Goal: Task Accomplishment & Management: Manage account settings

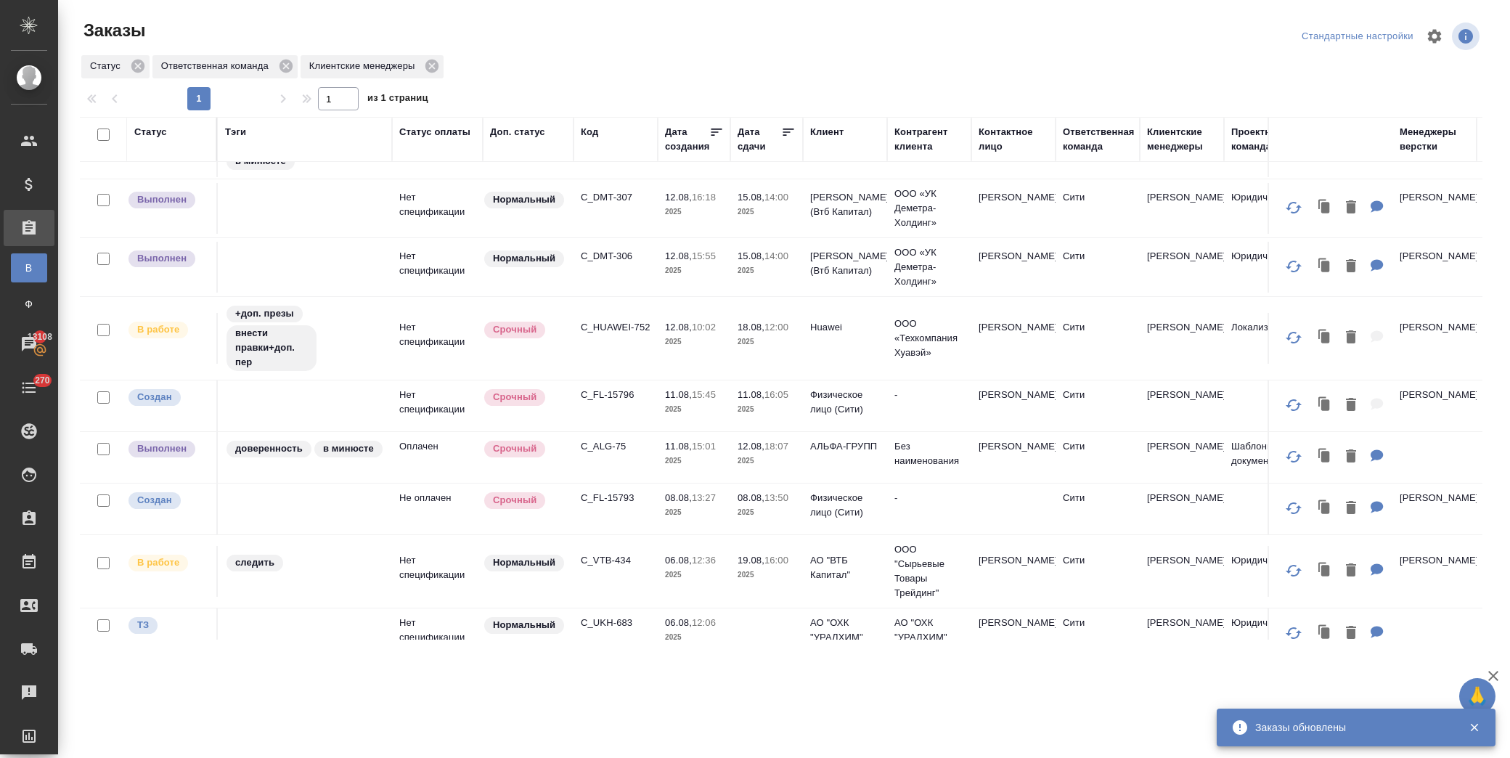
scroll to position [567, 0]
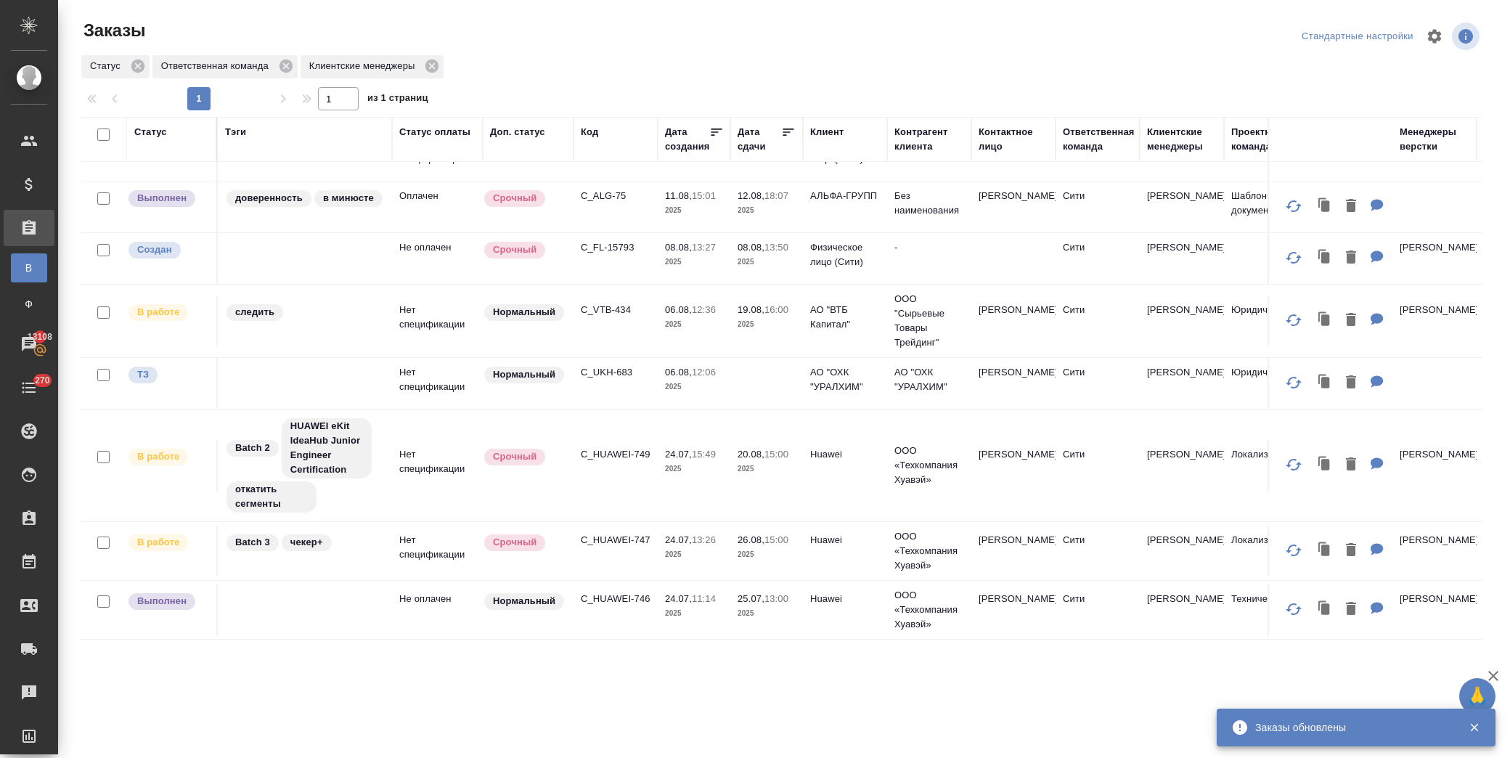
click at [626, 592] on p "C_HUAWEI-746" at bounding box center [616, 599] width 70 height 15
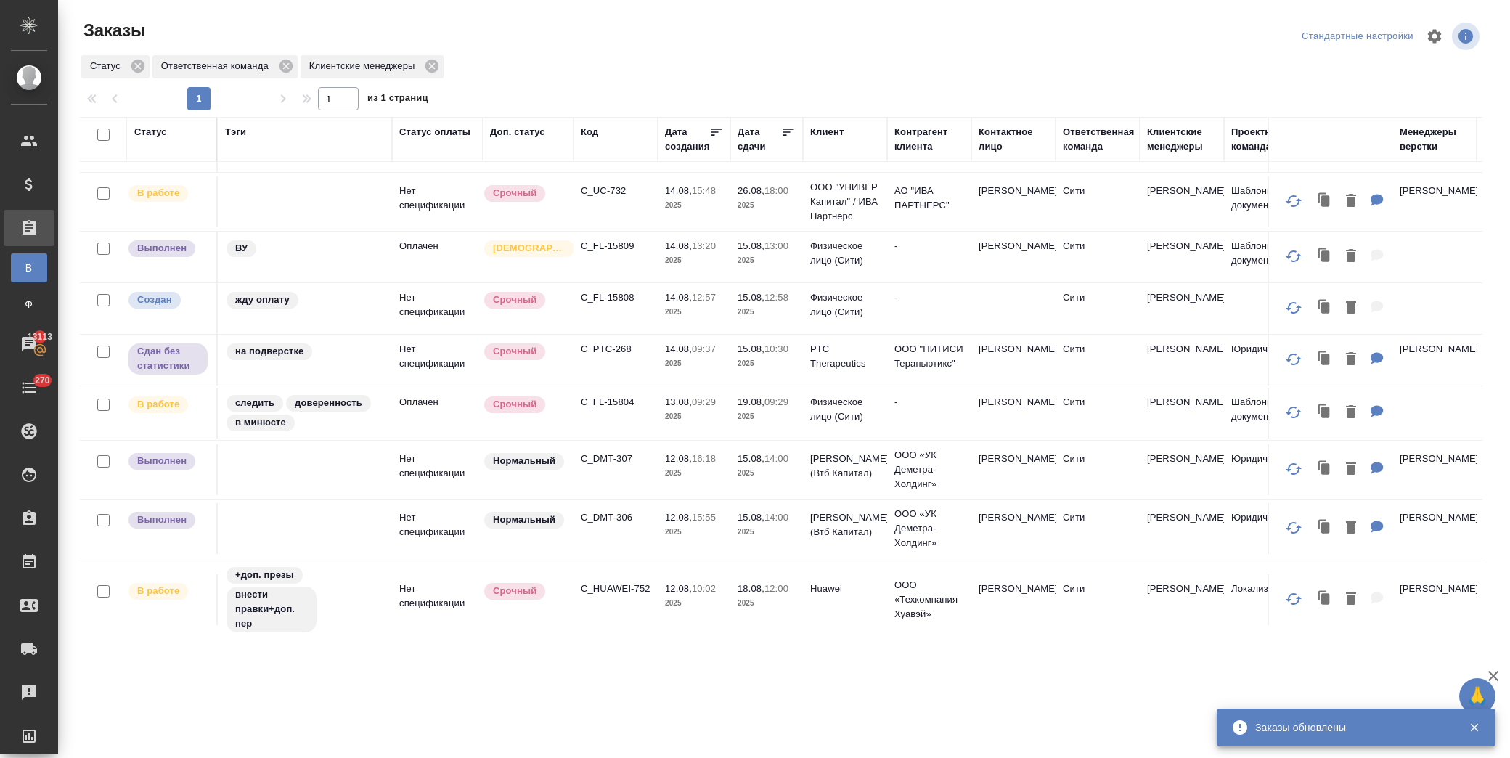
scroll to position [0, 0]
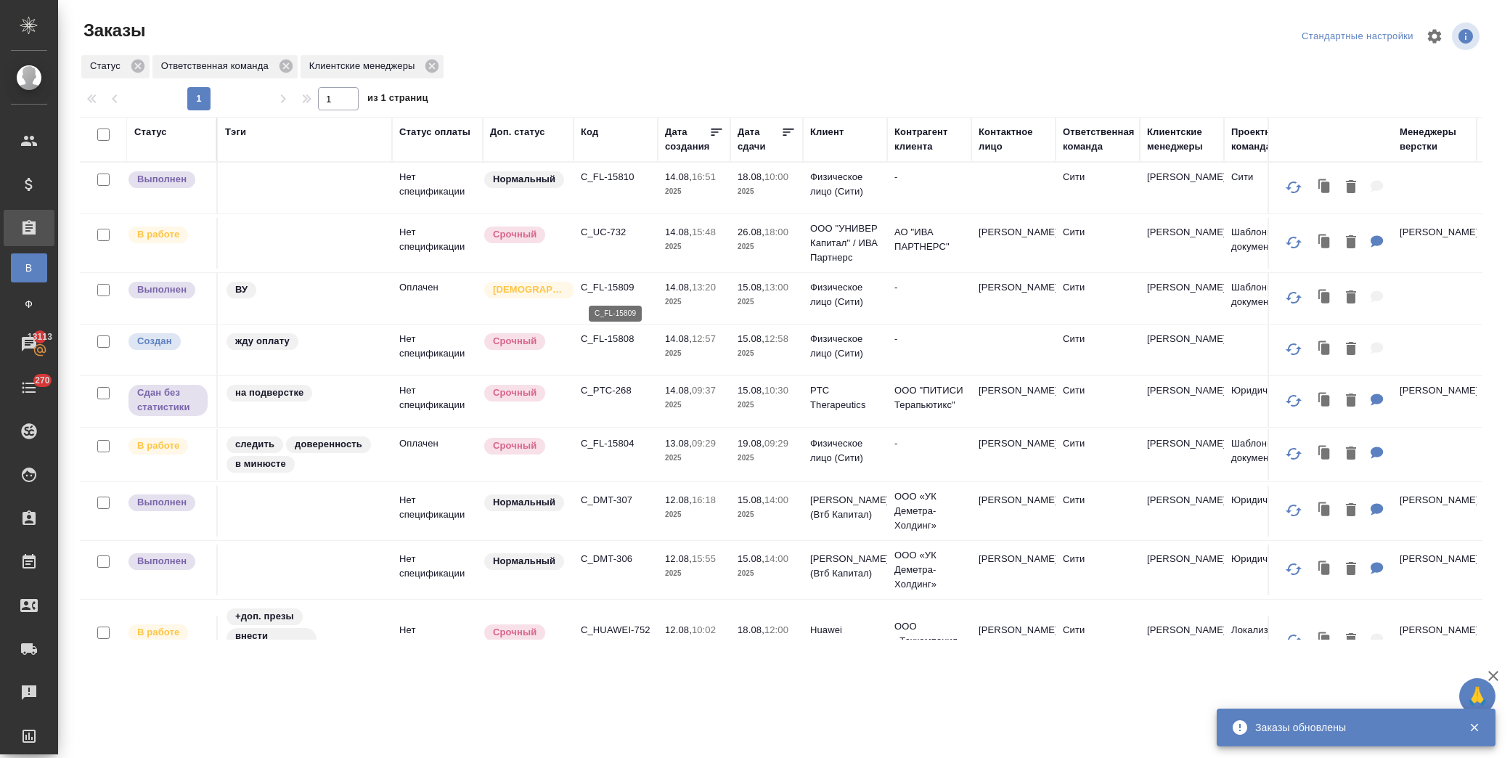
click at [619, 283] on p "C_FL-15809" at bounding box center [616, 287] width 70 height 15
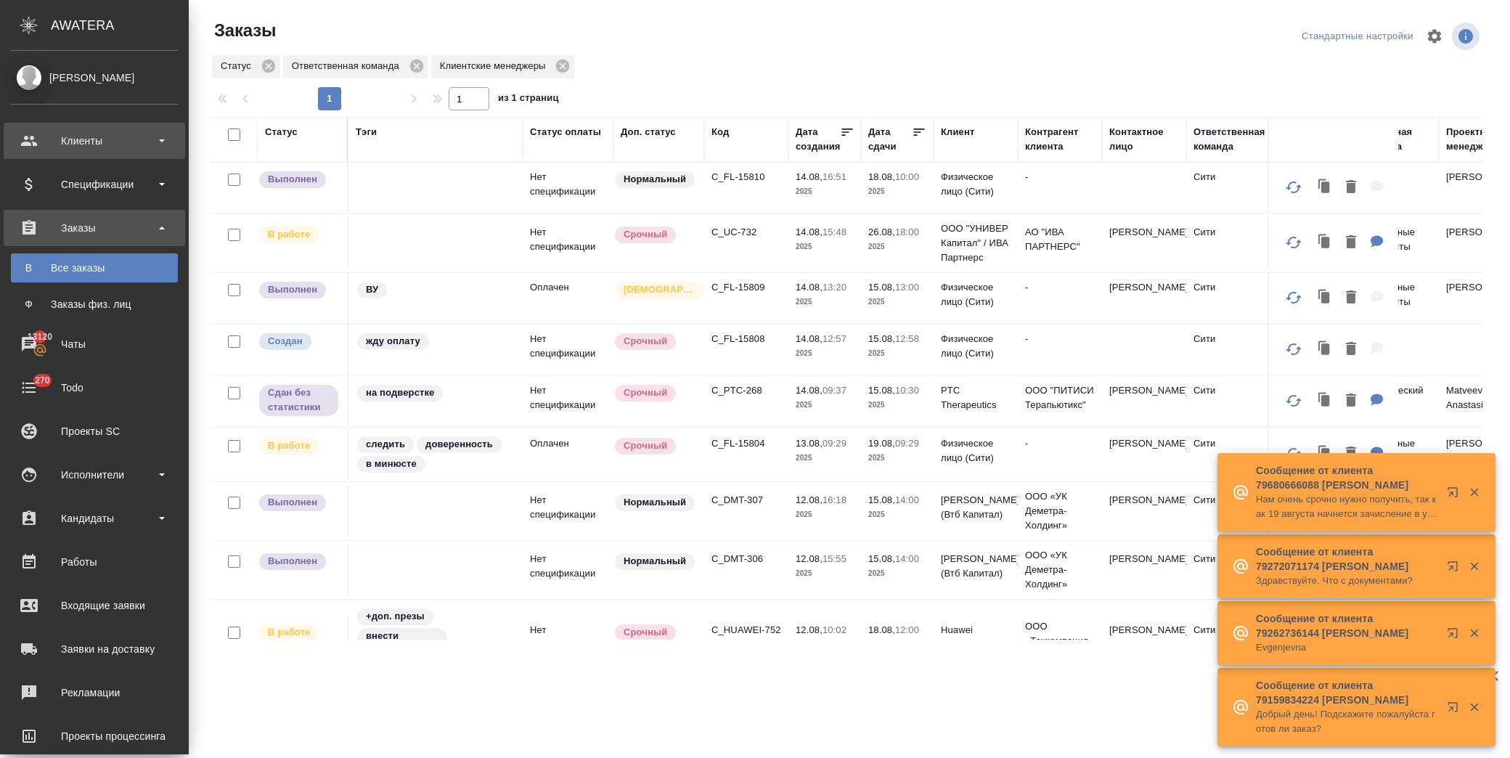
click at [110, 146] on div "Клиенты" at bounding box center [94, 141] width 167 height 22
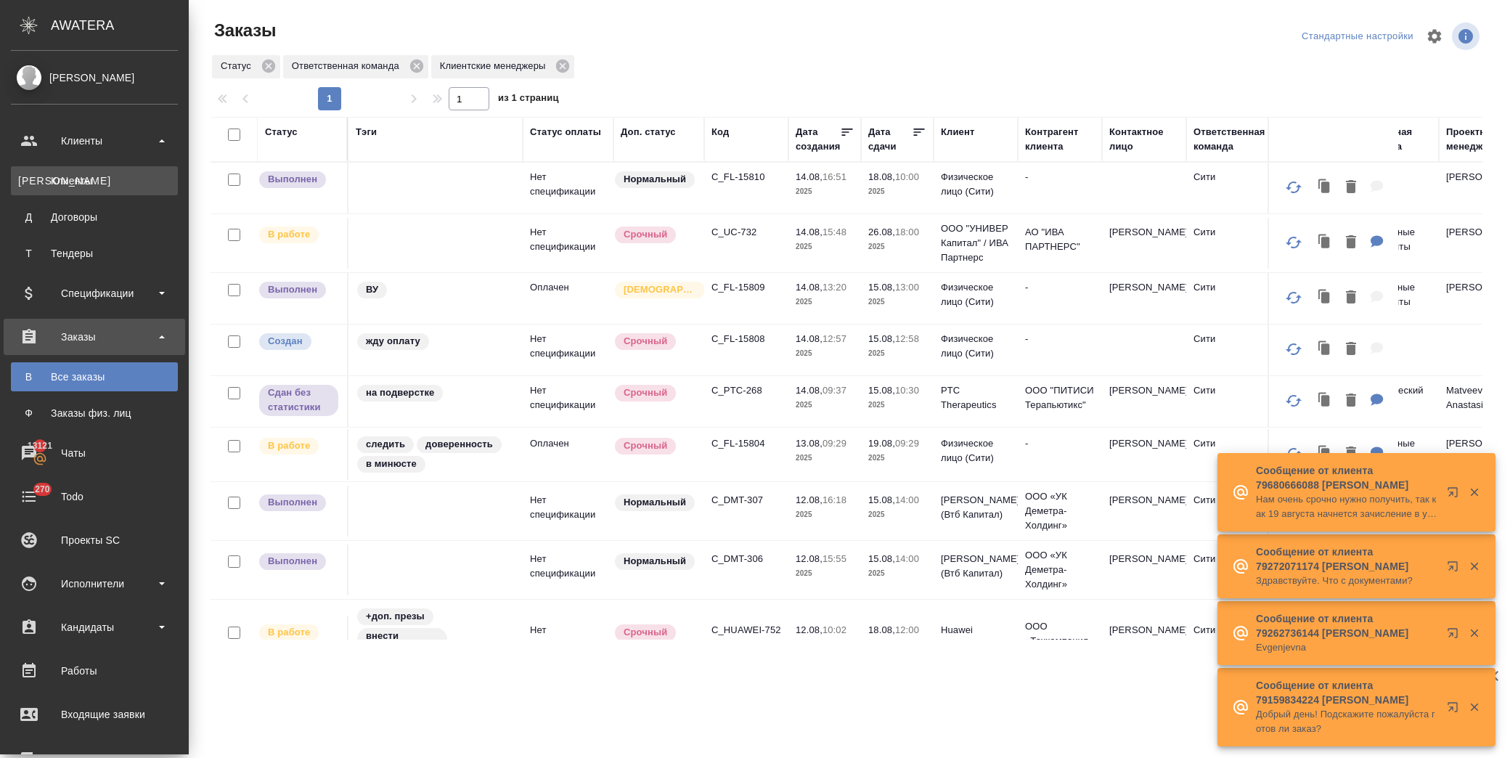
click at [107, 183] on div "Клиенты" at bounding box center [94, 181] width 152 height 15
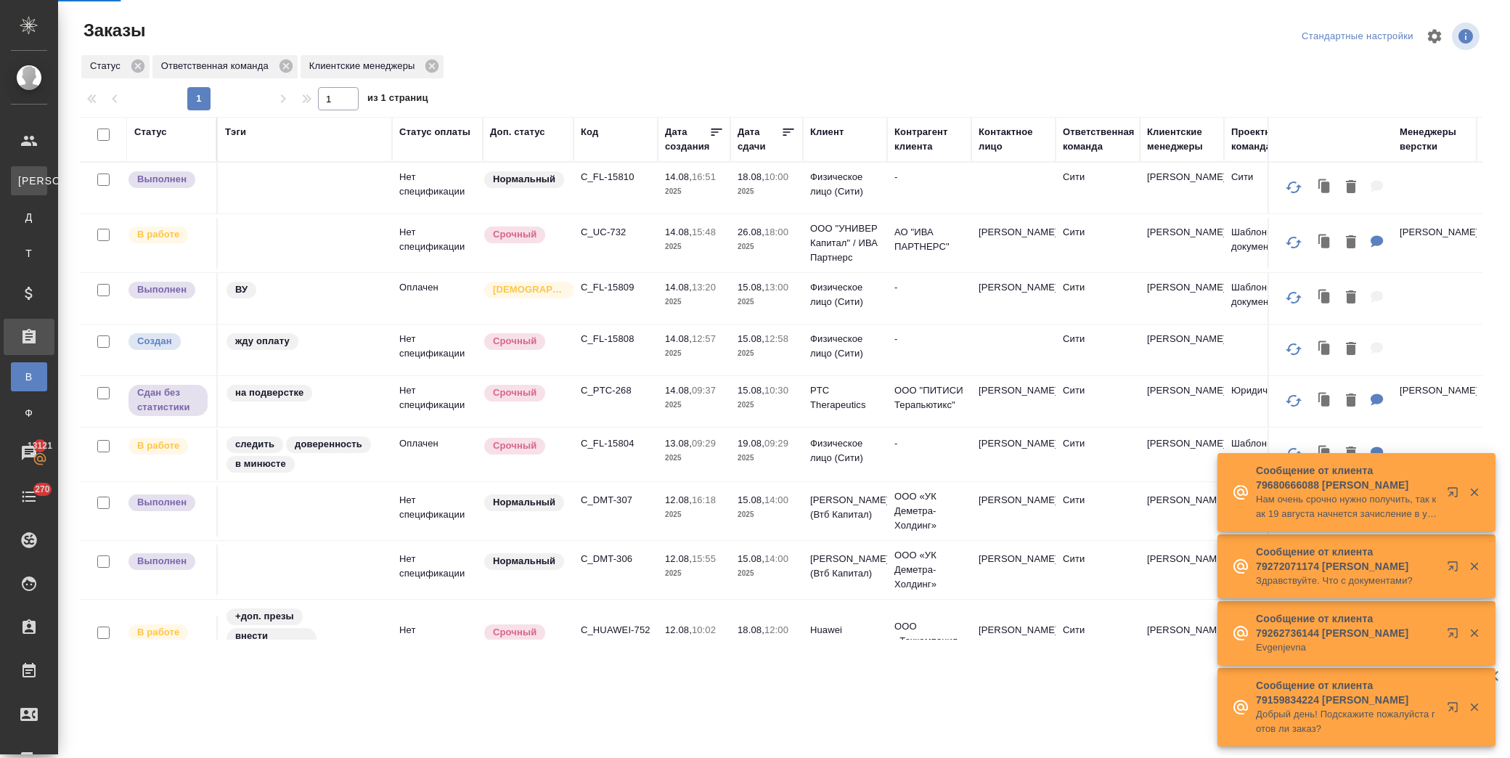
select select "RU"
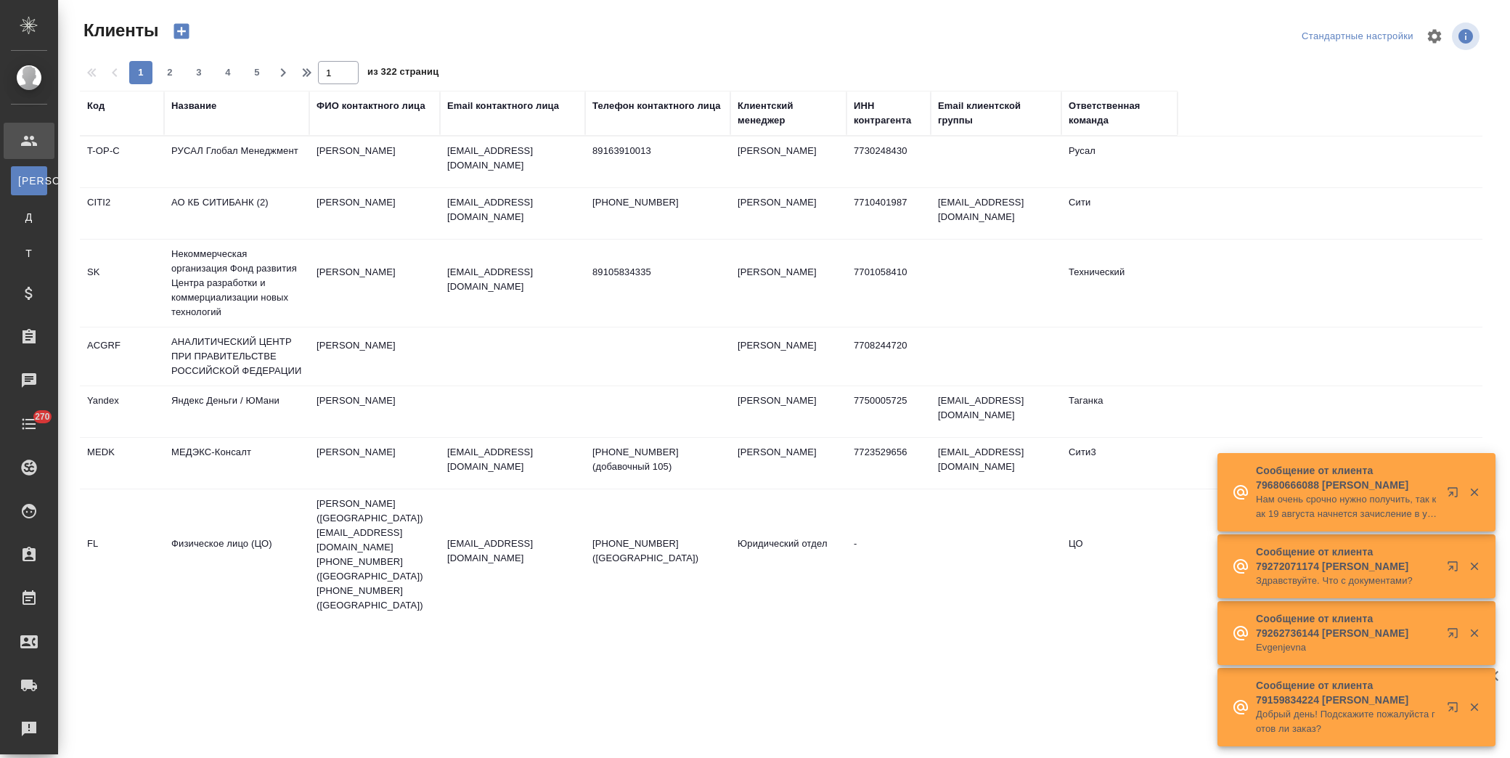
click at [198, 110] on div "Название" at bounding box center [193, 106] width 45 height 15
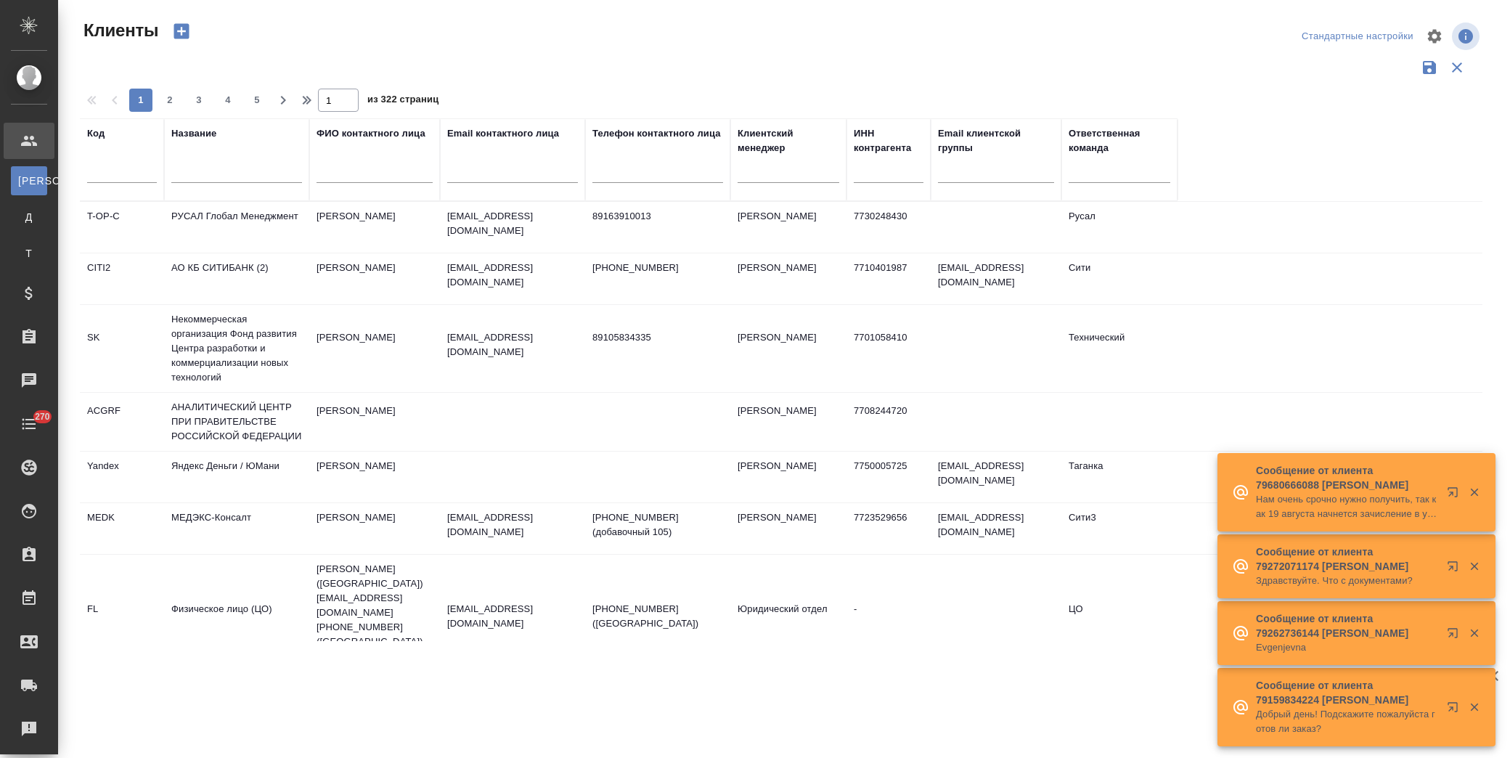
click at [230, 172] on input "text" at bounding box center [236, 174] width 131 height 18
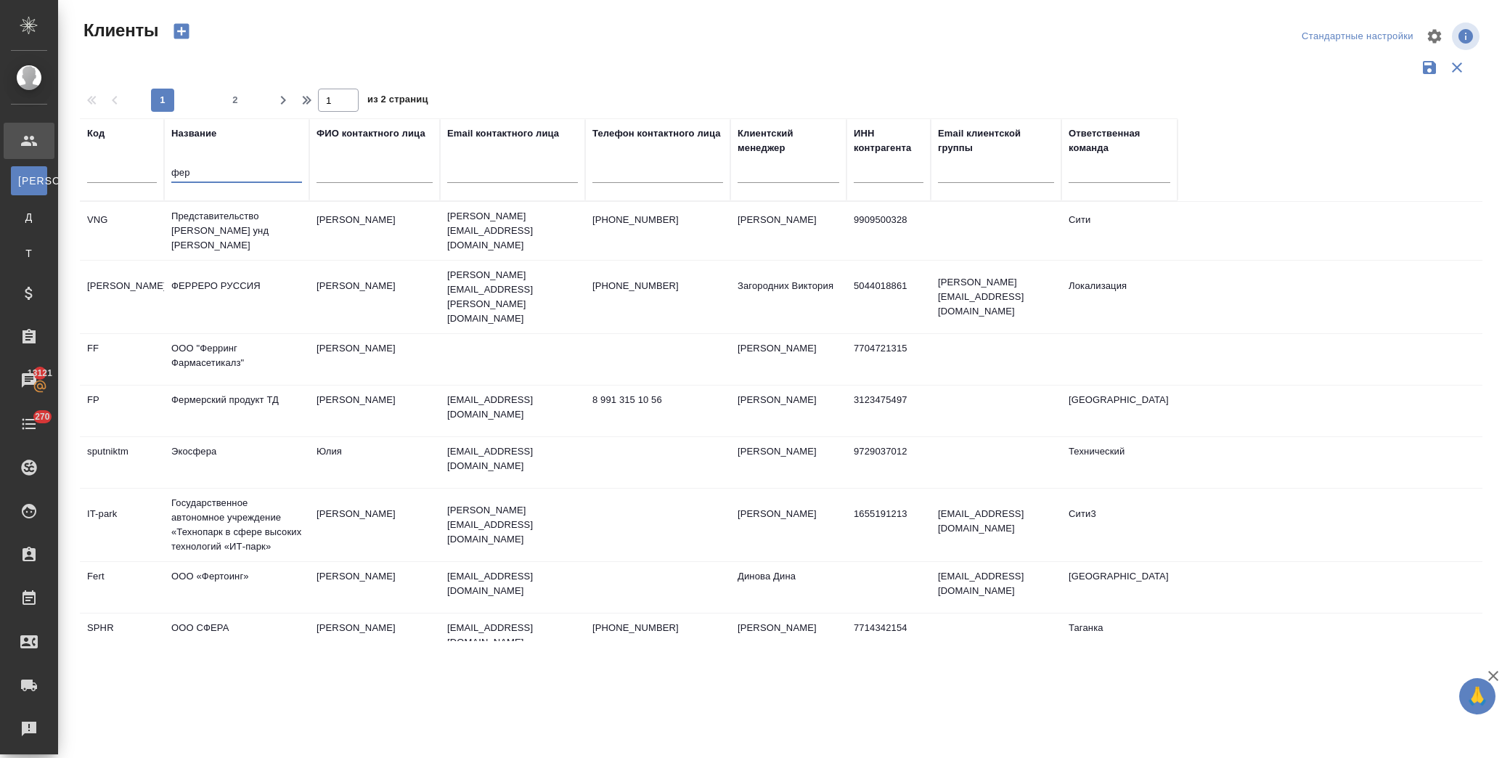
type input "фер"
click at [250, 223] on td "Представительство [PERSON_NAME] унд [PERSON_NAME]" at bounding box center [236, 231] width 145 height 58
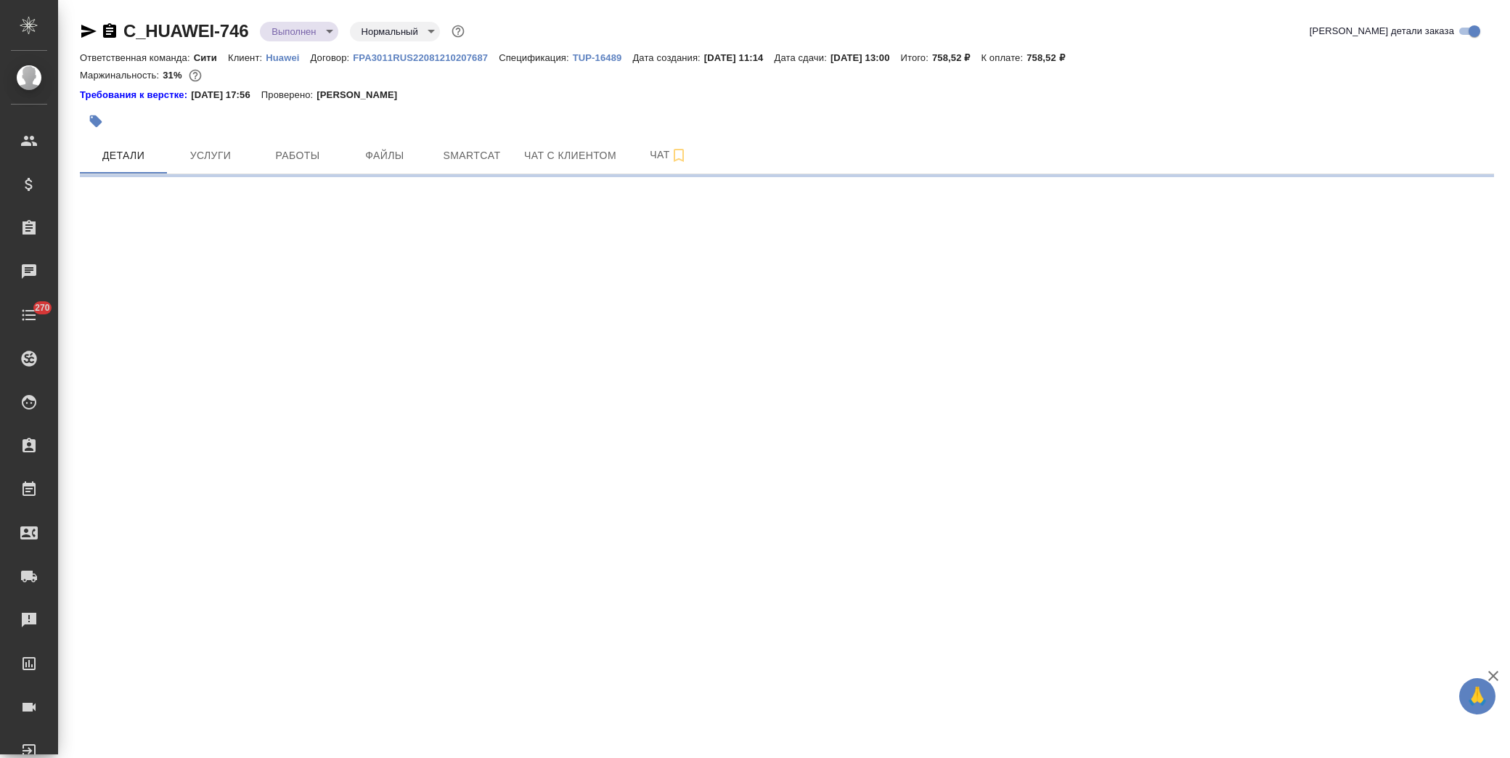
select select "RU"
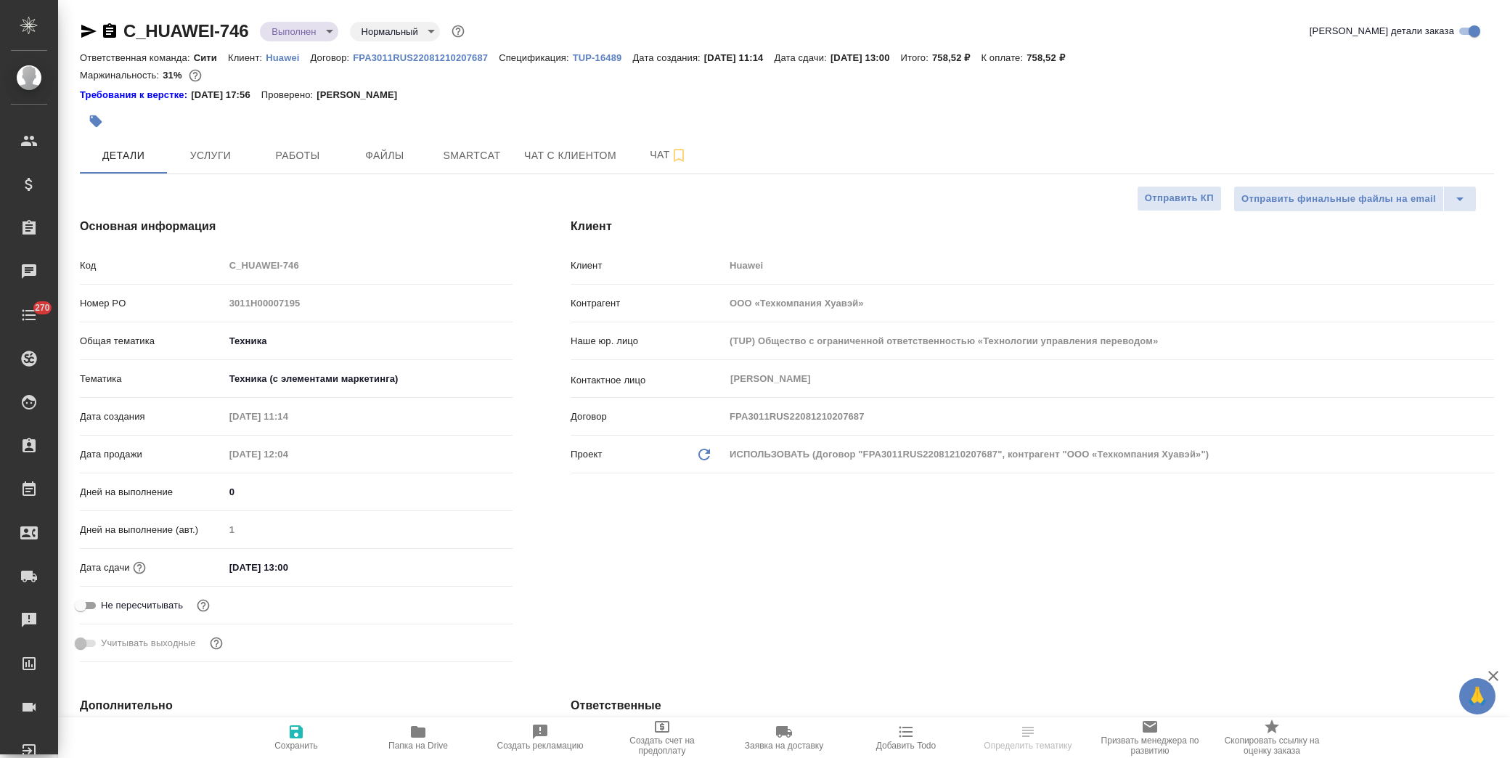
type textarea "x"
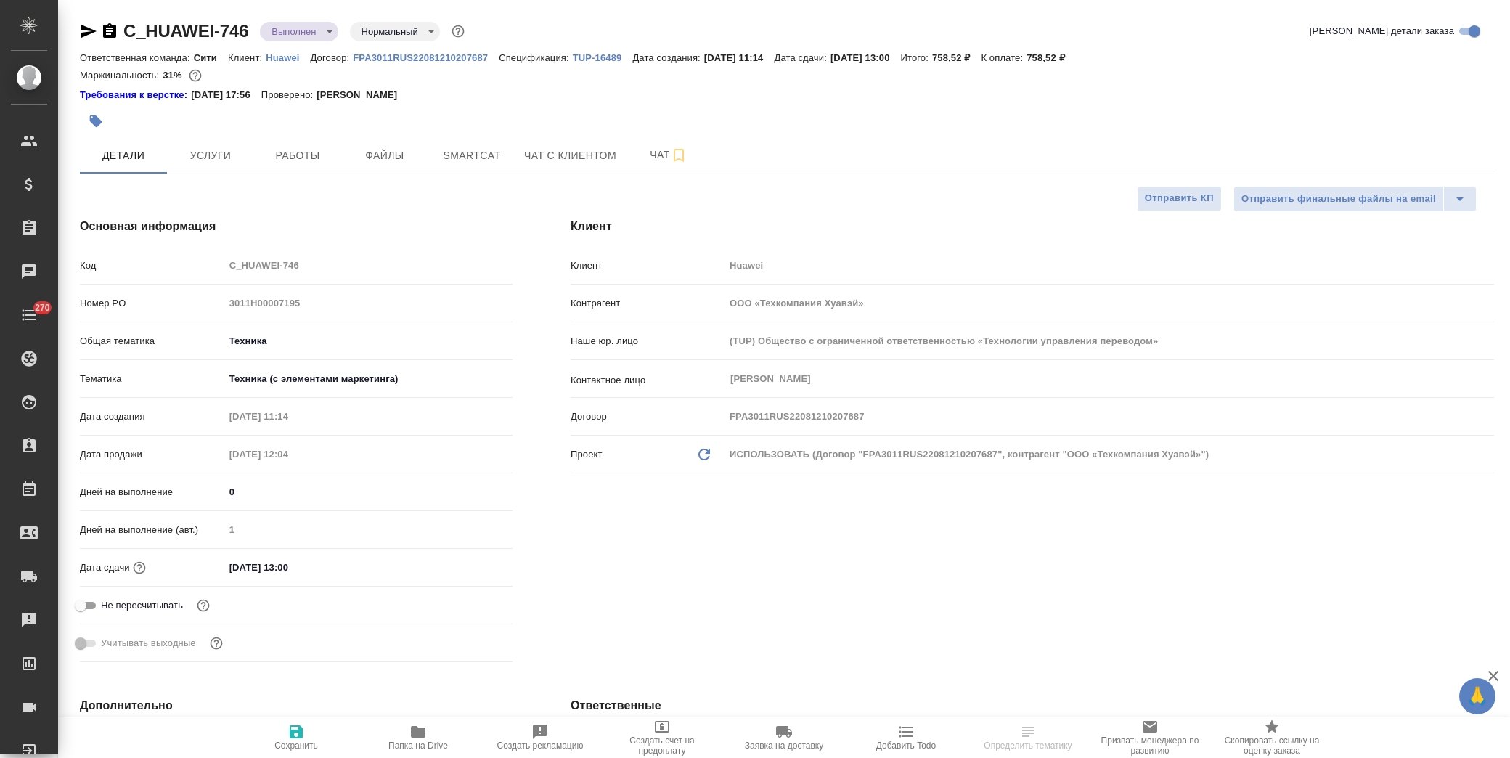
type textarea "x"
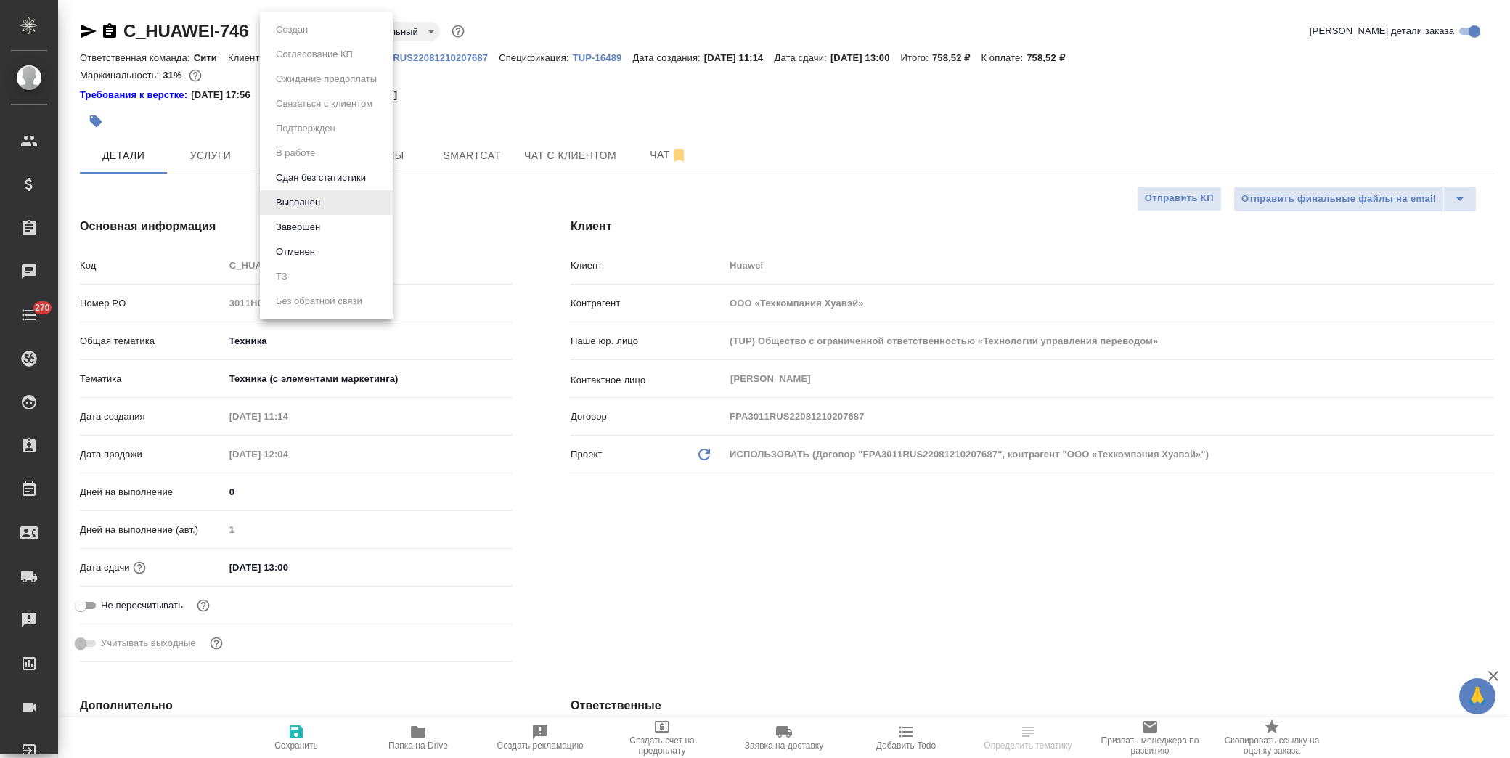
click at [293, 26] on body "🙏 .cls-1 fill:#fff; AWATERA Лофицкая Юлия Владимировна Клиенты Спецификации Зак…" at bounding box center [755, 379] width 1510 height 758
click at [304, 219] on button "Завершен" at bounding box center [298, 227] width 53 height 16
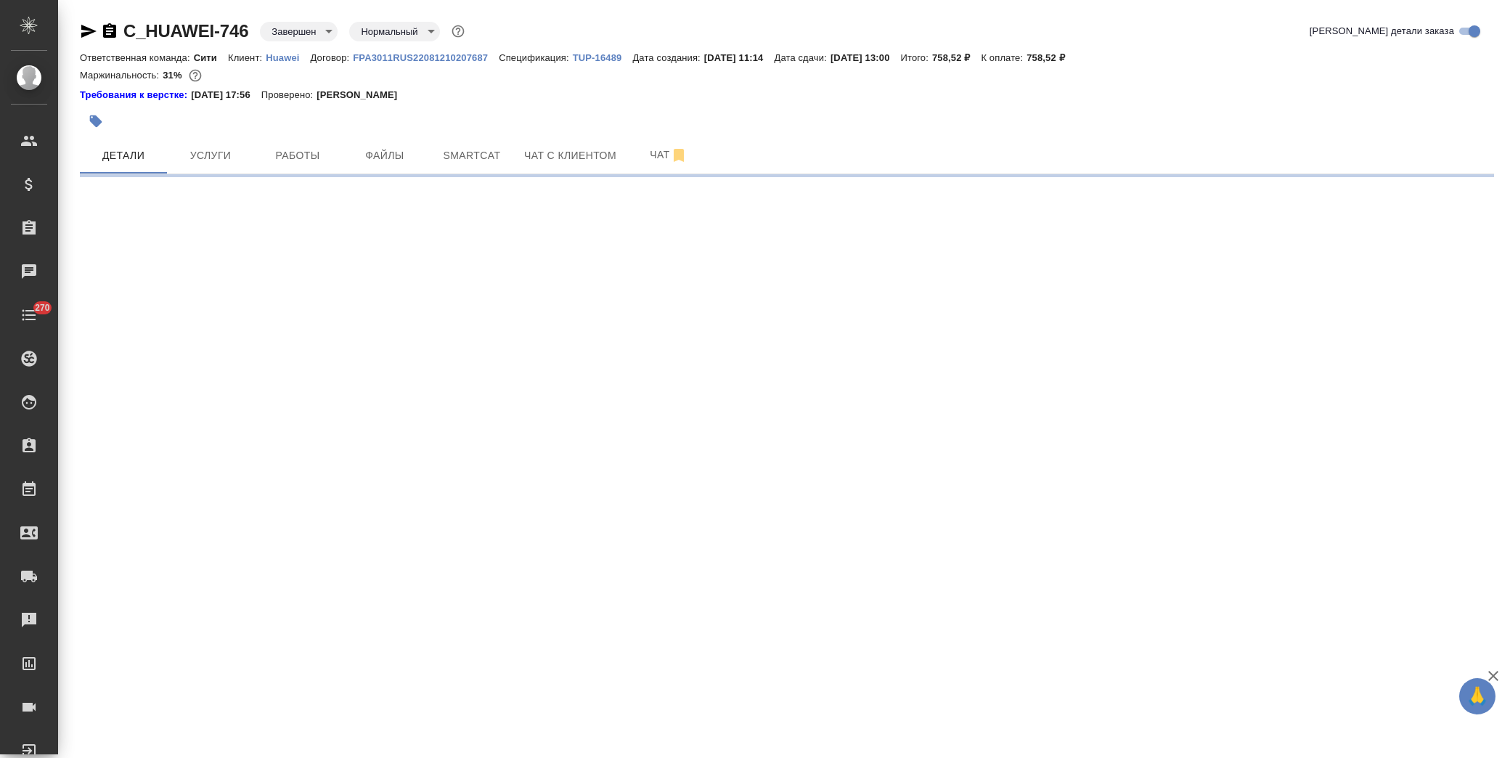
select select "RU"
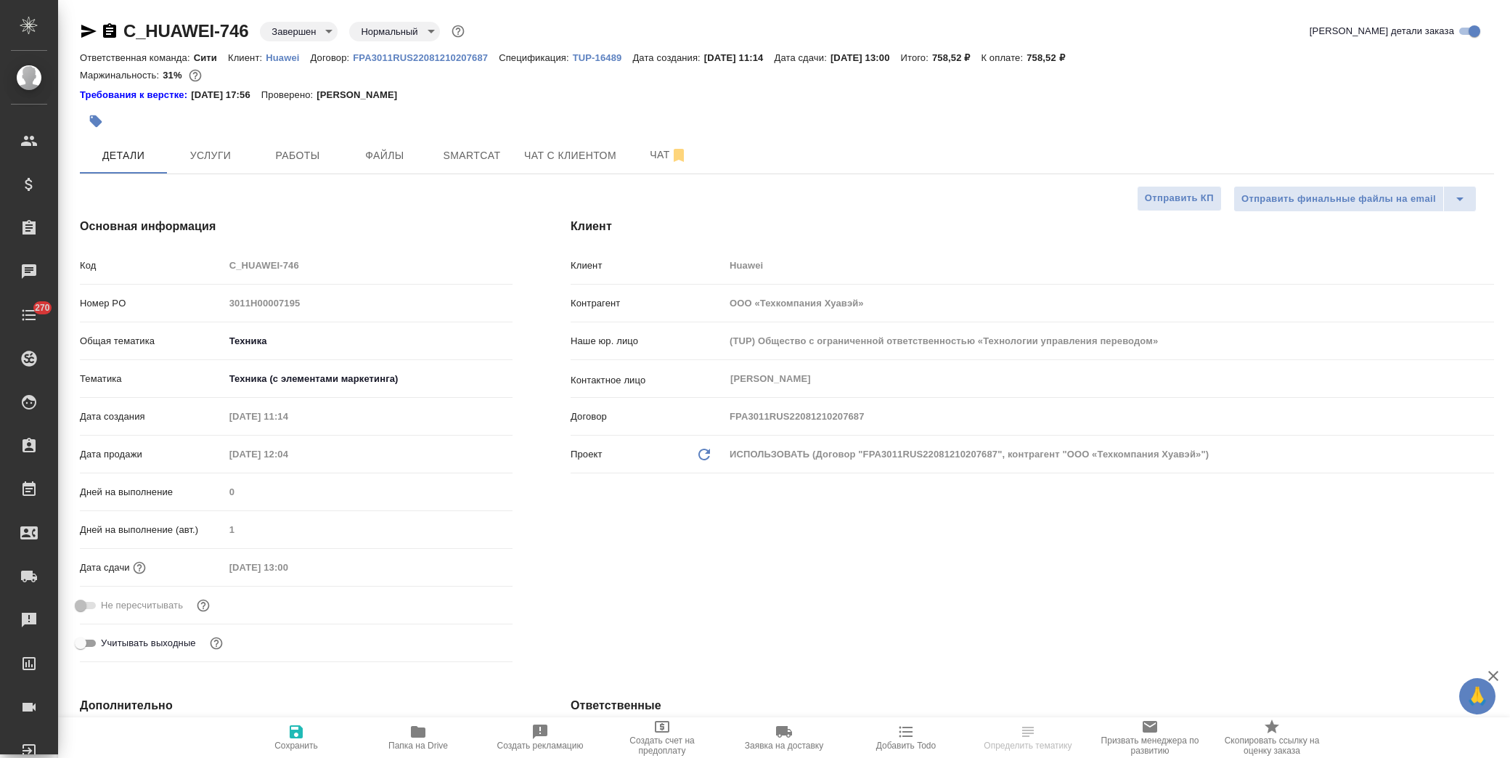
type textarea "x"
click at [234, 149] on span "Услуги" at bounding box center [211, 156] width 70 height 18
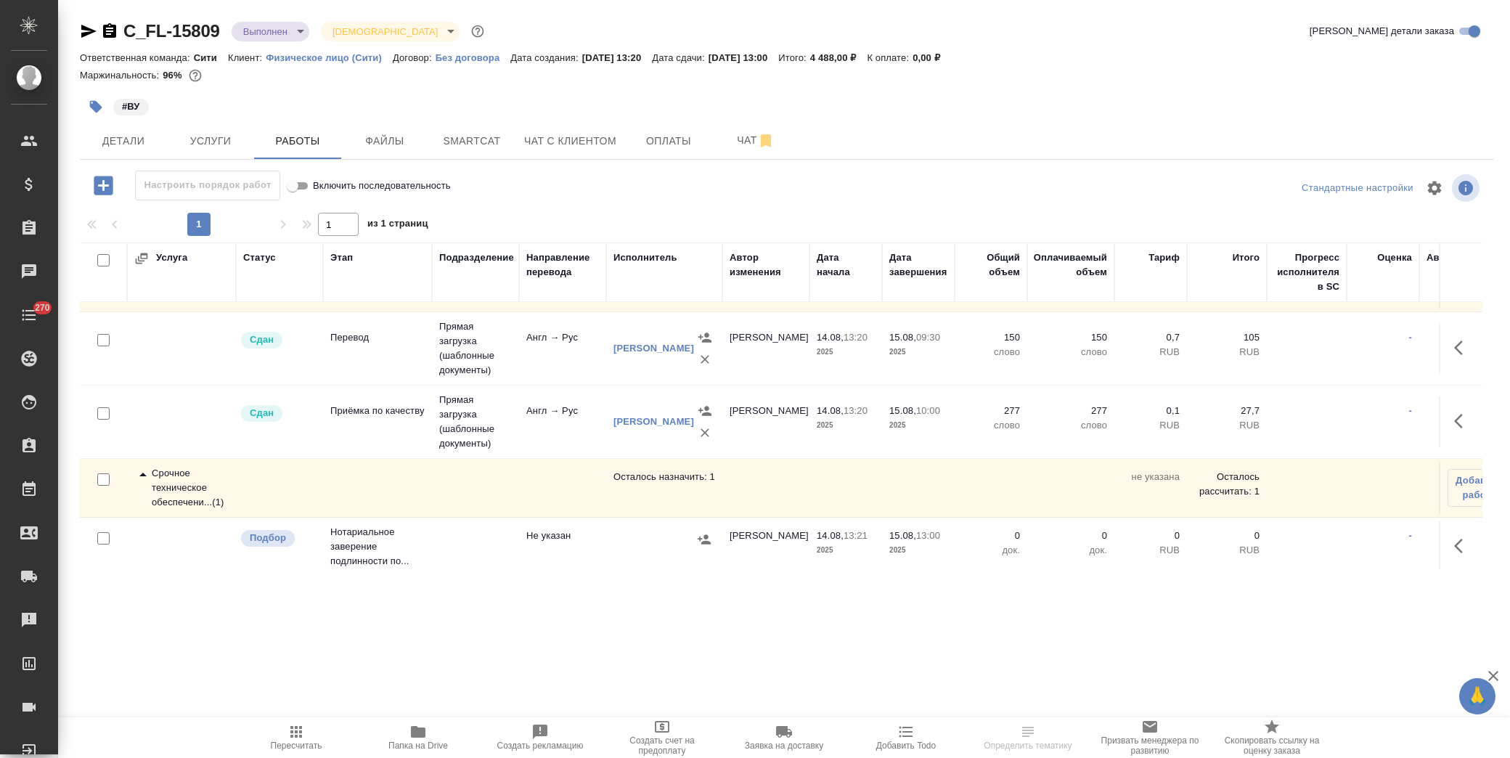
scroll to position [69, 0]
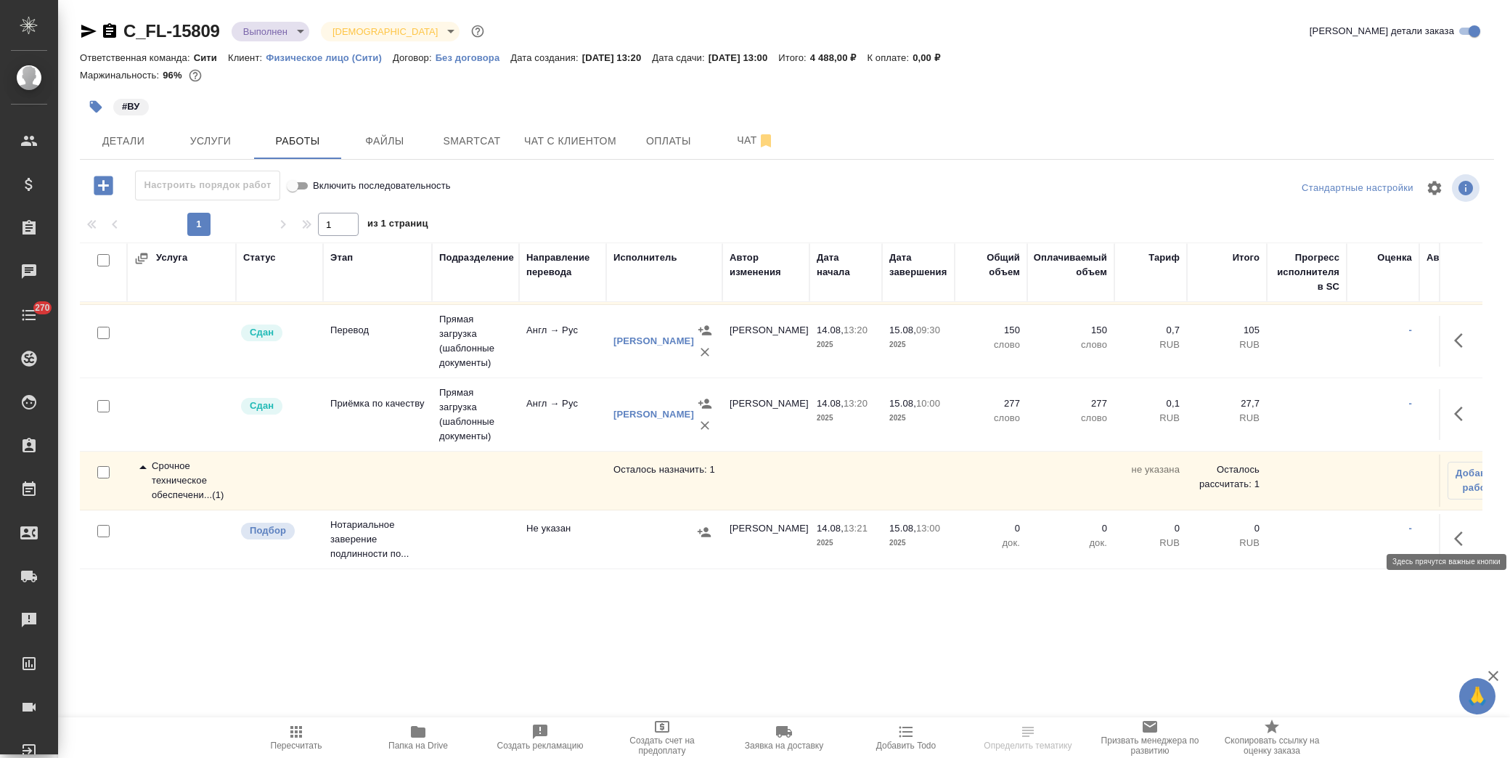
click at [1454, 530] on icon "button" at bounding box center [1462, 538] width 17 height 17
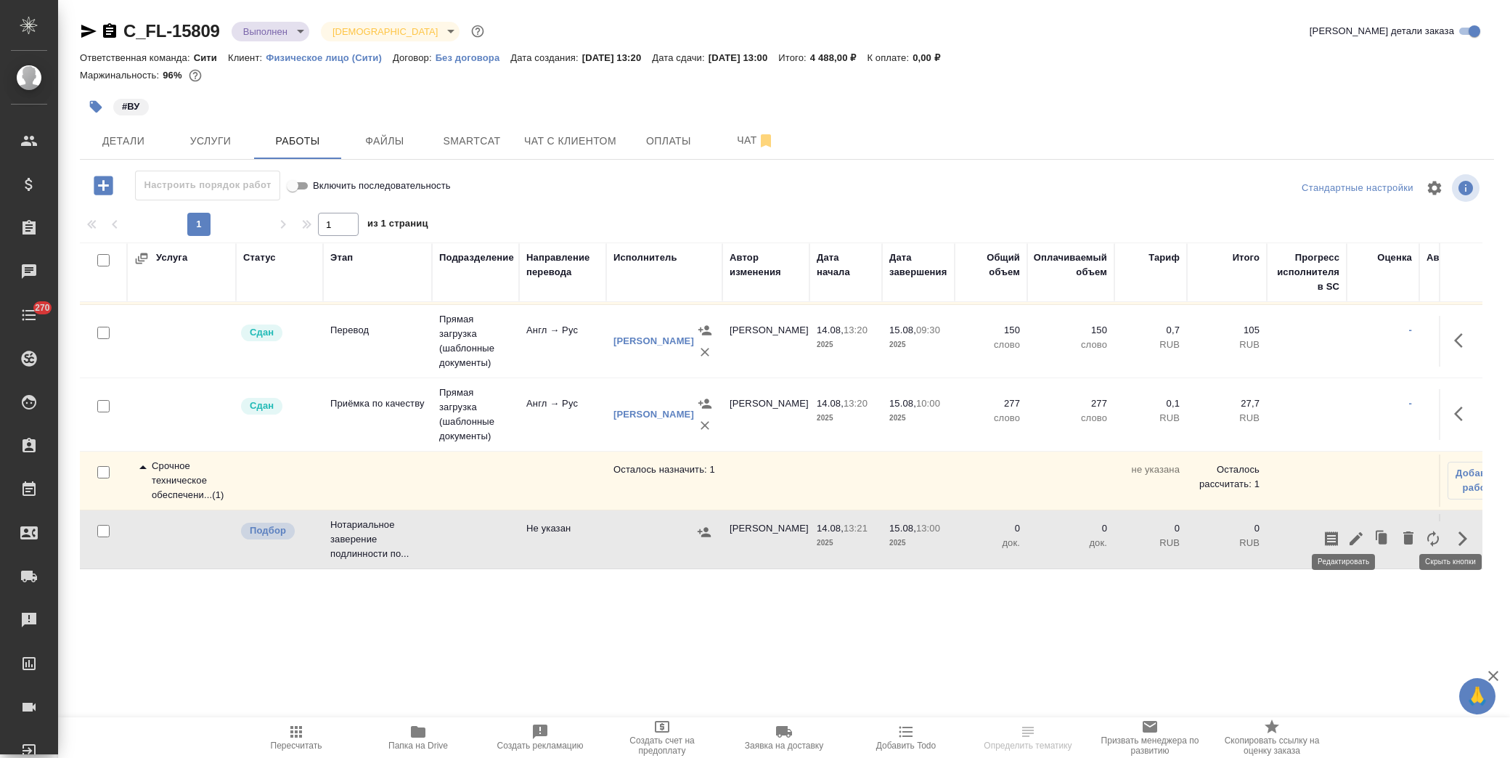
click at [1348, 530] on icon "button" at bounding box center [1356, 538] width 17 height 17
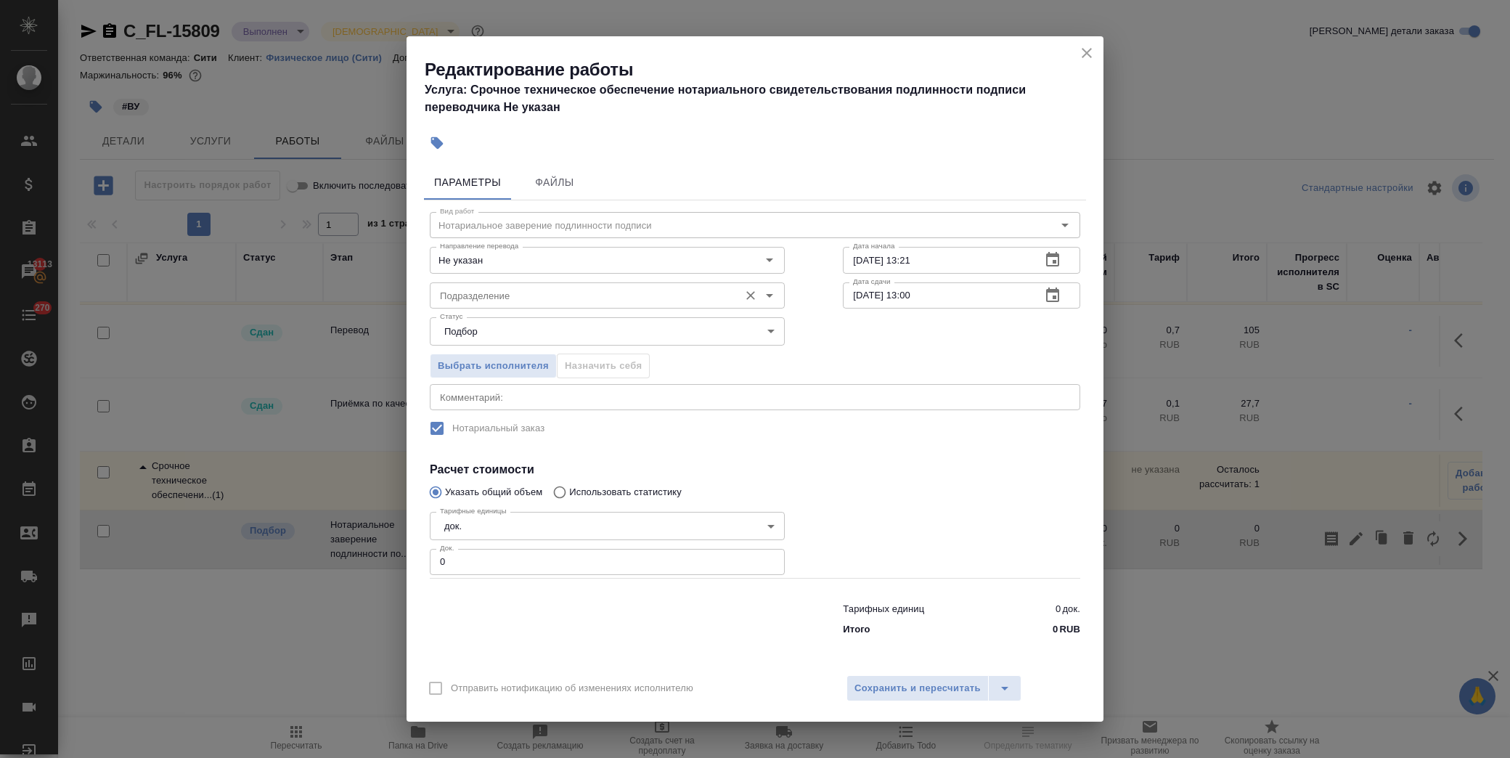
click at [587, 298] on input "Подразделение" at bounding box center [583, 295] width 298 height 17
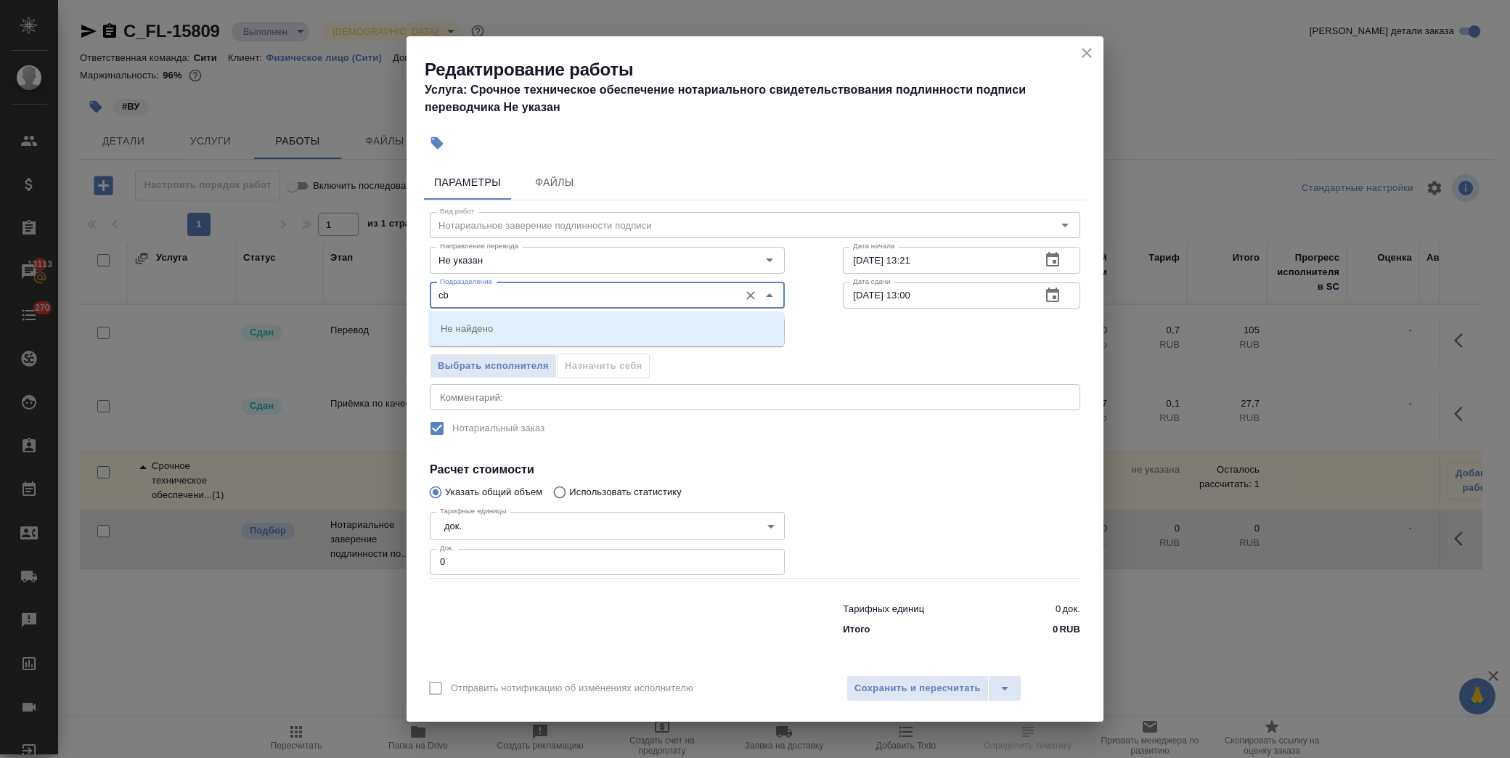
type input "c"
click at [518, 336] on li "Сити" at bounding box center [606, 328] width 355 height 26
type input "Сити"
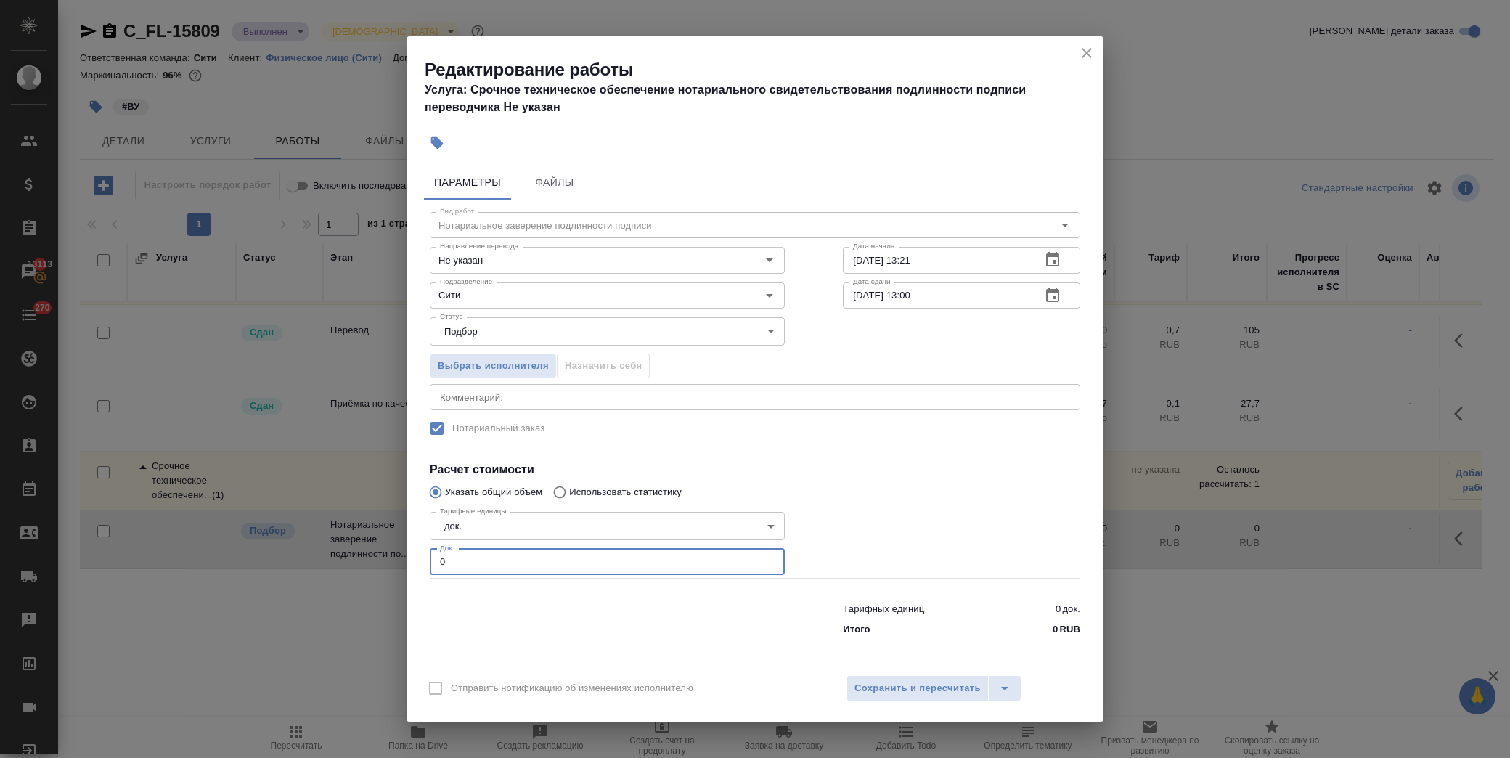
drag, startPoint x: 473, startPoint y: 571, endPoint x: 218, endPoint y: 546, distance: 256.1
click at [218, 546] on div "Редактирование работы Услуга: Срочное техническое обеспечение нотариального сви…" at bounding box center [755, 379] width 1510 height 758
type input "1"
type input "2"
click at [893, 701] on div "Отправить нотификацию об изменениях исполнителю Сохранить и пересчитать" at bounding box center [755, 694] width 697 height 56
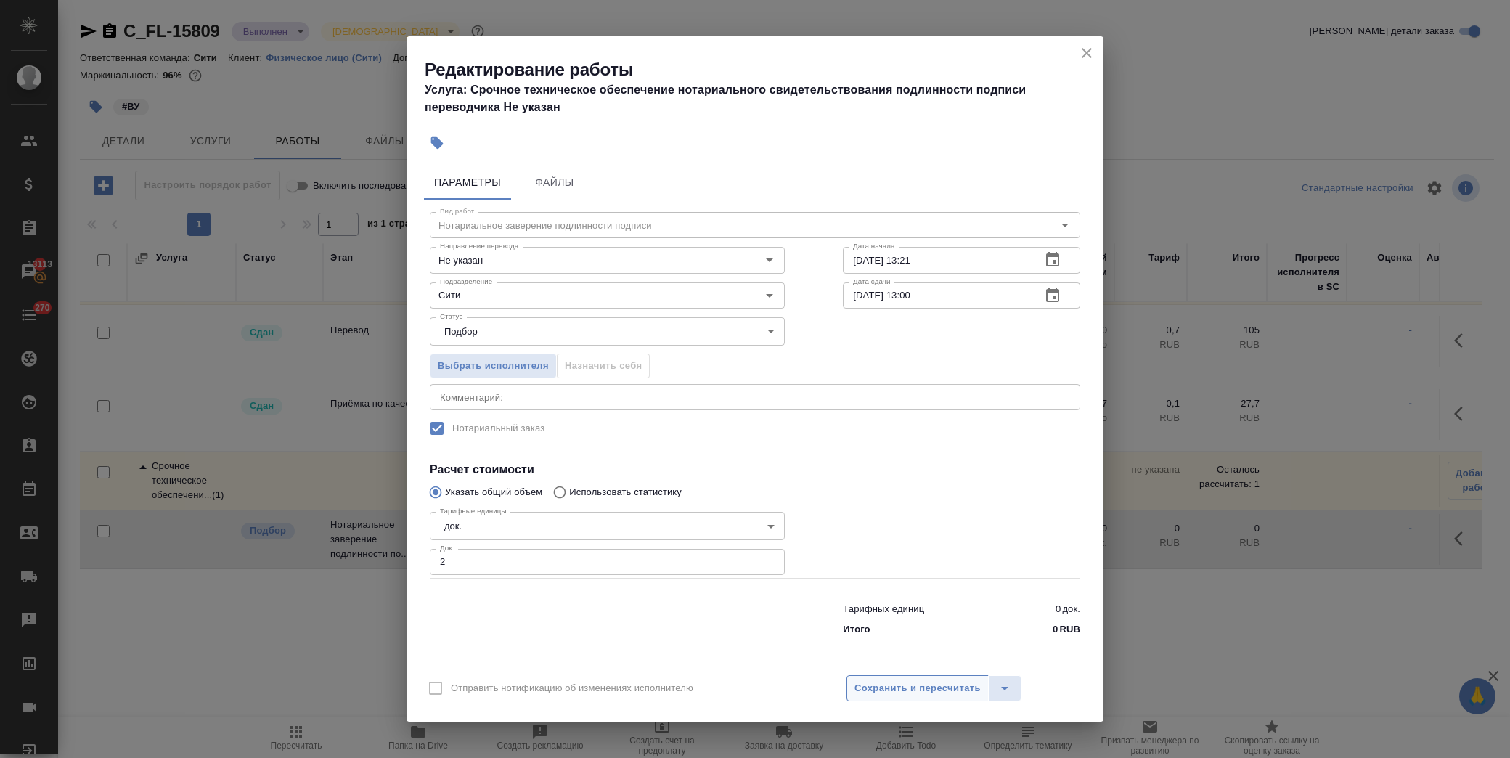
click at [893, 697] on button "Сохранить и пересчитать" at bounding box center [918, 688] width 142 height 26
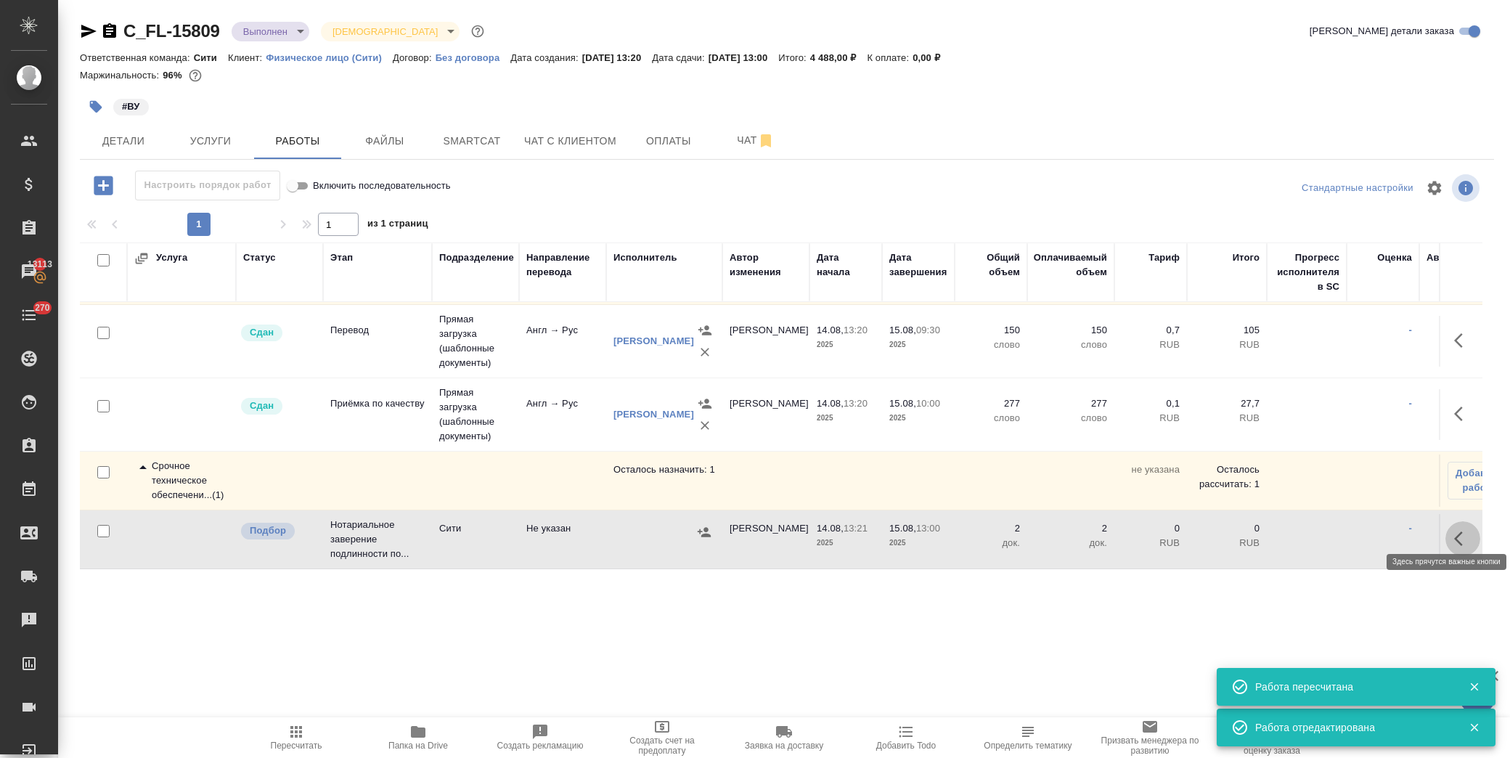
click at [1462, 521] on button "button" at bounding box center [1463, 538] width 35 height 35
click at [1350, 532] on icon "button" at bounding box center [1356, 538] width 13 height 13
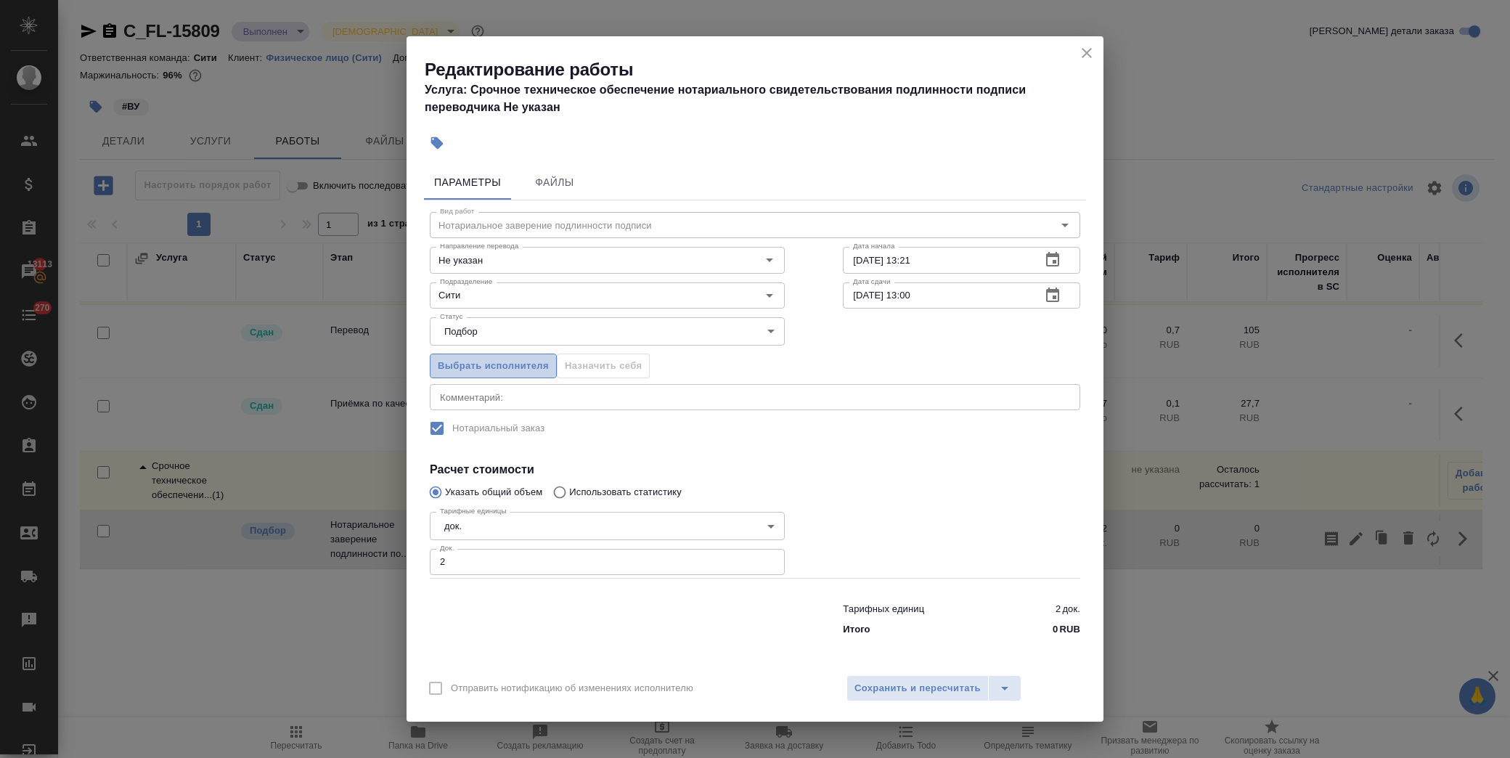
click at [530, 364] on span "Выбрать исполнителя" at bounding box center [493, 366] width 111 height 17
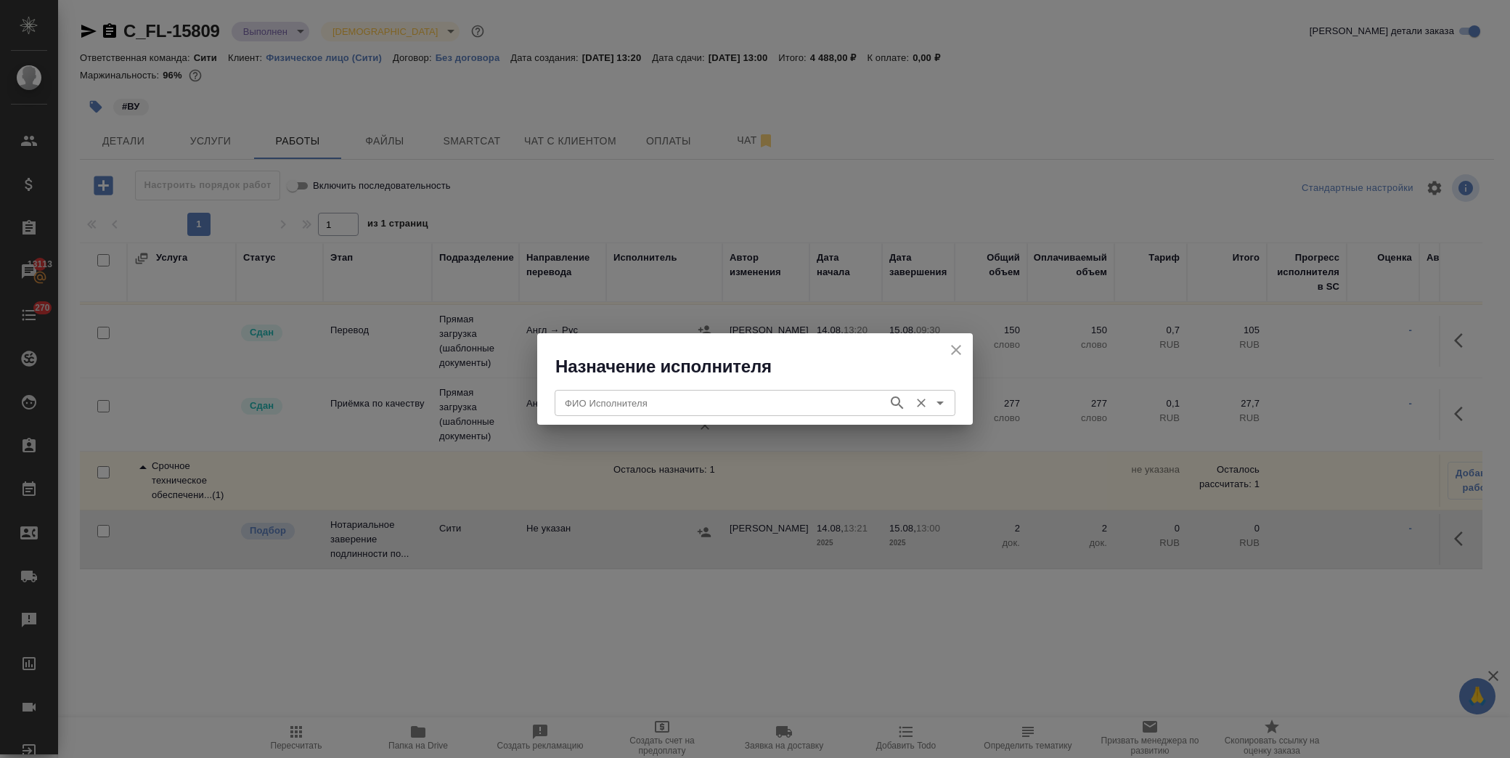
click at [639, 394] on div "ФИО Исполнителя" at bounding box center [755, 403] width 401 height 26
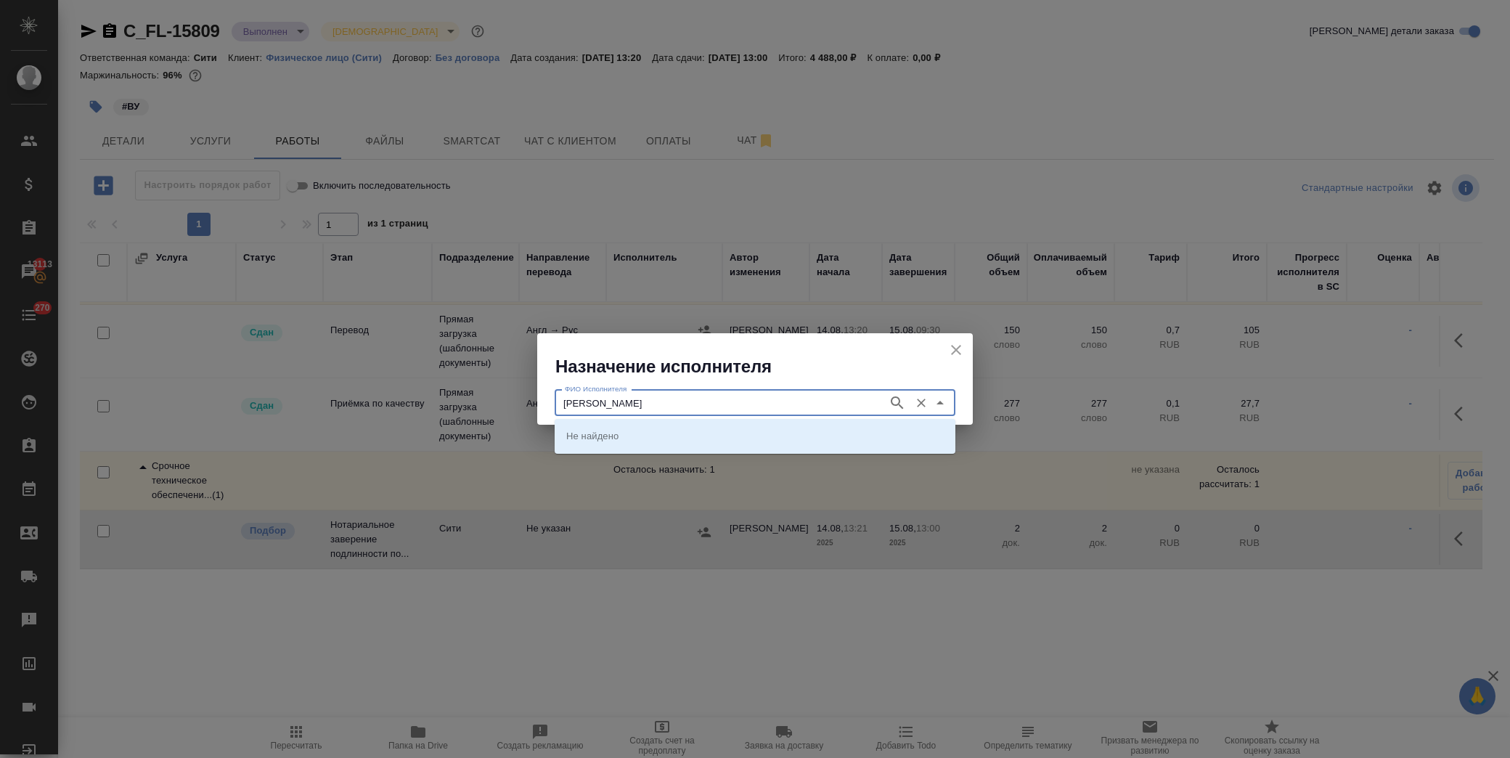
type input "крылова"
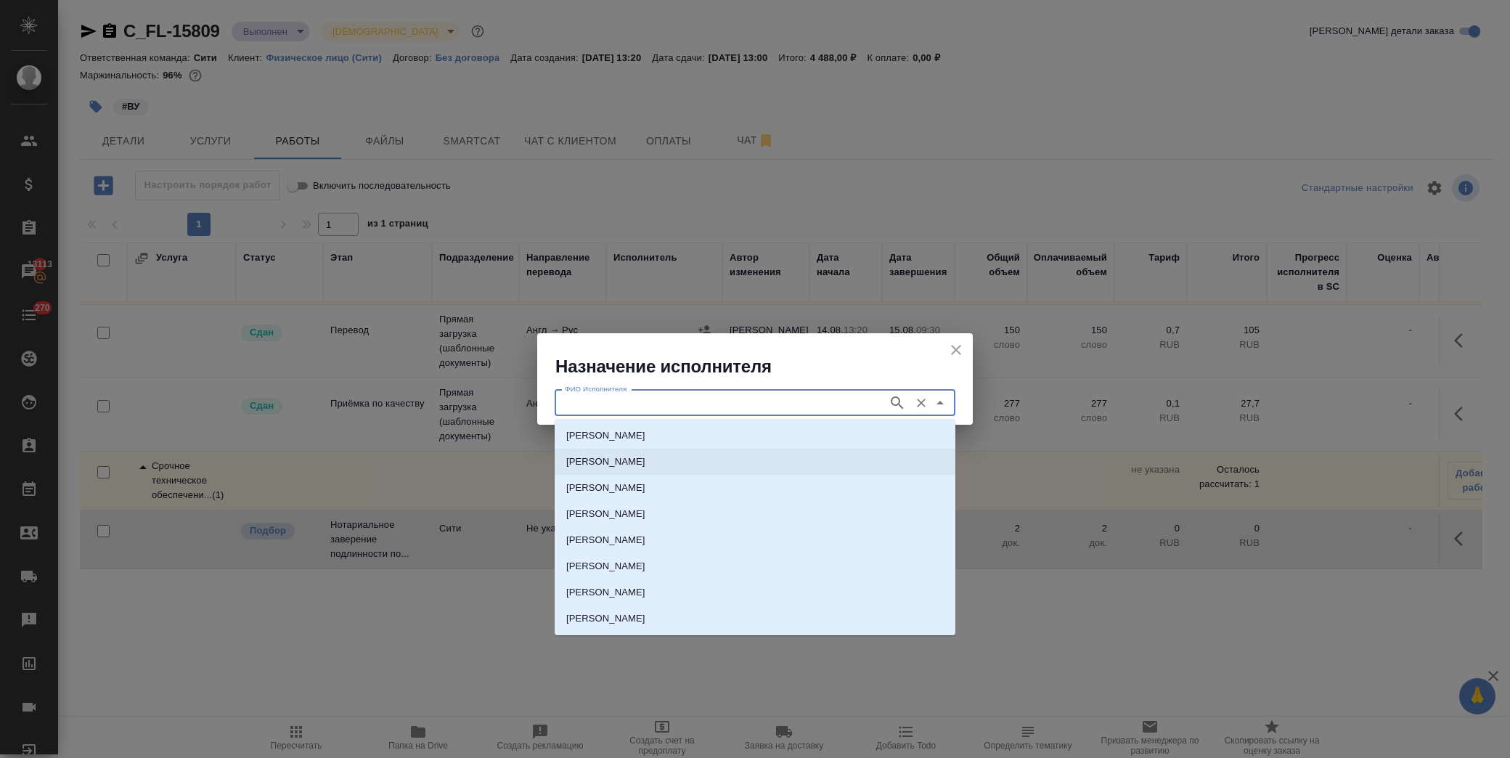
click at [646, 459] on p "НОТАРИУС Крылова Юлия Владимировна" at bounding box center [605, 462] width 79 height 15
type input "НОТАРИУС Крылова Юлия Владимировна"
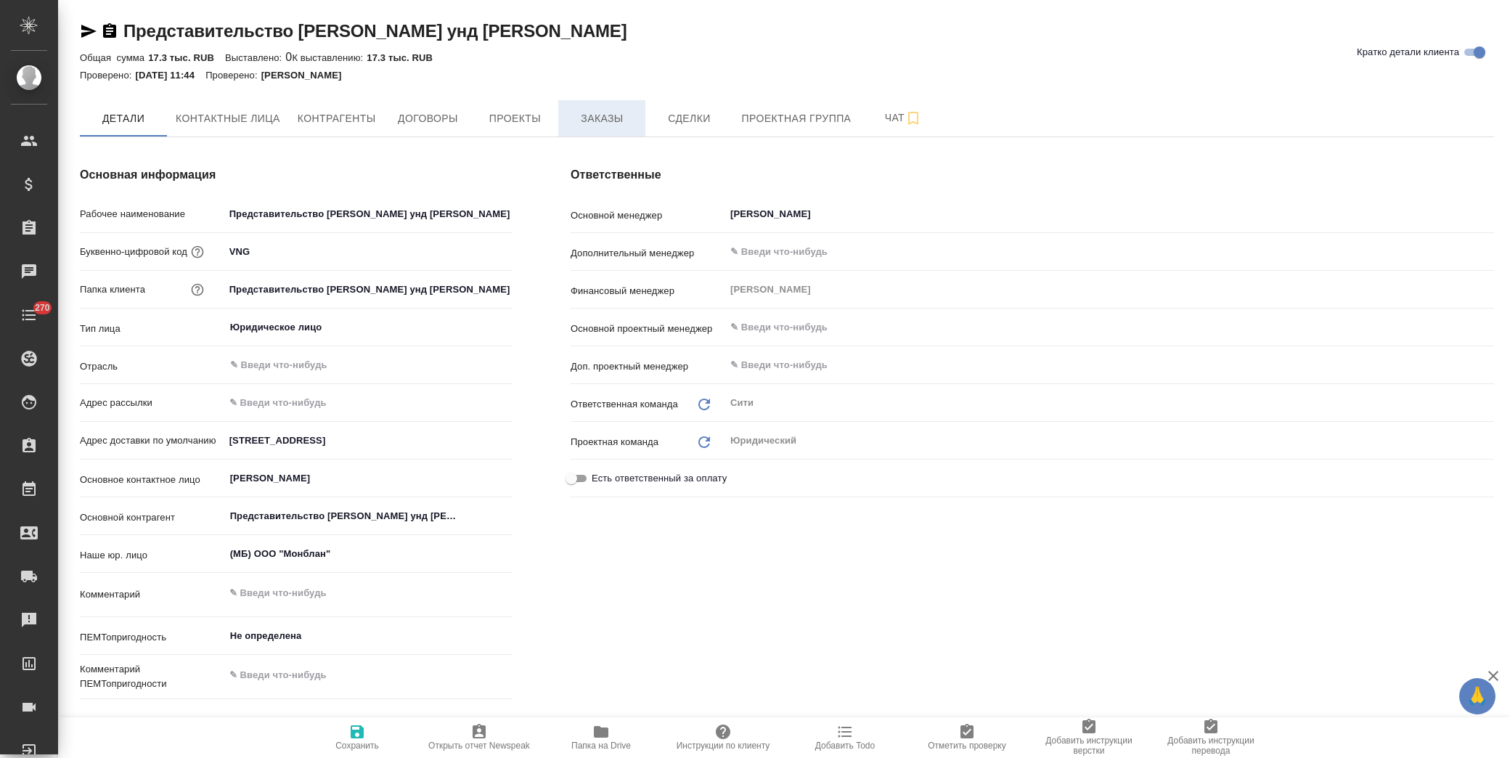
click at [627, 105] on button "Заказы" at bounding box center [601, 118] width 87 height 36
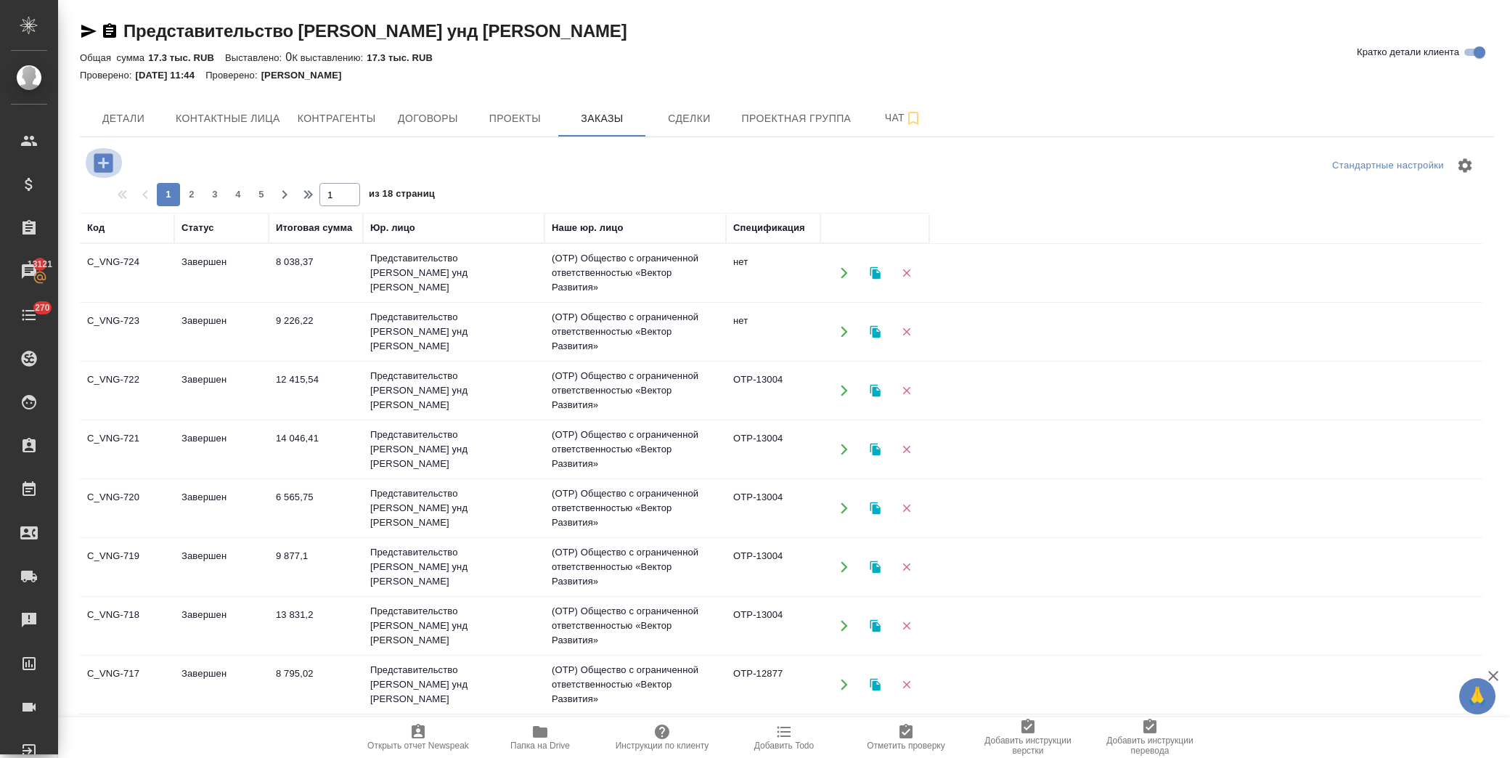
click at [106, 160] on icon "button" at bounding box center [103, 162] width 19 height 19
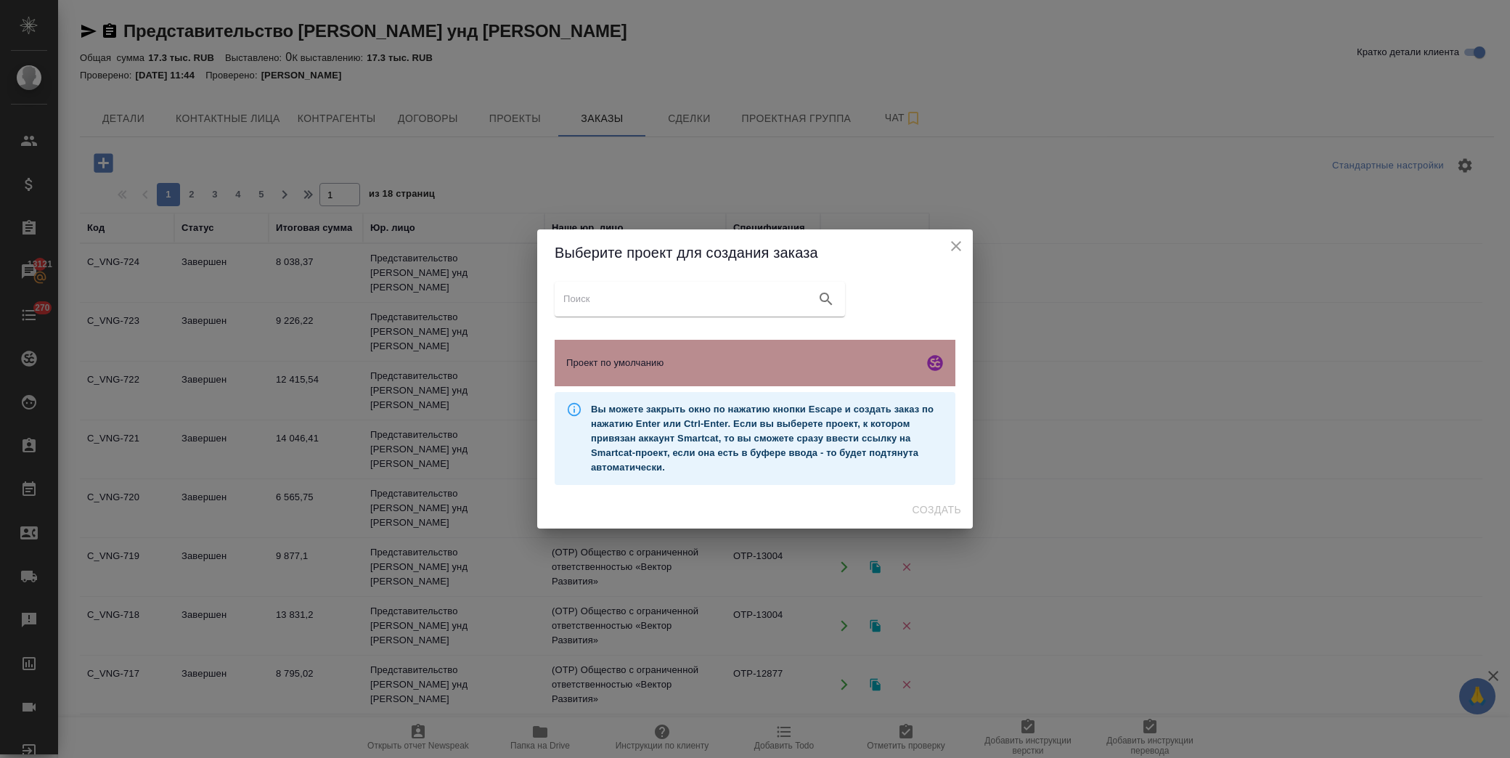
click at [703, 383] on div "Проект по умолчанию" at bounding box center [755, 363] width 401 height 46
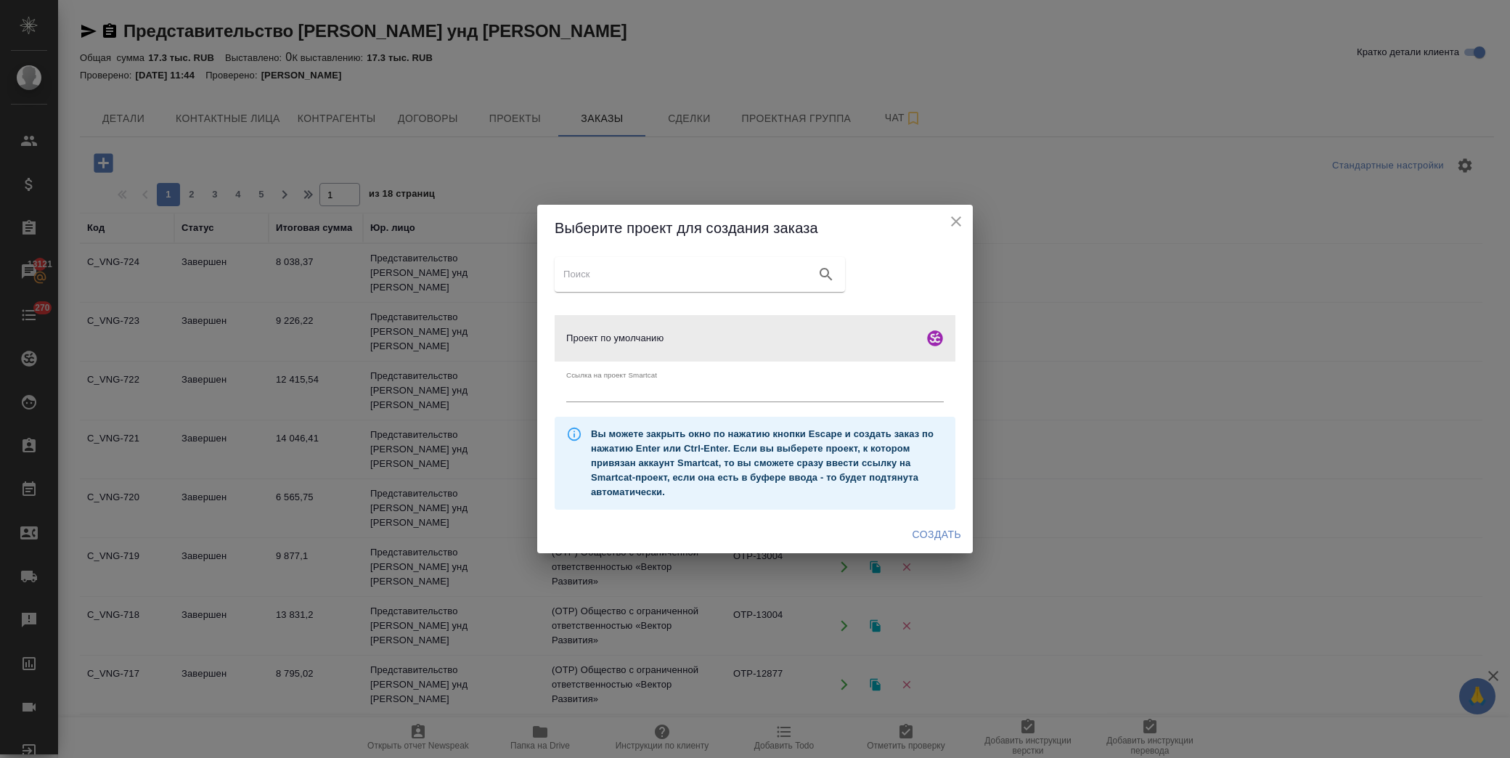
click at [927, 532] on span "Создать" at bounding box center [937, 535] width 49 height 18
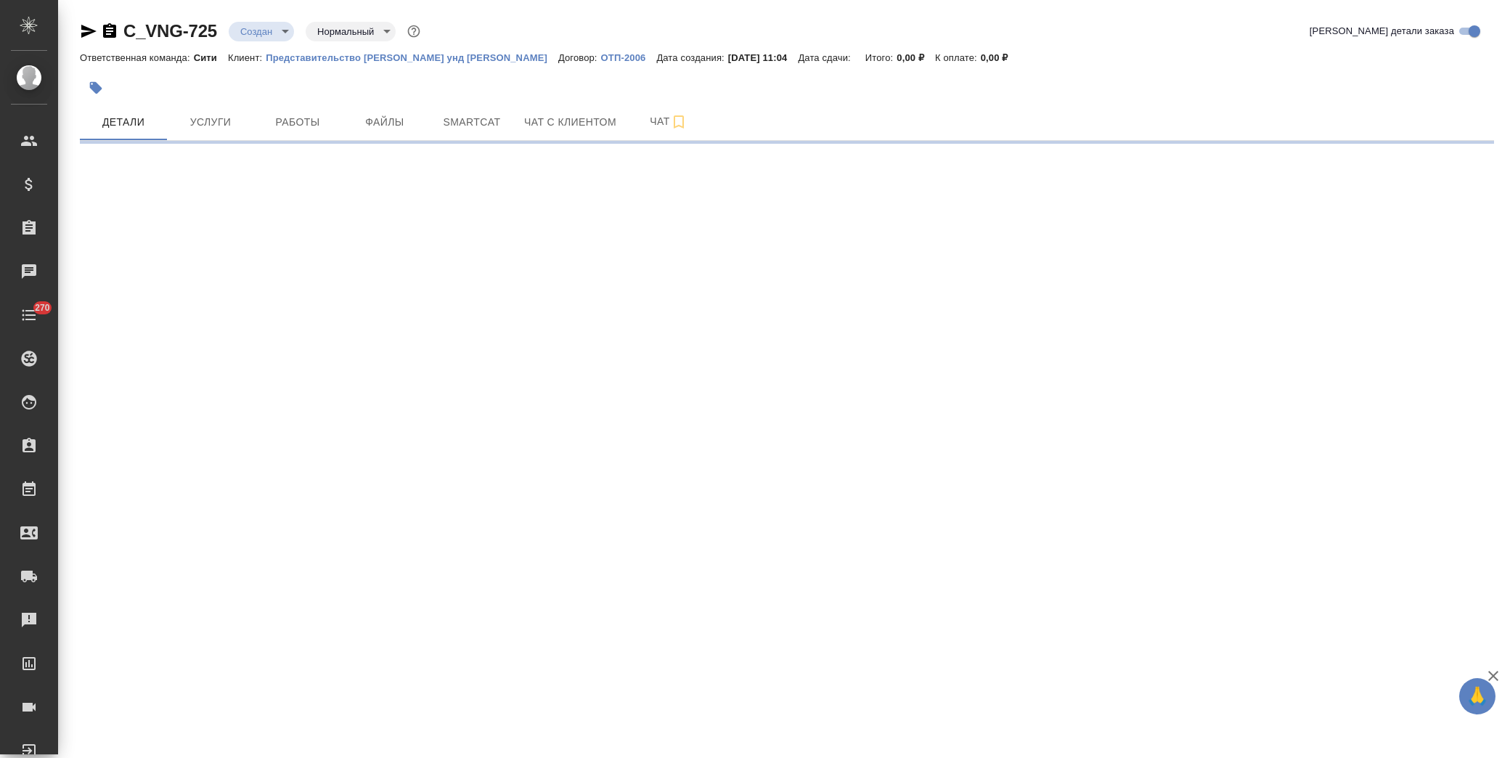
select select "RU"
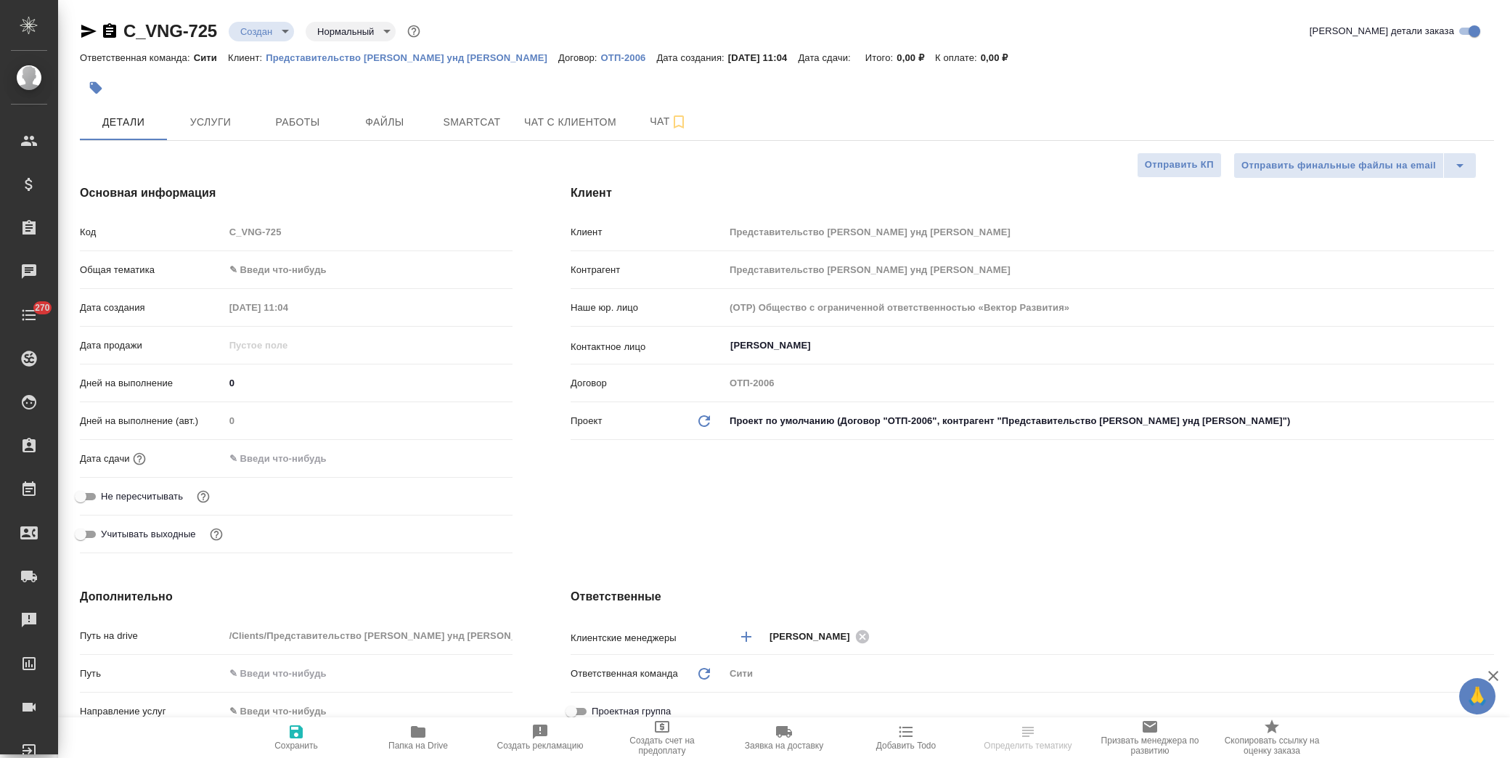
type textarea "x"
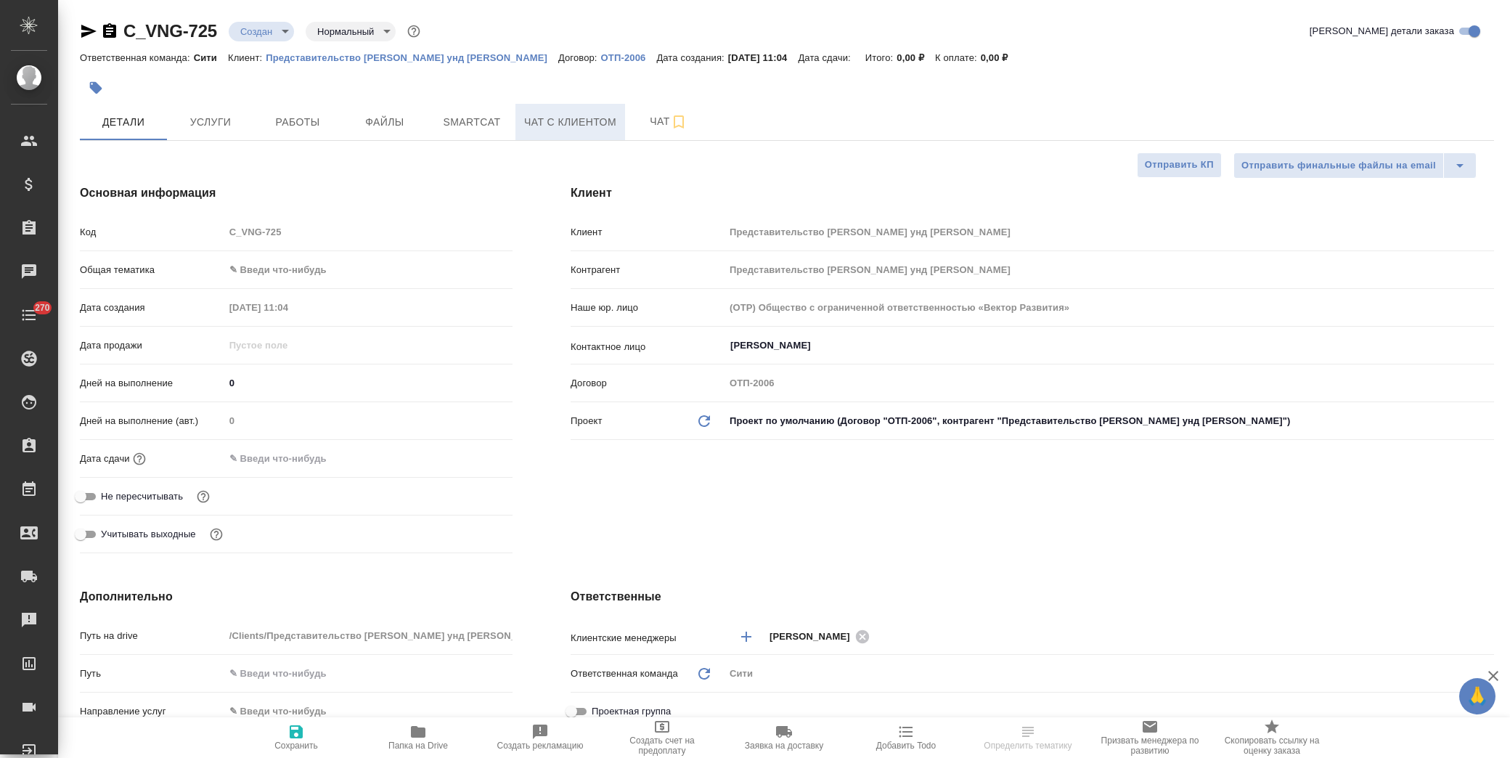
type textarea "x"
click at [302, 271] on body "🙏 .cls-1 fill:#fff; AWATERA Лофицкая Юлия Владимировна Клиенты Спецификации Зак…" at bounding box center [755, 379] width 1510 height 758
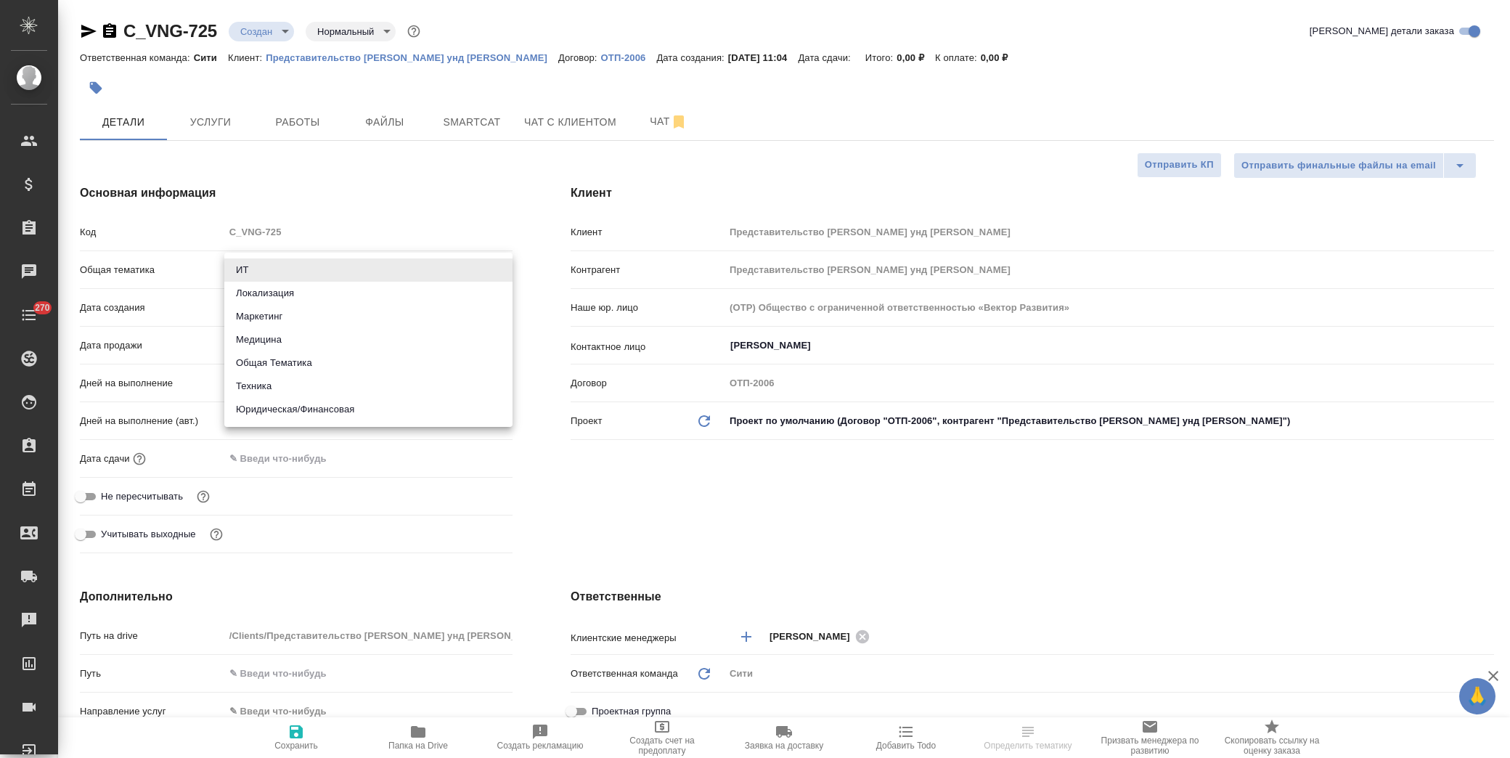
click at [327, 405] on li "Юридическая/Финансовая" at bounding box center [368, 409] width 288 height 23
type input "yr-fn"
type textarea "x"
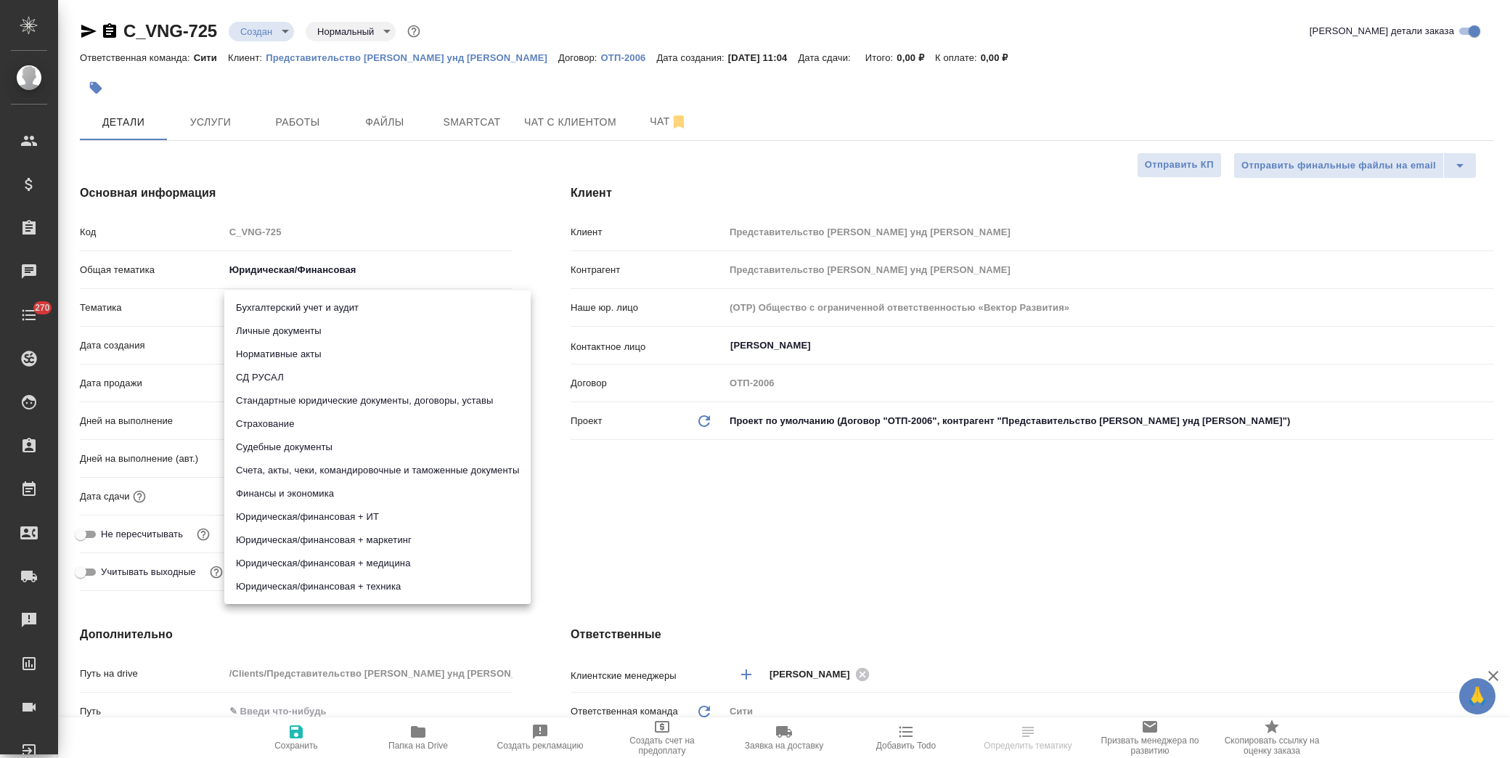
click at [325, 296] on body "🙏 .cls-1 fill:#fff; AWATERA Лофицкая Юлия Владимировна Клиенты Спецификации Зак…" at bounding box center [755, 379] width 1510 height 758
drag, startPoint x: 362, startPoint y: 309, endPoint x: 368, endPoint y: 330, distance: 22.7
click at [362, 310] on li "Бухгалтерский учет и аудит" at bounding box center [377, 307] width 306 height 23
type textarea "x"
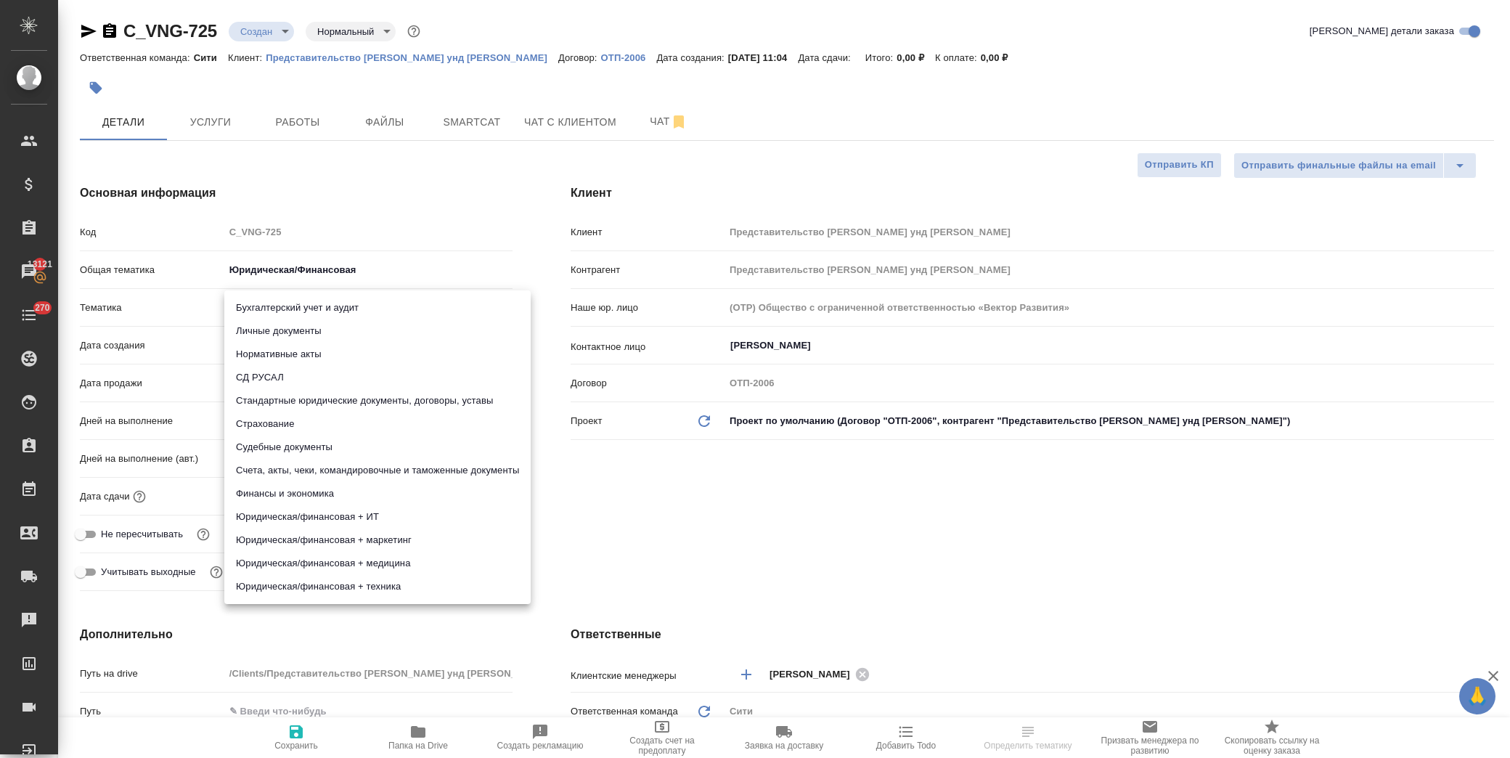
type textarea "x"
type input "6149848a2b7be24903fd7a88"
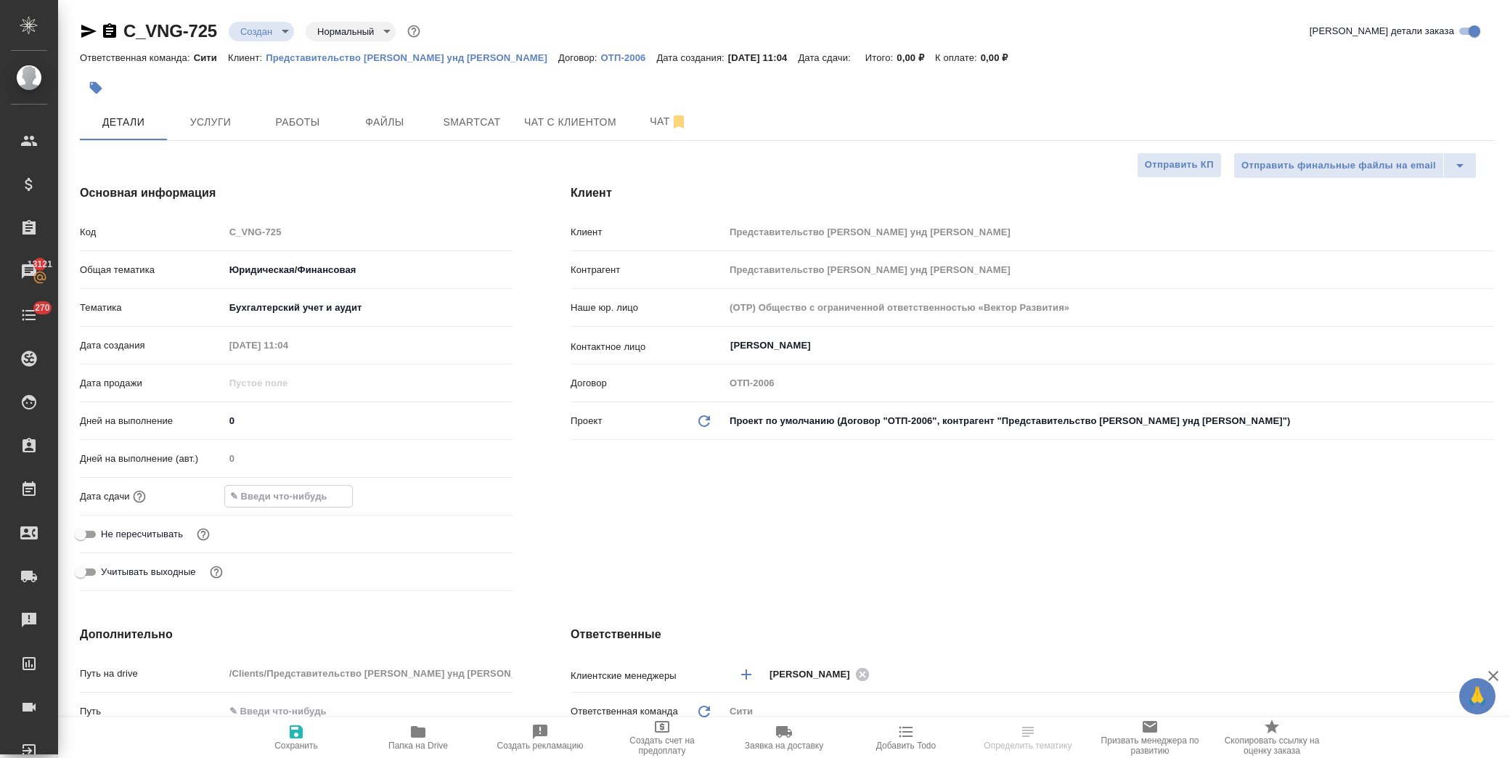
click at [324, 489] on input "text" at bounding box center [288, 496] width 127 height 21
click at [468, 497] on icon "button" at bounding box center [470, 495] width 17 height 17
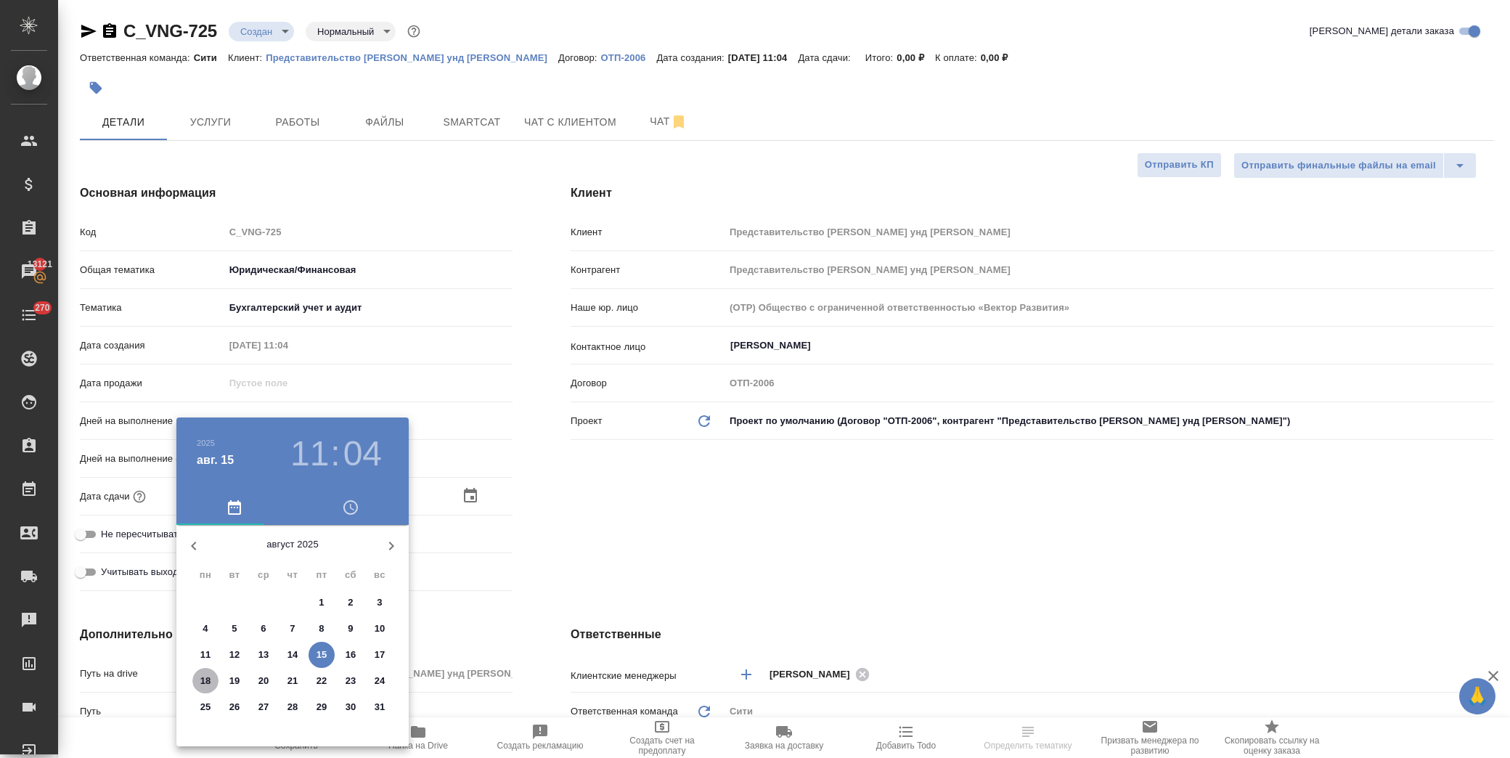
click at [211, 683] on span "18" at bounding box center [205, 681] width 26 height 15
type input "18.08.2025 11:04"
type textarea "x"
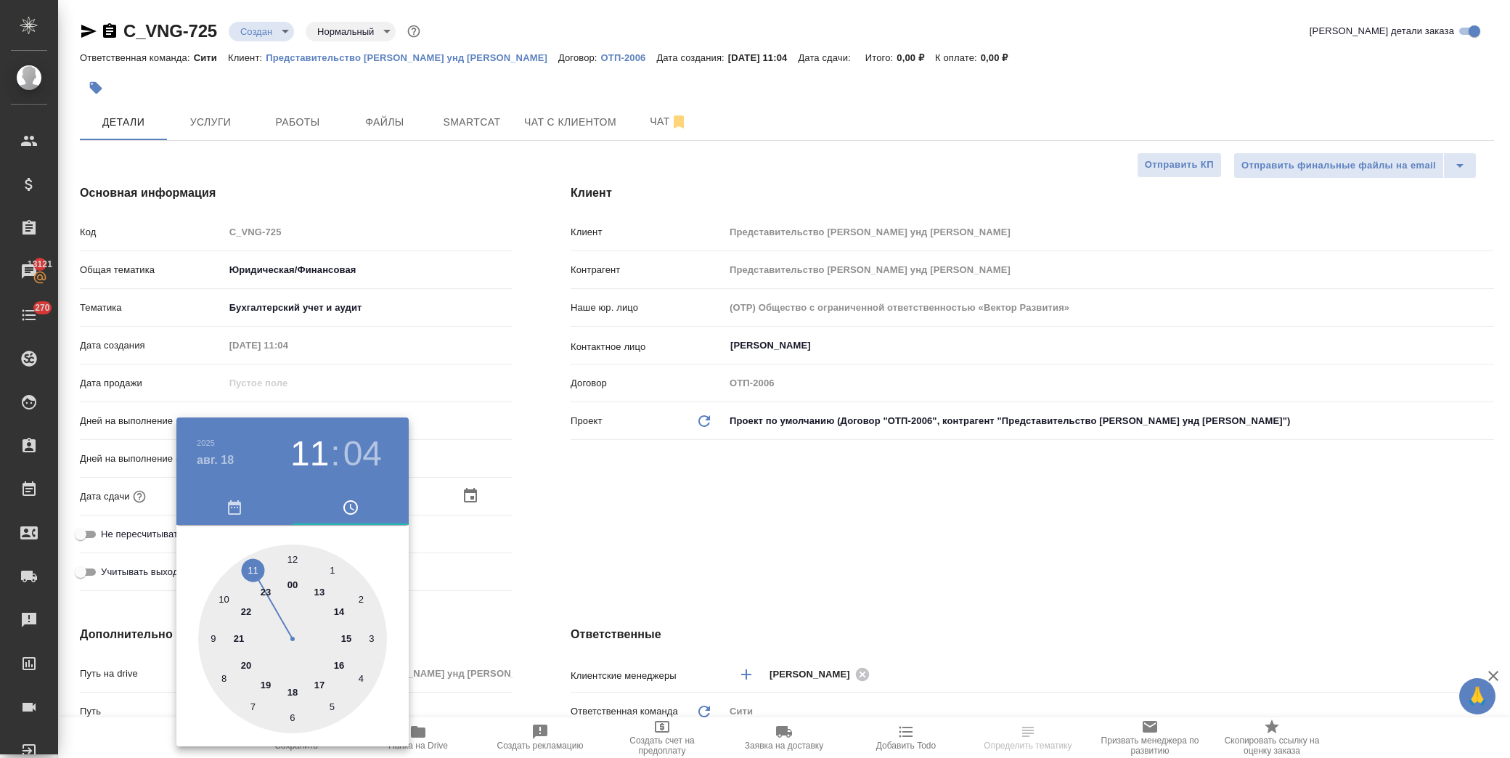
click at [222, 598] on div at bounding box center [292, 639] width 189 height 189
type input "18.08.2025 10:04"
type textarea "x"
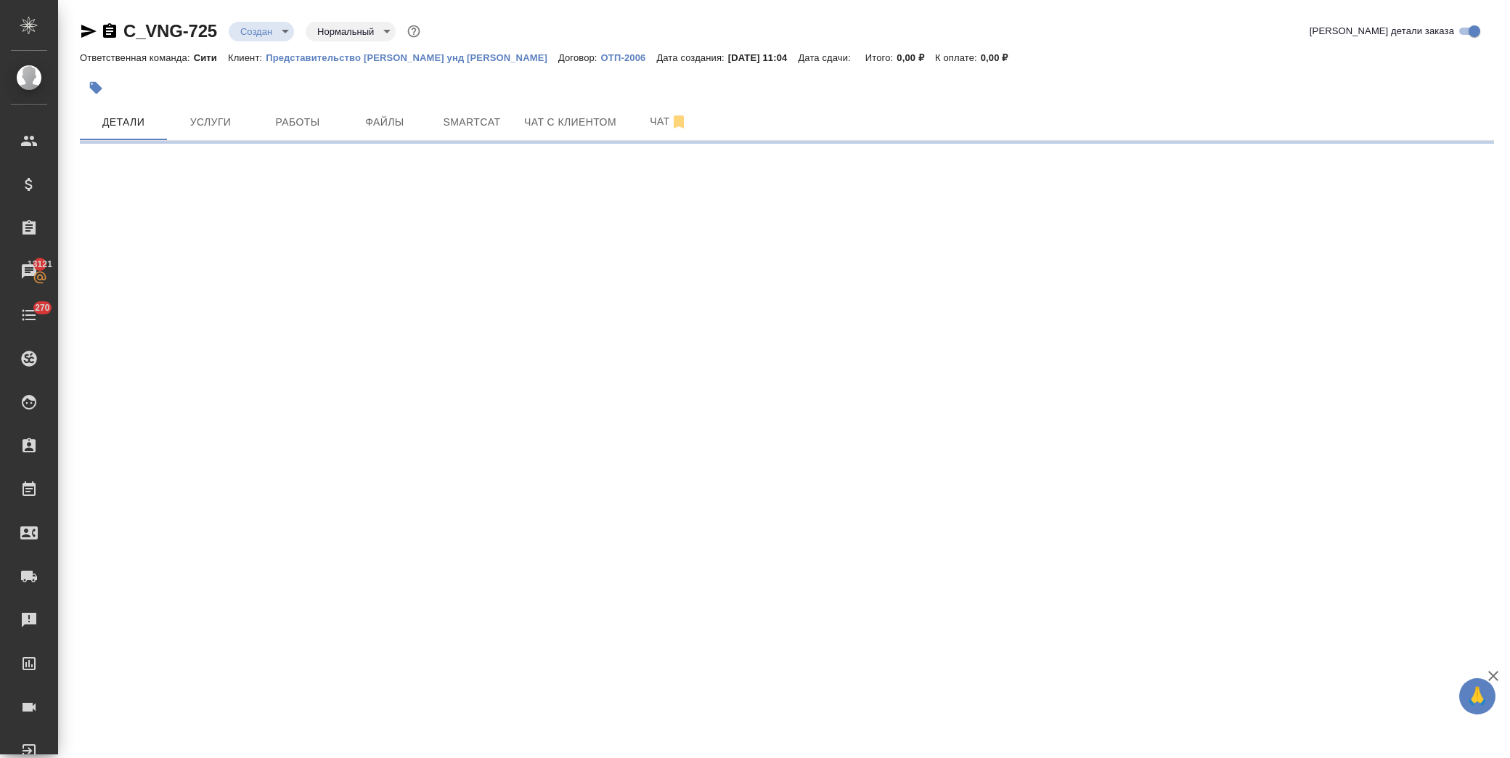
click at [288, 561] on div ".cls-1 fill:#fff; AWATERA Лофицкая Юлия Владимировна Клиенты Спецификации Заказ…" at bounding box center [755, 379] width 1510 height 758
select select "RU"
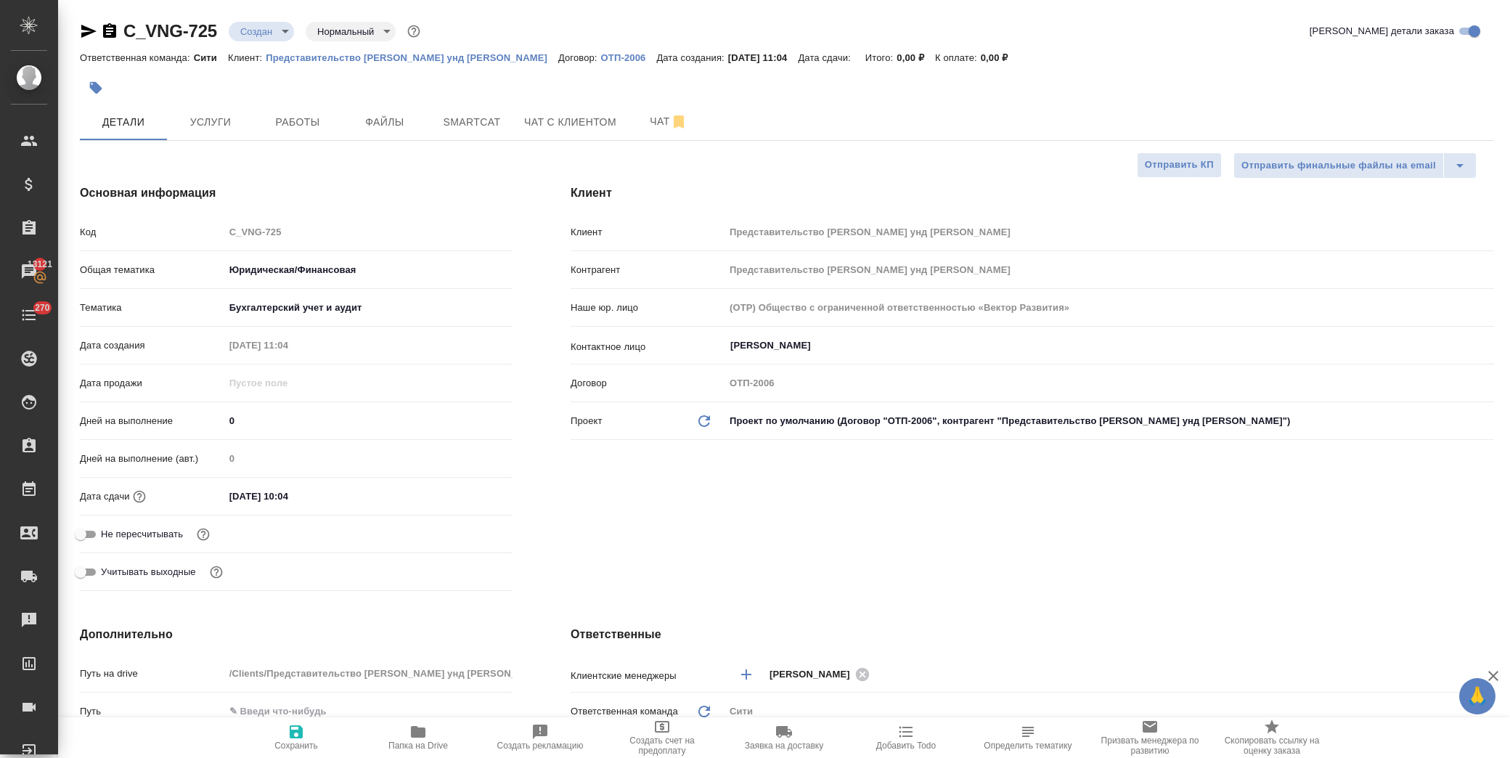
type textarea "x"
click at [308, 486] on input "18.08.2025 10:04" at bounding box center [287, 496] width 127 height 21
click at [324, 494] on input "18.08.2025 10:04" at bounding box center [288, 496] width 127 height 21
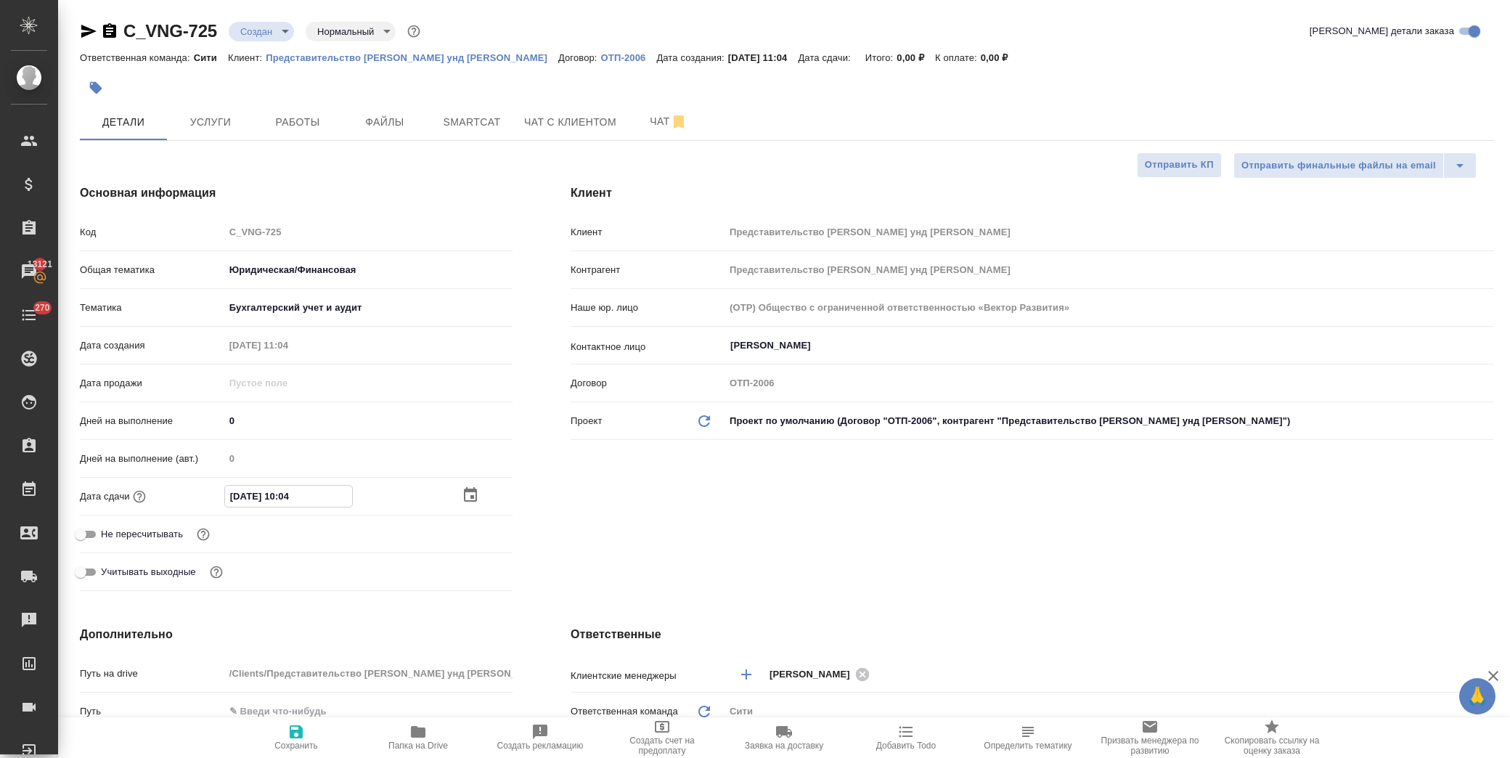
type input "18.08.2025 10:0_"
type textarea "x"
type input "18.08.2025 10:00"
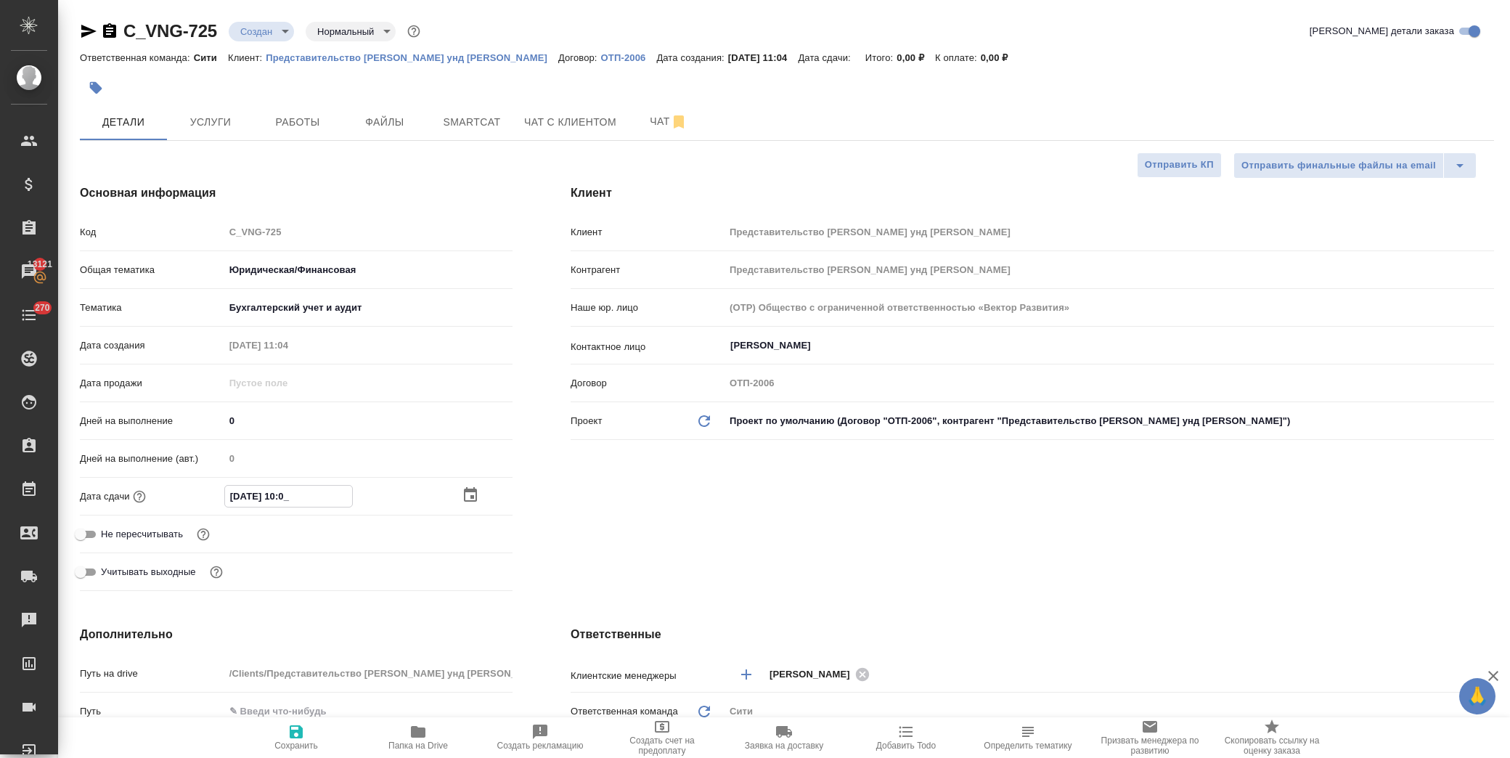
type textarea "x"
type input "18.08.2025 10:00"
click at [815, 500] on div "Клиент Клиент Представительство ФНГ Хандель унд Фертриб ГмбХ Контрагент Предста…" at bounding box center [1033, 390] width 982 height 471
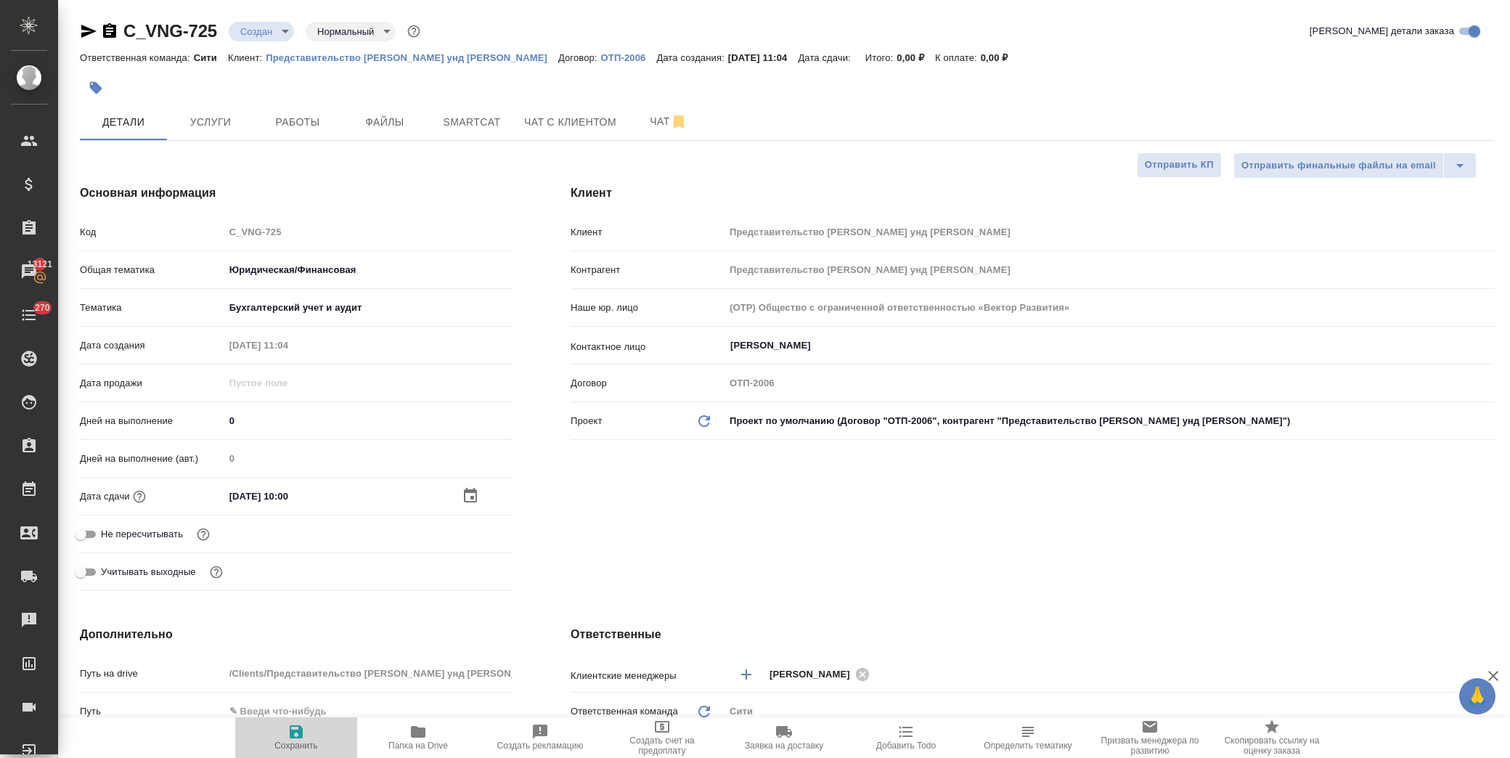
click at [308, 728] on span "Сохранить" at bounding box center [296, 737] width 105 height 28
type textarea "x"
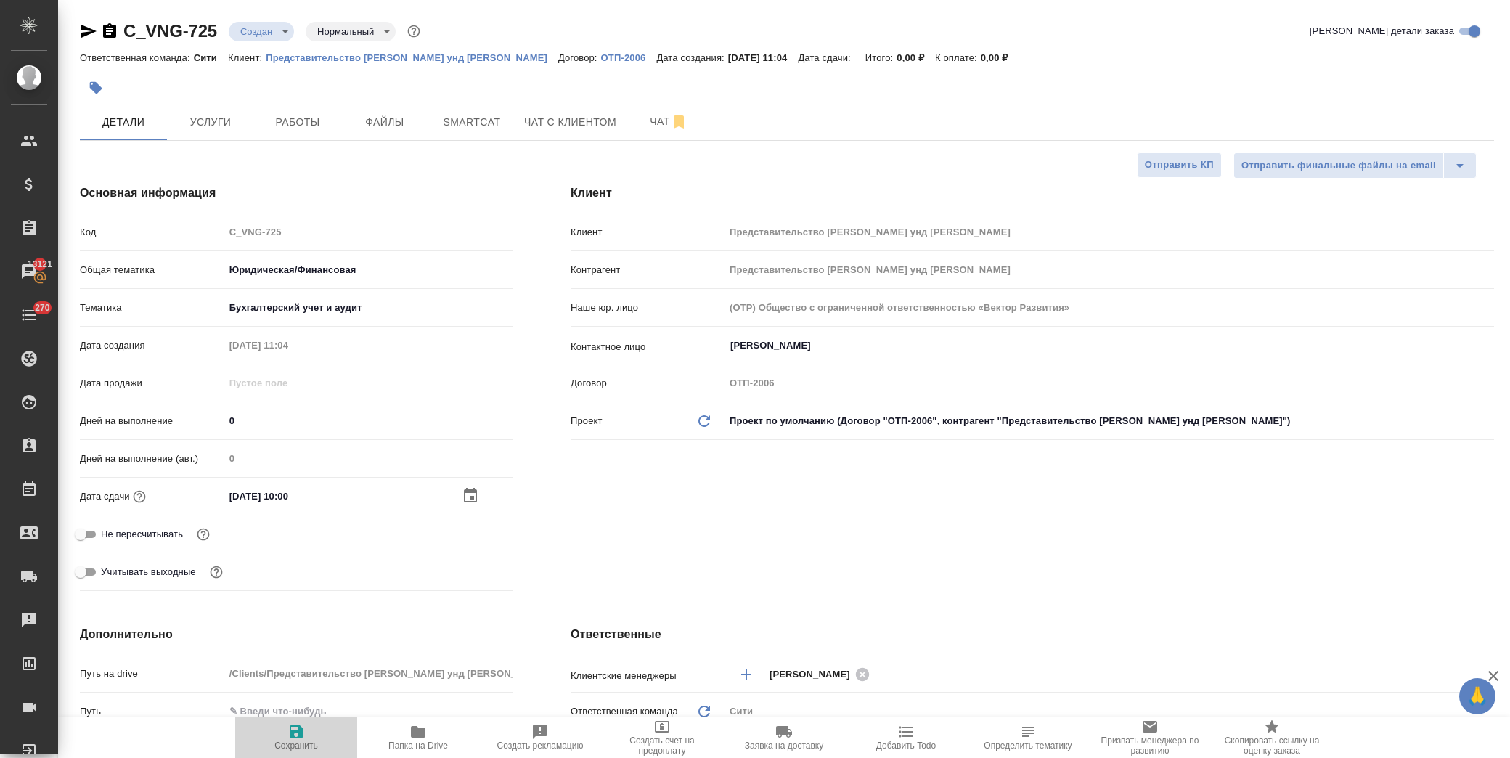
type textarea "x"
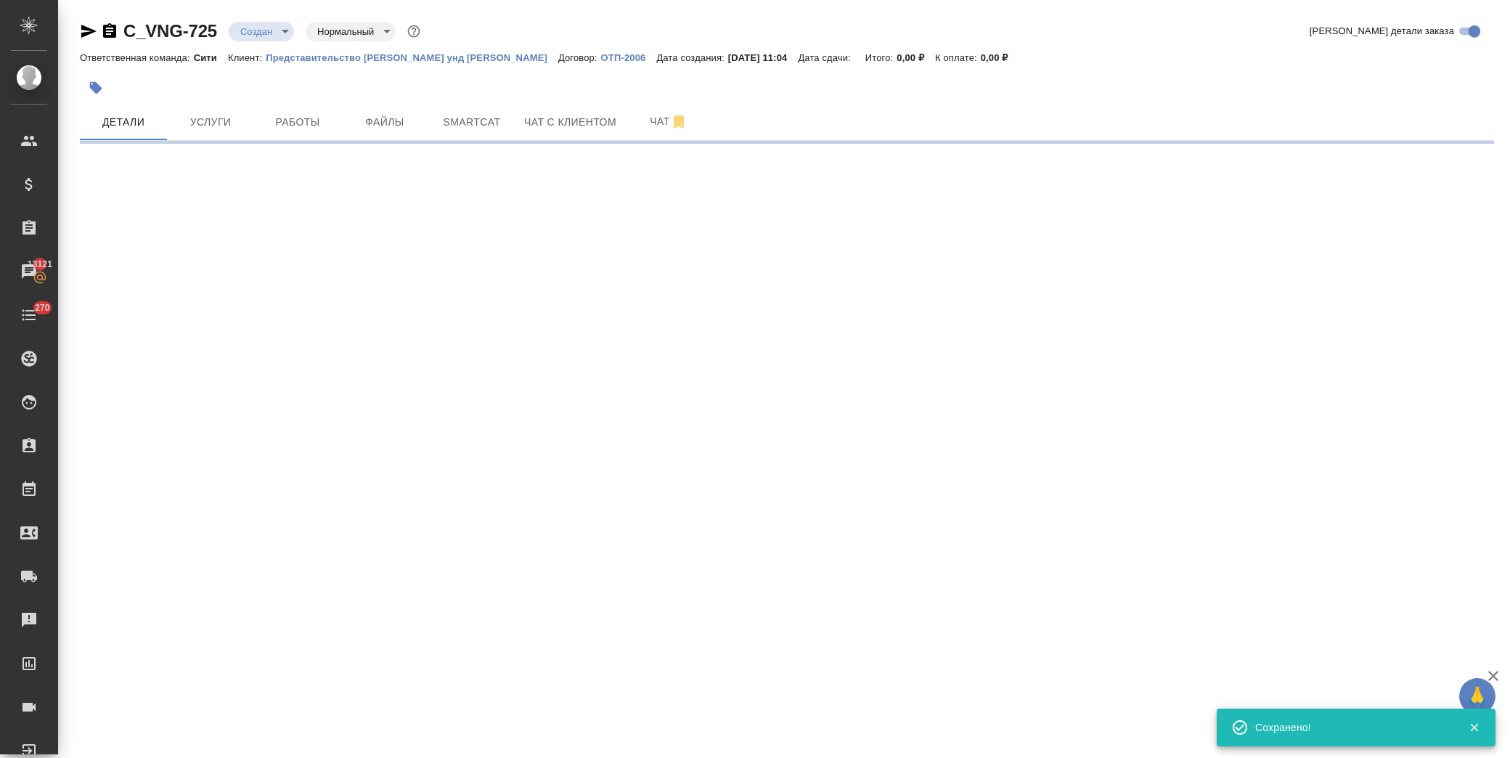
select select "RU"
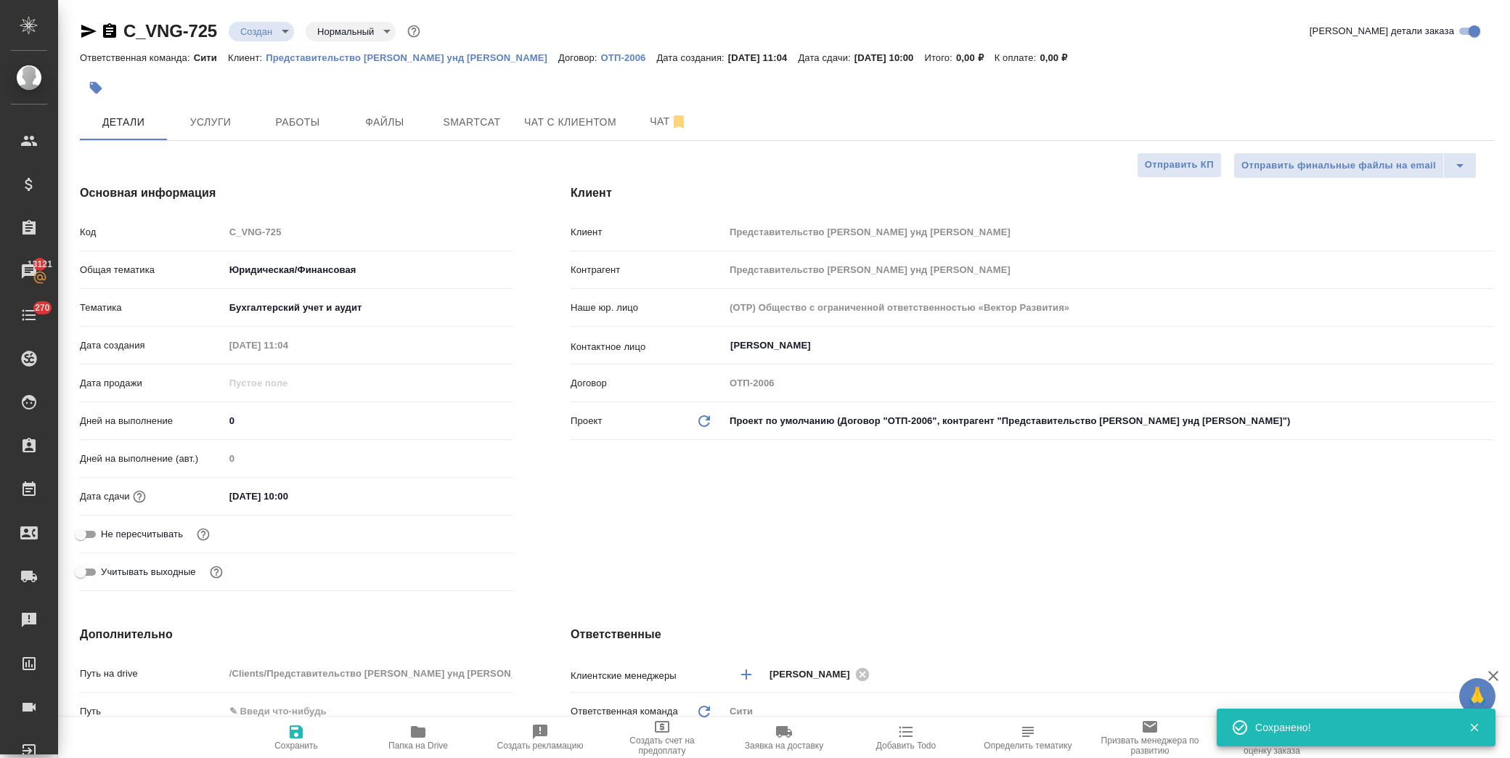
type textarea "x"
click at [380, 115] on span "Файлы" at bounding box center [385, 122] width 70 height 18
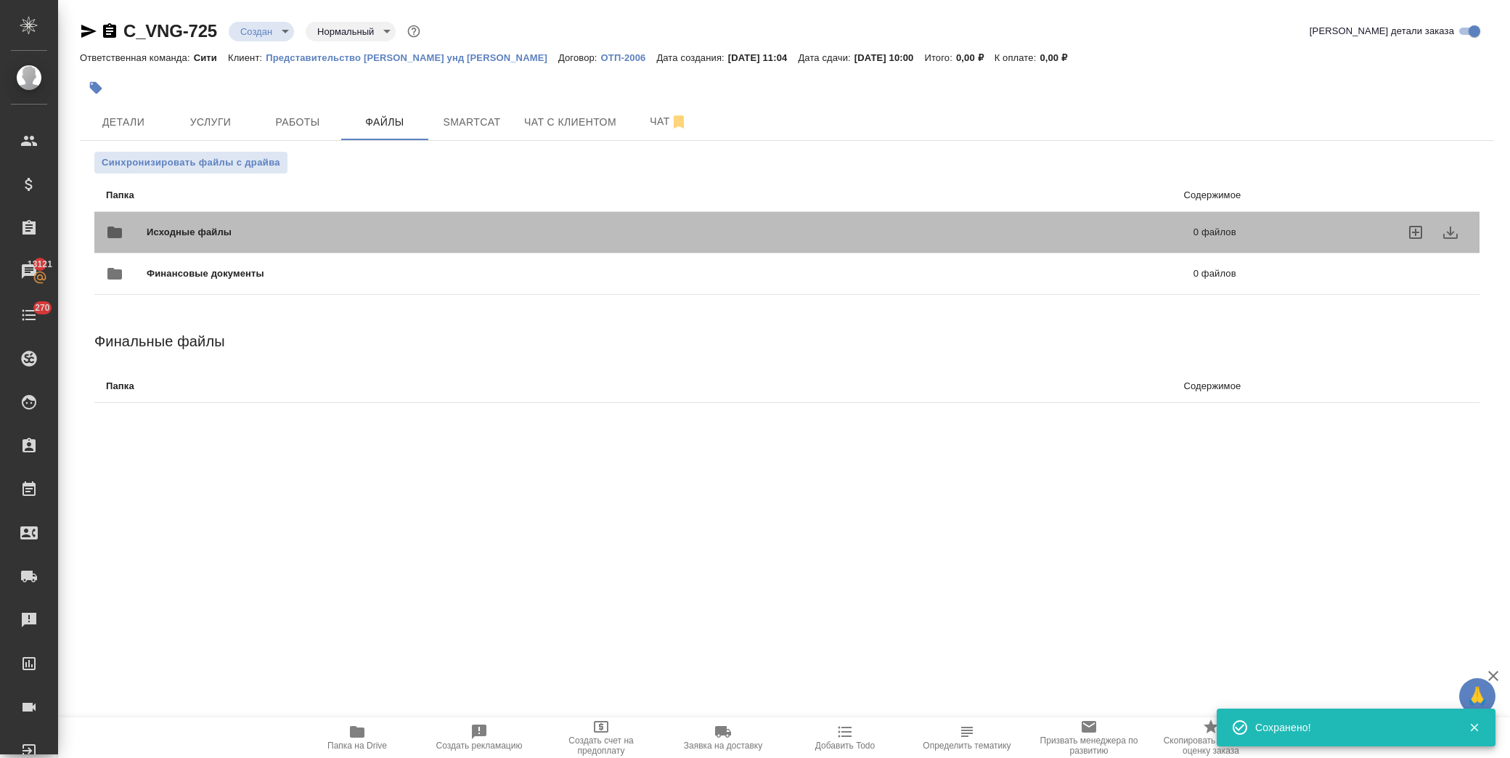
click at [198, 231] on span "Исходные файлы" at bounding box center [430, 232] width 566 height 15
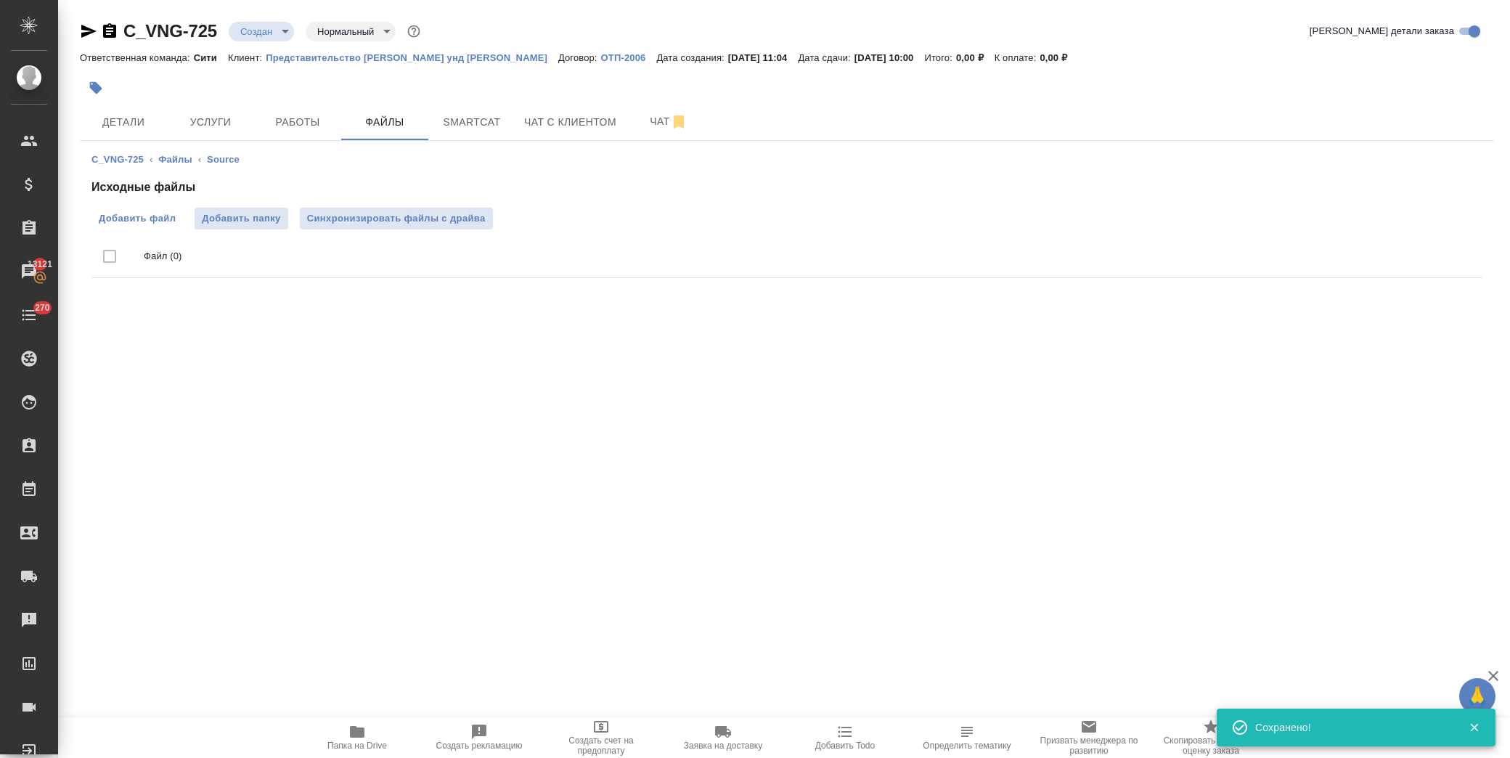
click at [143, 219] on span "Добавить файл" at bounding box center [137, 218] width 77 height 15
click at [0, 0] on input "Добавить файл" at bounding box center [0, 0] width 0 height 0
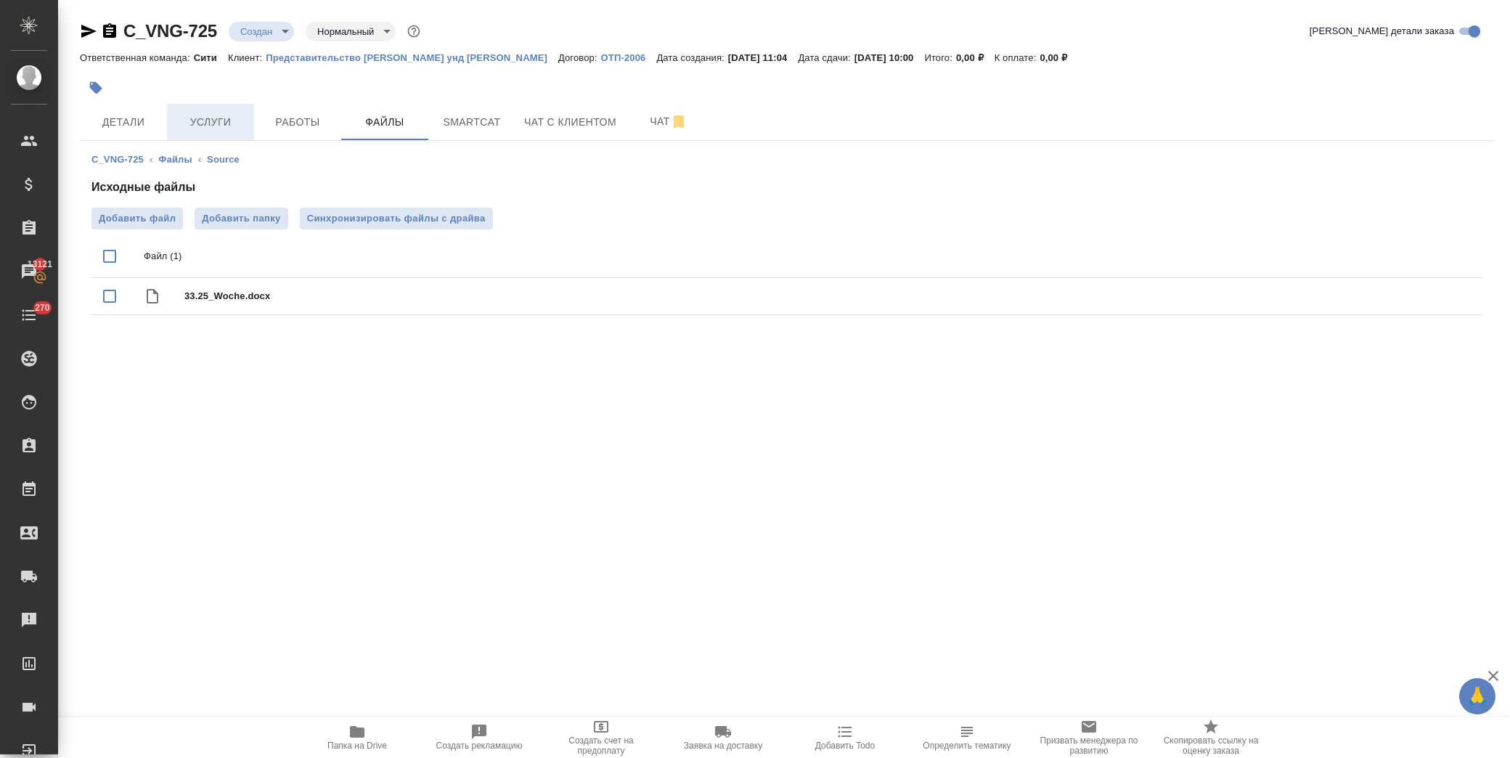
click at [234, 114] on span "Услуги" at bounding box center [211, 122] width 70 height 18
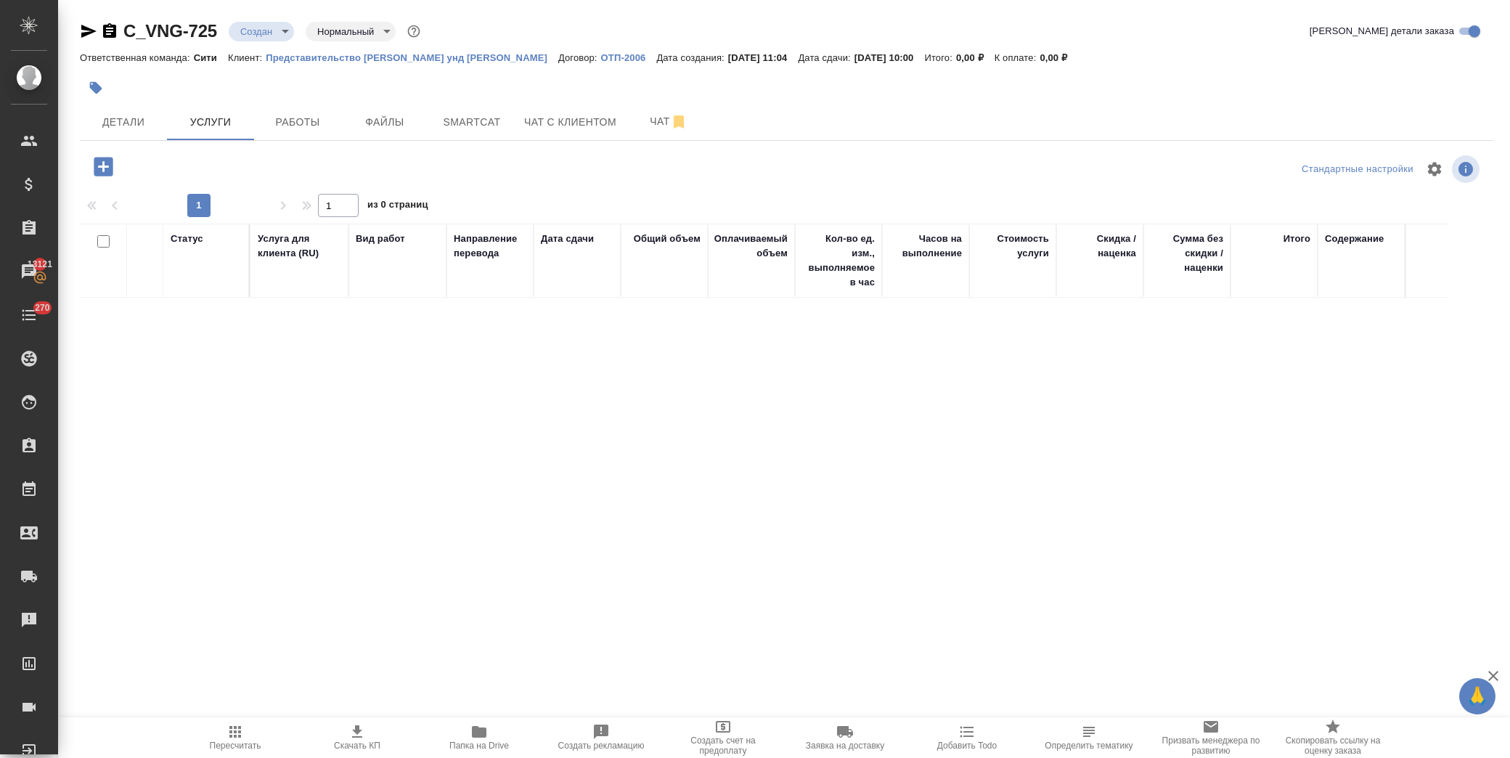
click at [103, 168] on icon "button" at bounding box center [103, 166] width 25 height 25
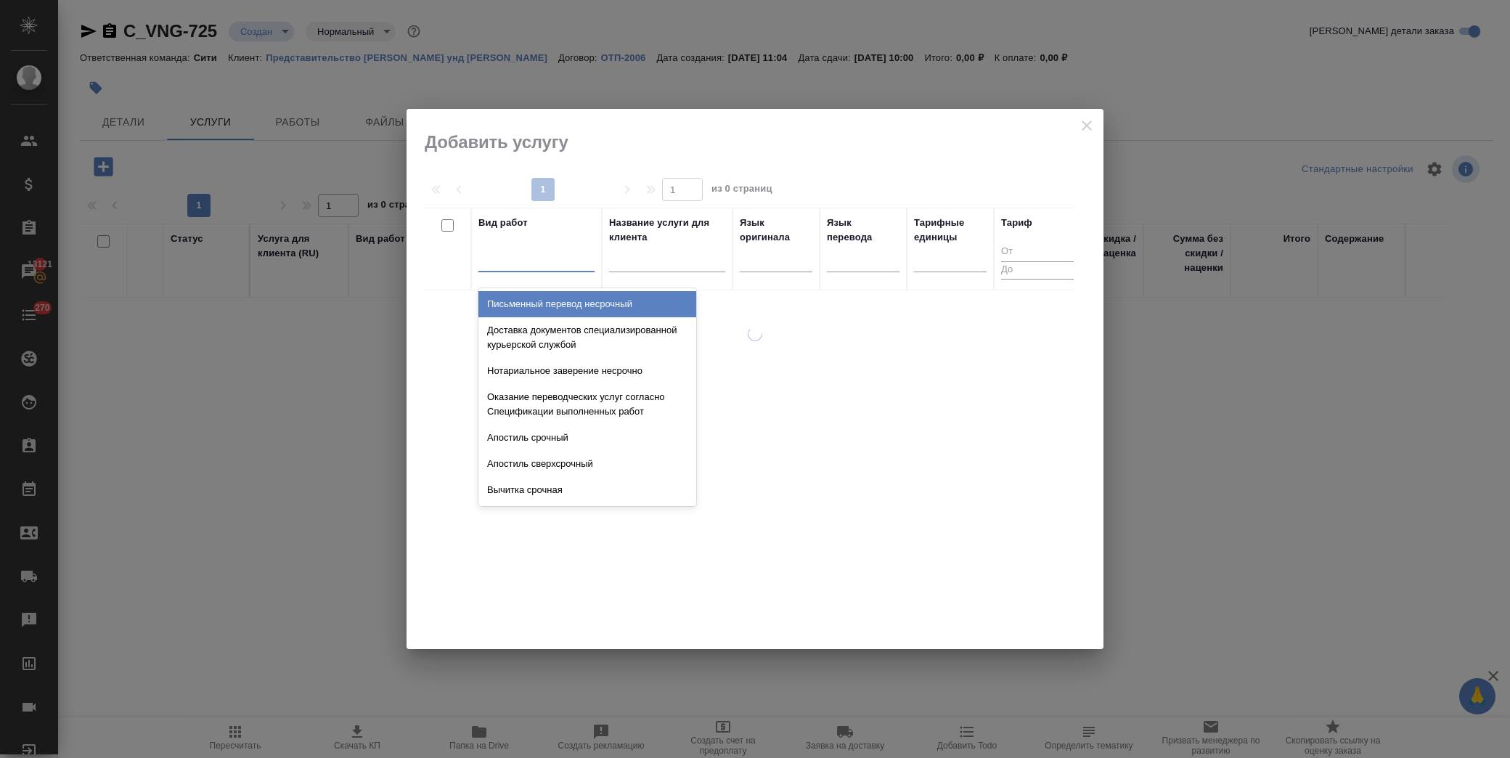
click at [549, 267] on div at bounding box center [537, 257] width 116 height 21
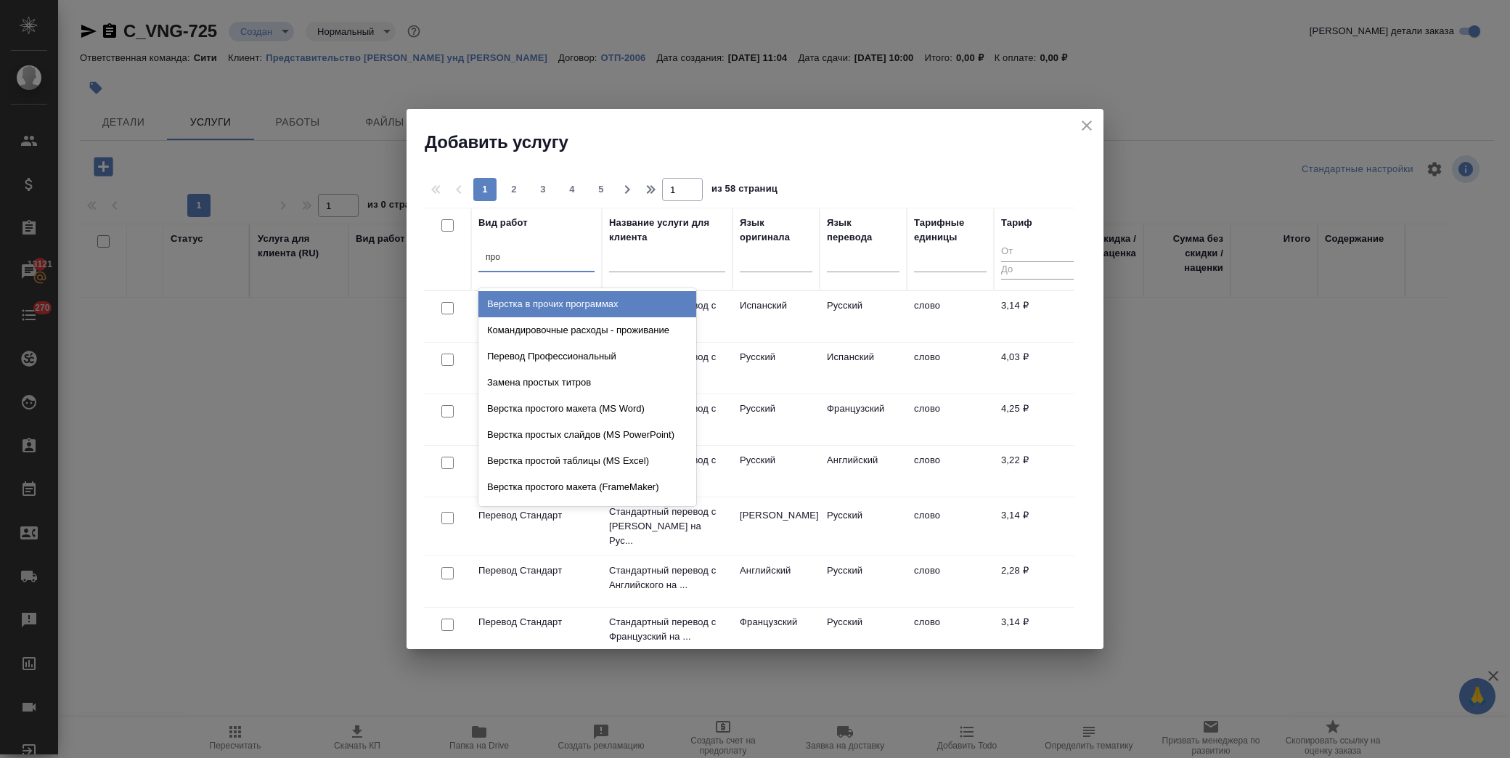
type input "проф"
click at [589, 308] on div "Перевод Профессиональный" at bounding box center [588, 304] width 218 height 26
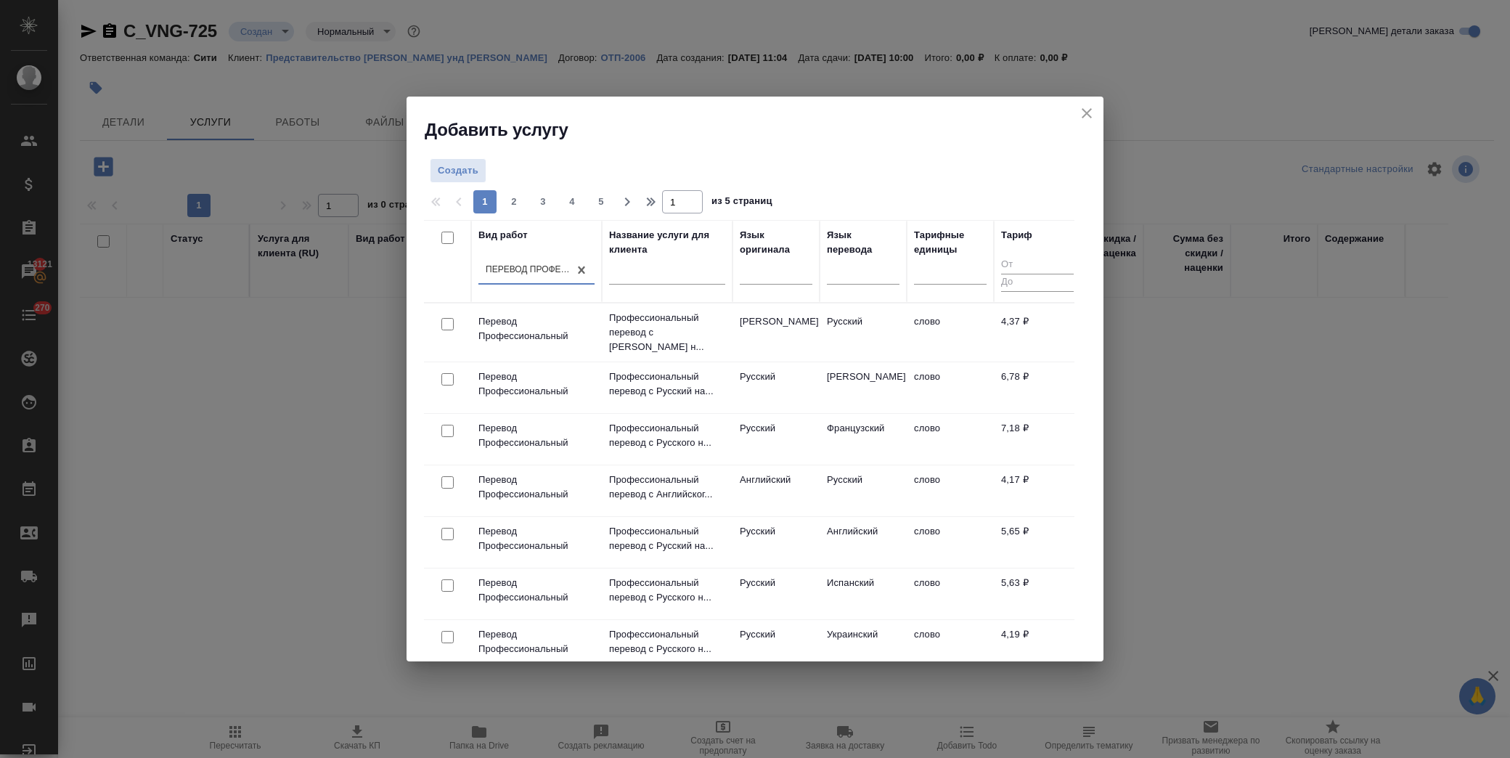
click at [449, 373] on input "checkbox" at bounding box center [447, 379] width 12 height 12
checkbox input "true"
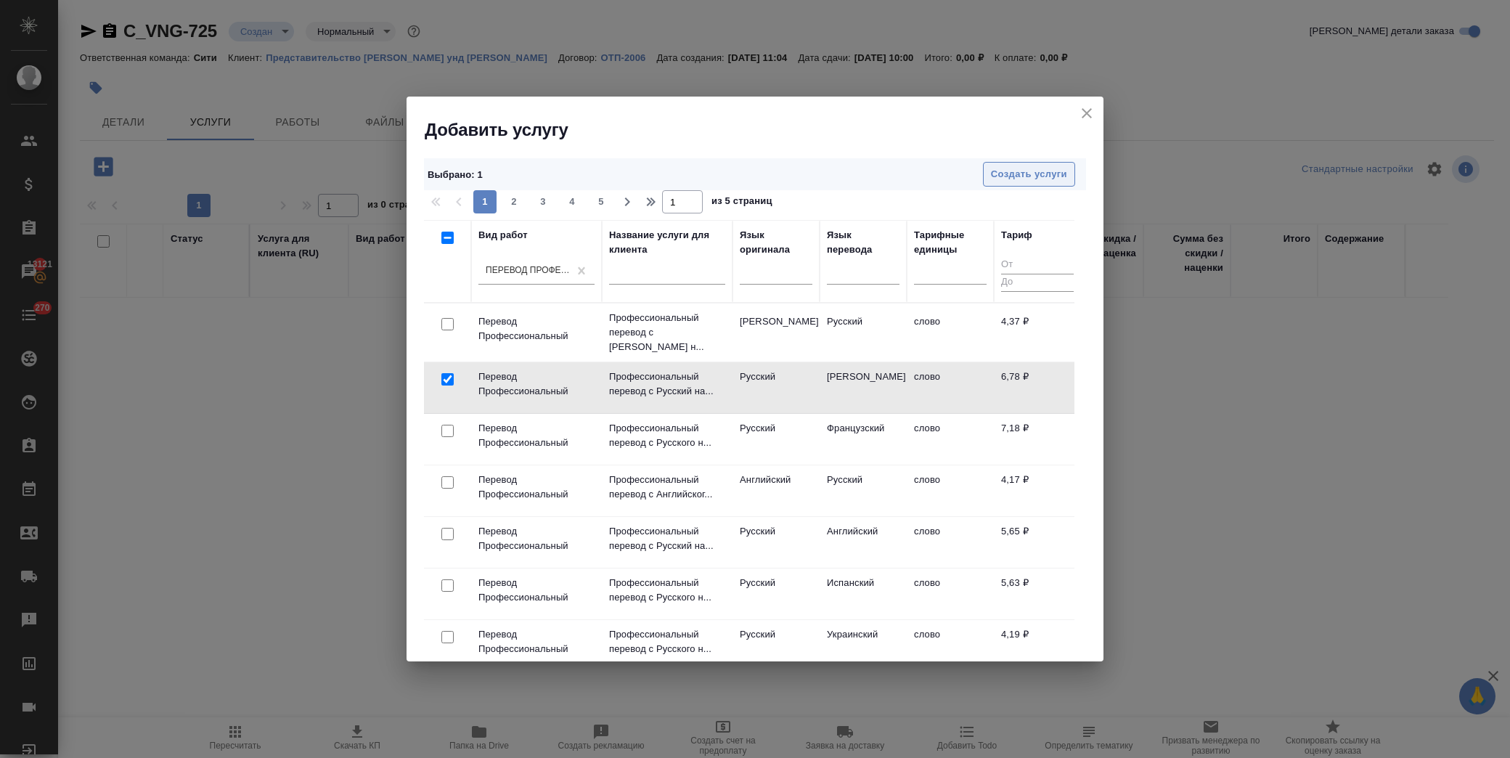
click at [1029, 164] on button "Создать услуги" at bounding box center [1029, 174] width 92 height 25
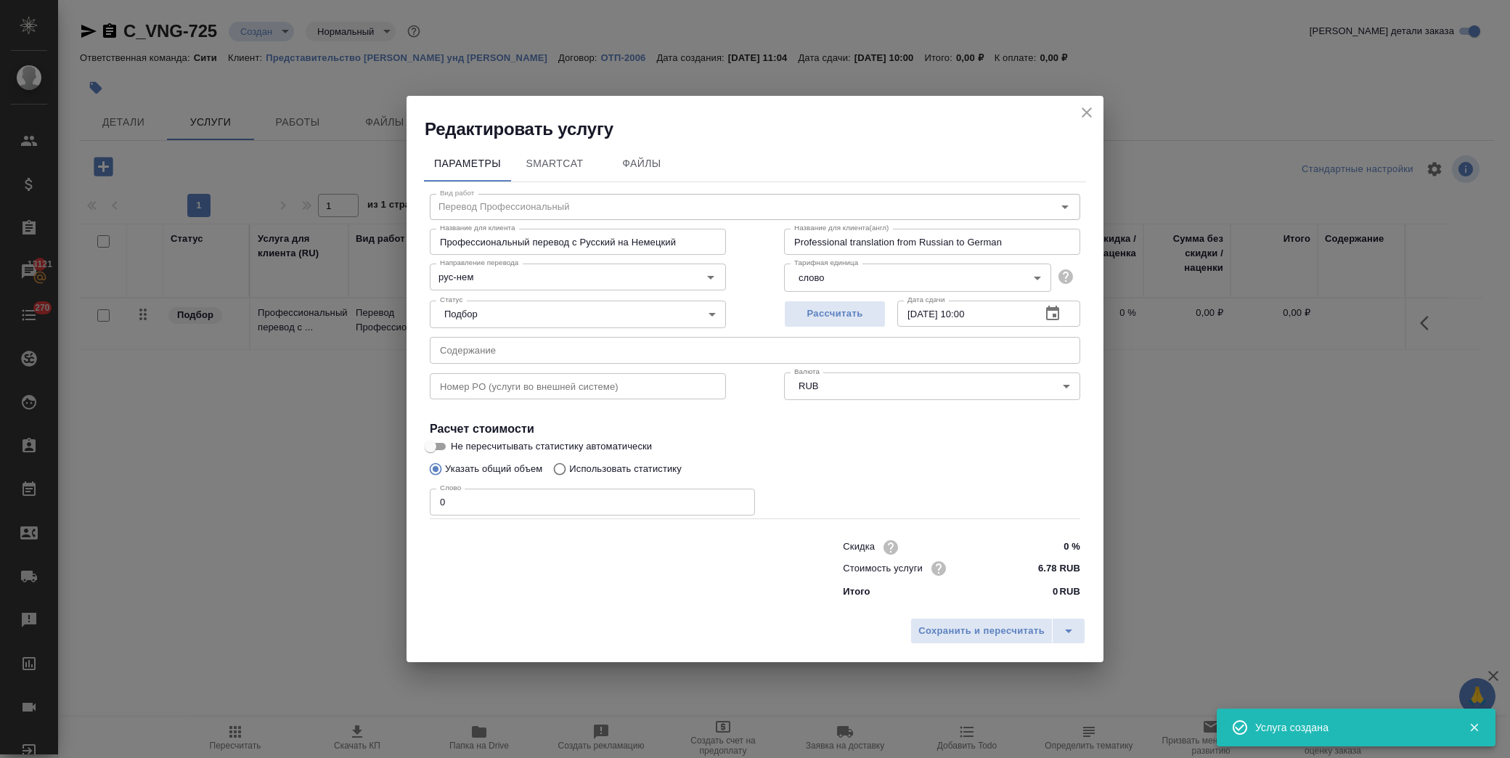
click at [559, 350] on input "text" at bounding box center [755, 350] width 651 height 26
paste input "33.25_Woche"
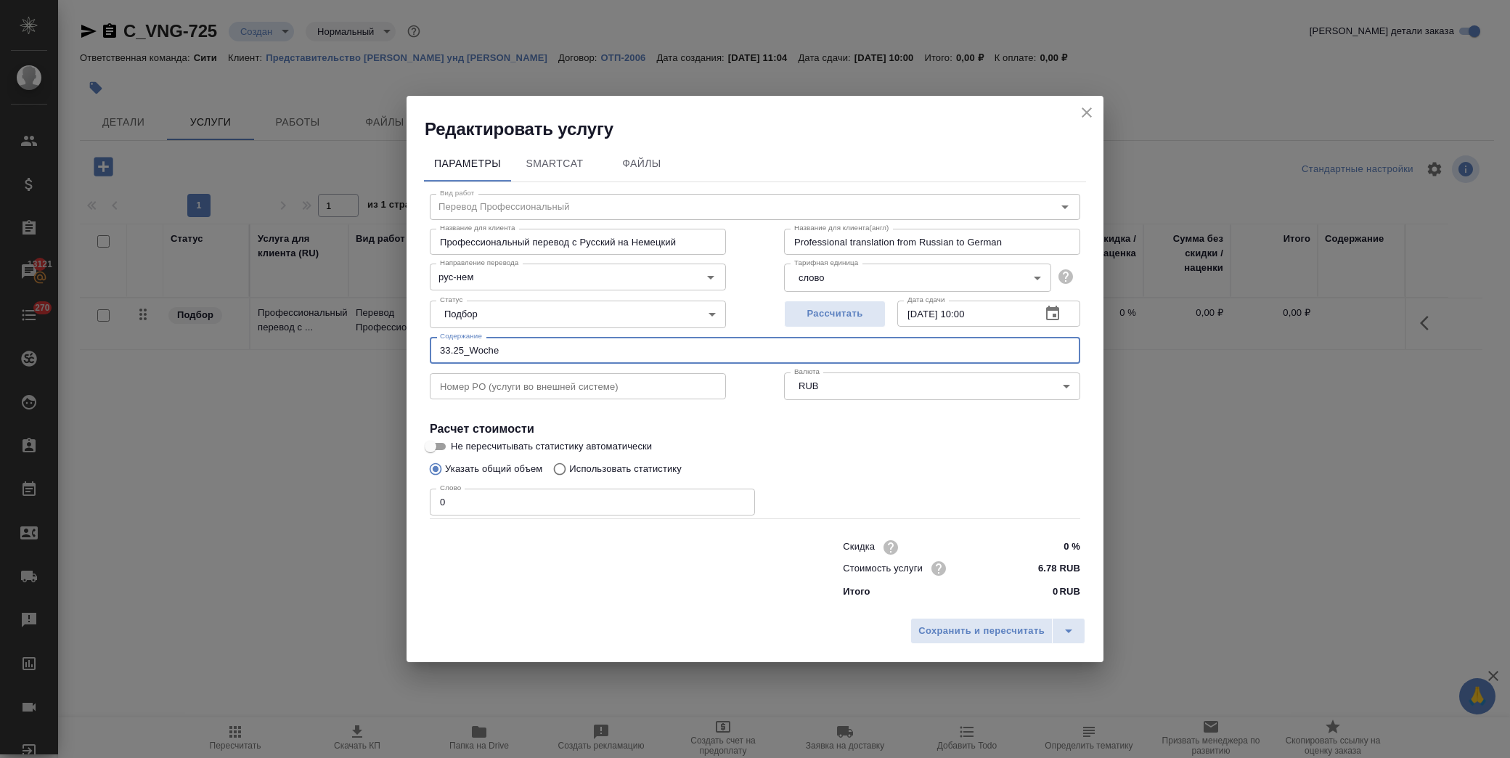
type input "33.25_Woche"
drag, startPoint x: 463, startPoint y: 503, endPoint x: 307, endPoint y: 504, distance: 156.1
click at [307, 504] on div "Редактировать услугу Параметры SmartCat Файлы Вид работ Перевод Профессиональны…" at bounding box center [755, 379] width 1510 height 758
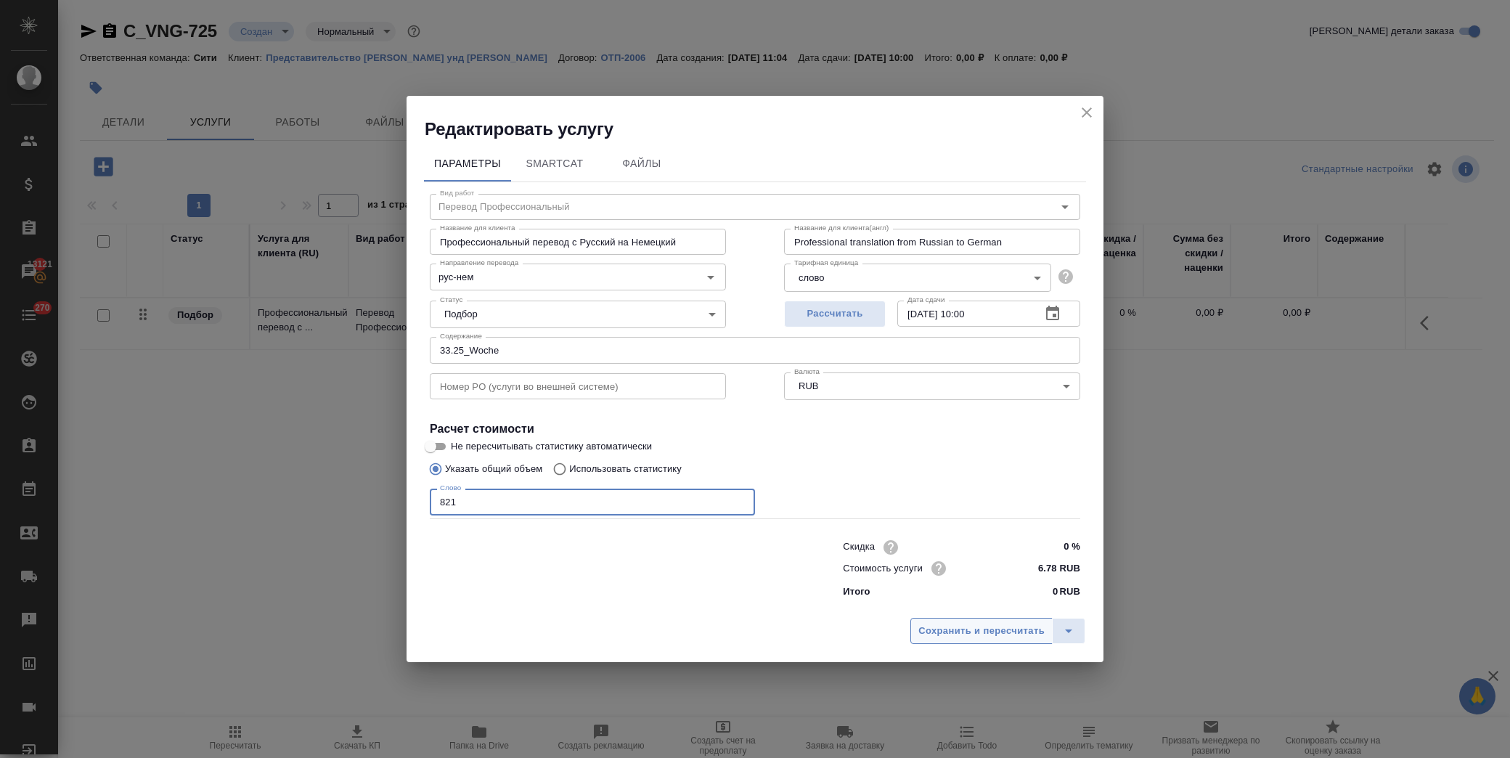
type input "821"
click at [979, 627] on span "Сохранить и пересчитать" at bounding box center [982, 631] width 126 height 17
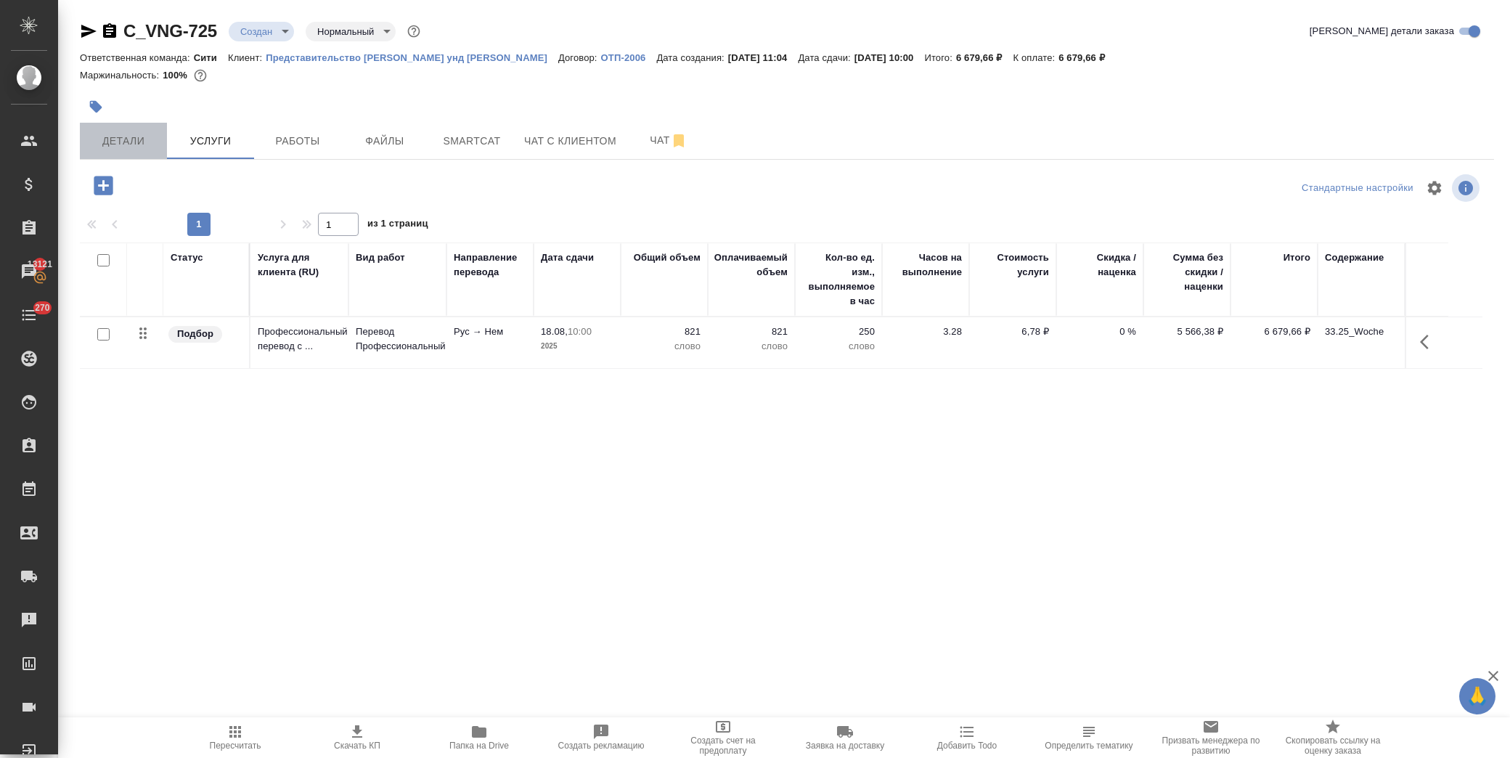
click at [144, 134] on span "Детали" at bounding box center [124, 141] width 70 height 18
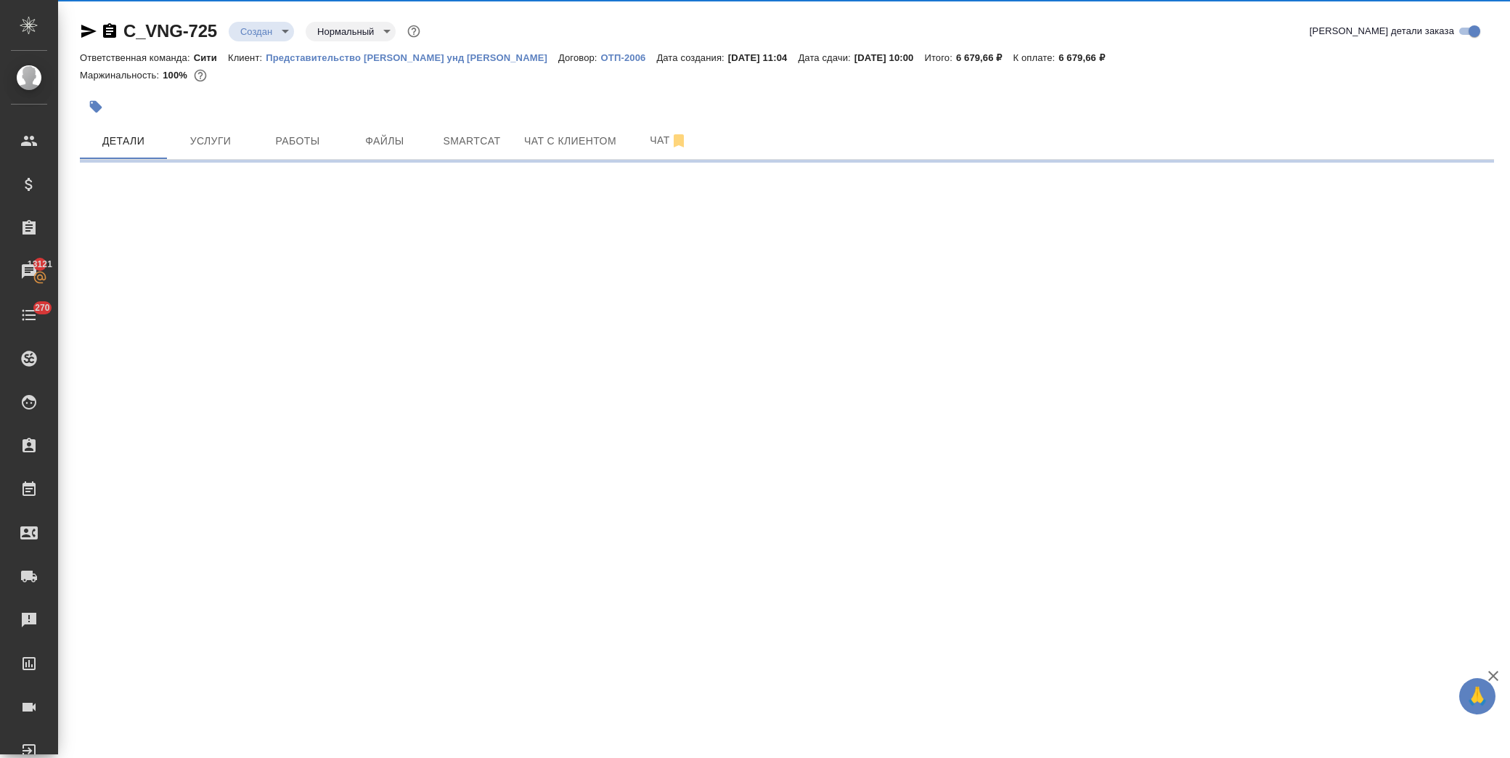
select select "RU"
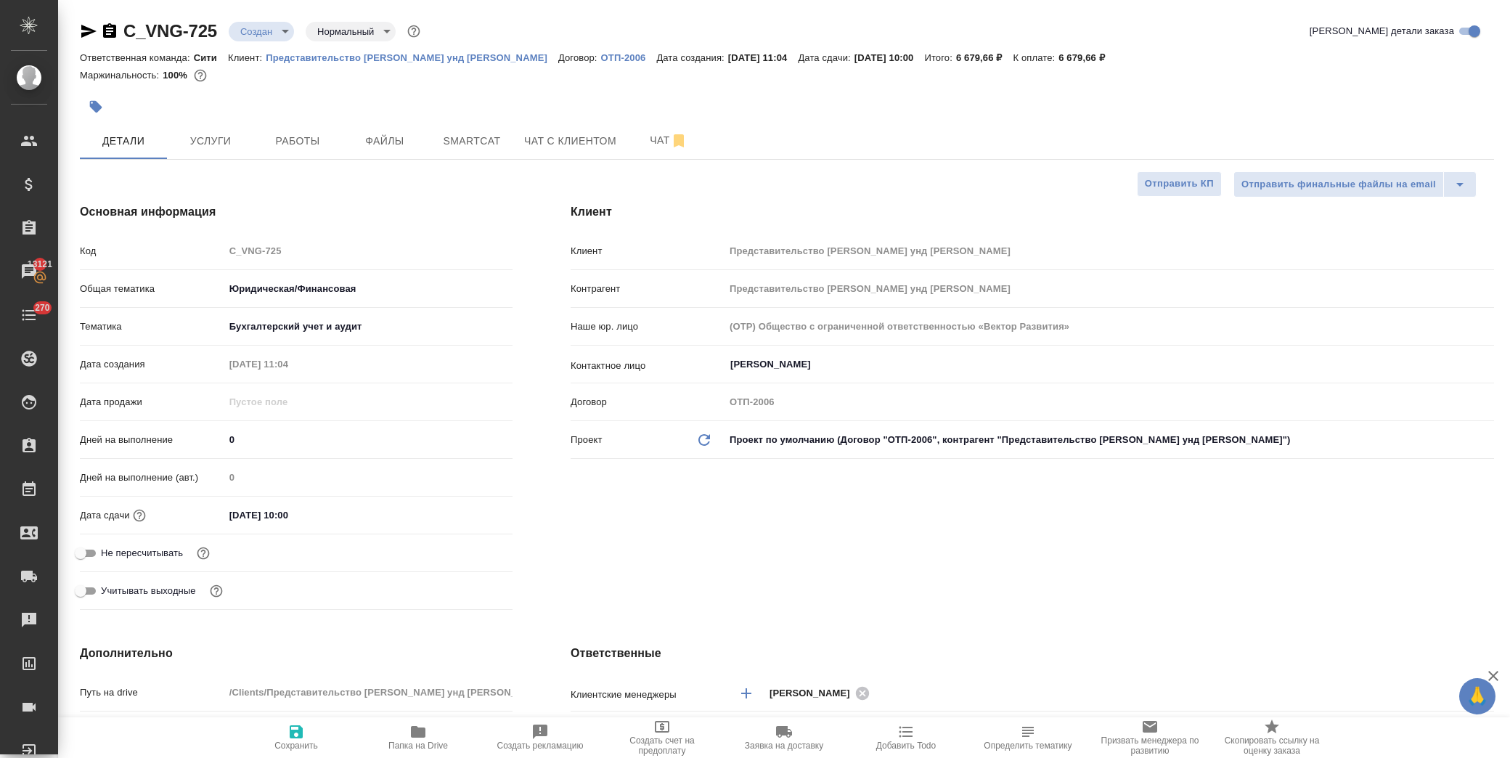
type textarea "x"
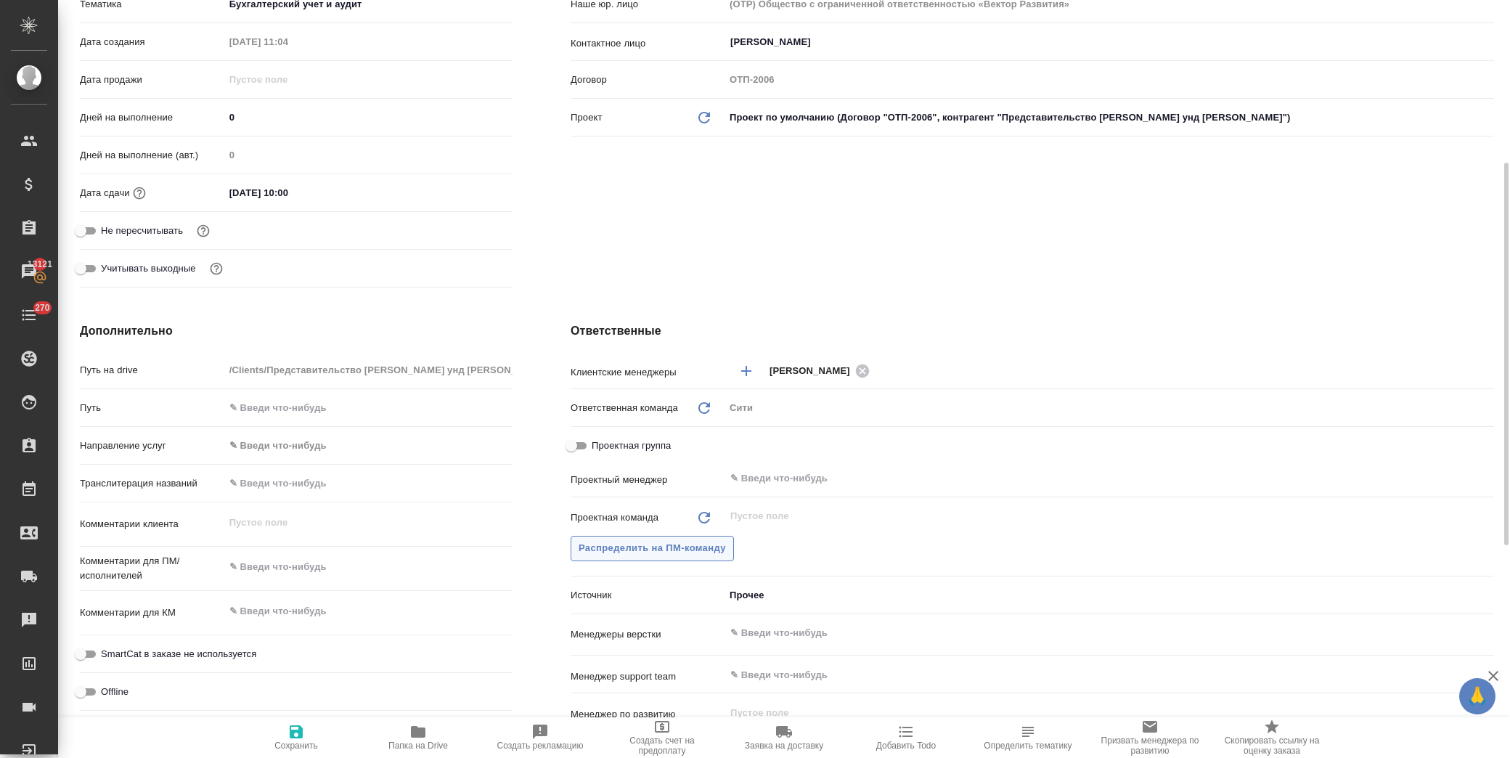
click at [665, 555] on span "Распределить на ПМ-команду" at bounding box center [652, 548] width 147 height 17
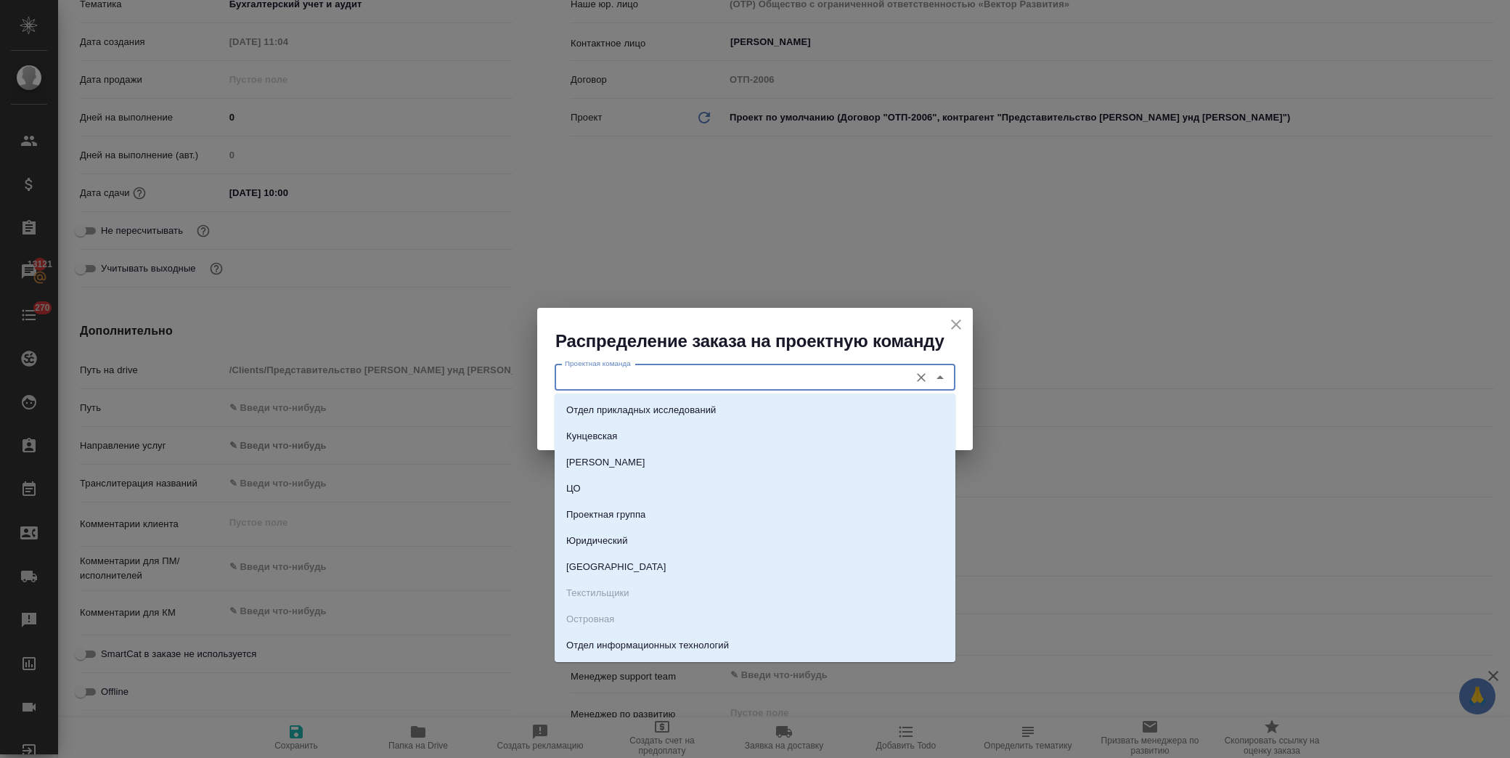
drag, startPoint x: 713, startPoint y: 380, endPoint x: 724, endPoint y: 378, distance: 11.0
click at [714, 381] on input "Проектная команда" at bounding box center [730, 377] width 343 height 17
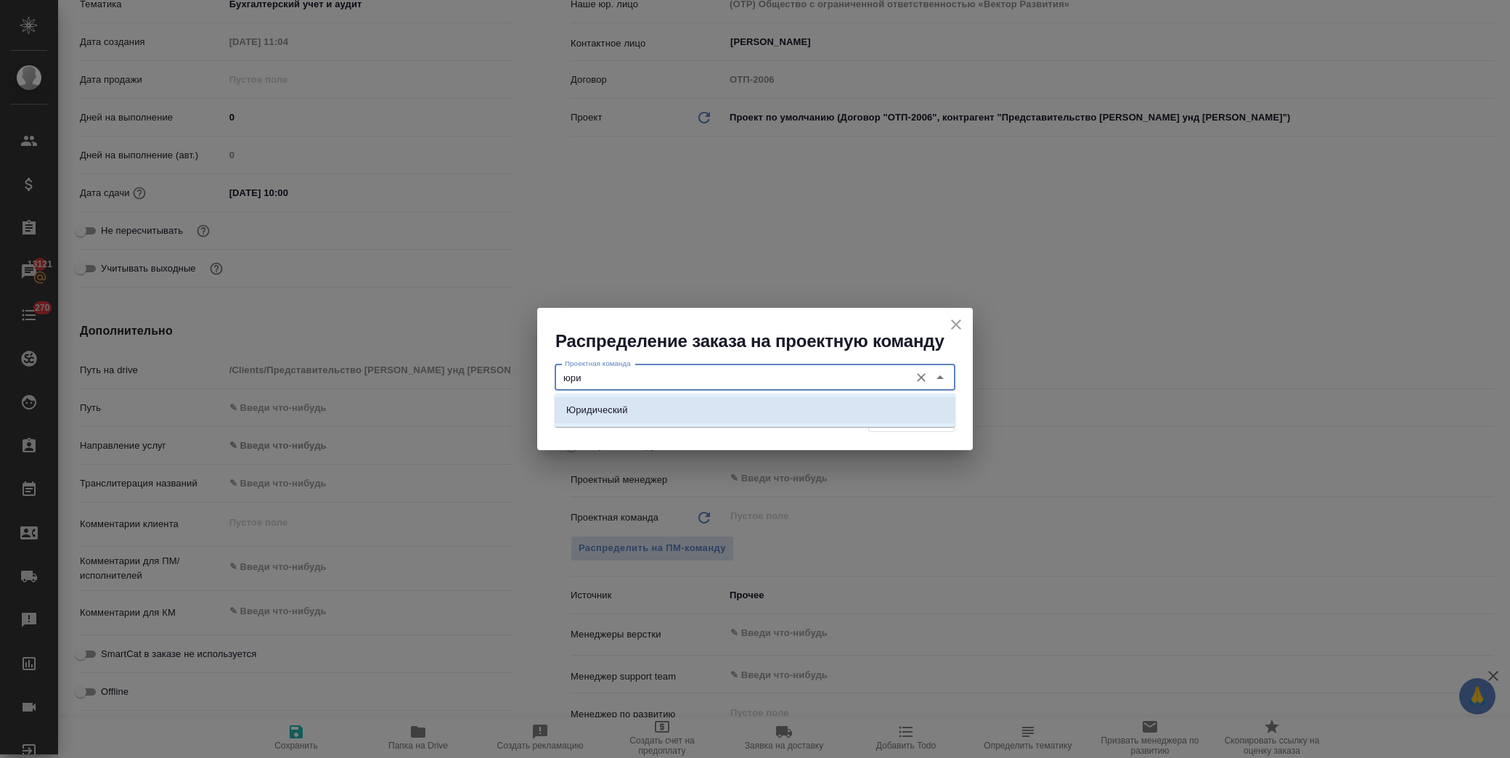
click at [714, 400] on li "Юридический" at bounding box center [755, 410] width 401 height 26
type input "Юридический"
click at [918, 414] on span "Распределить" at bounding box center [911, 419] width 70 height 17
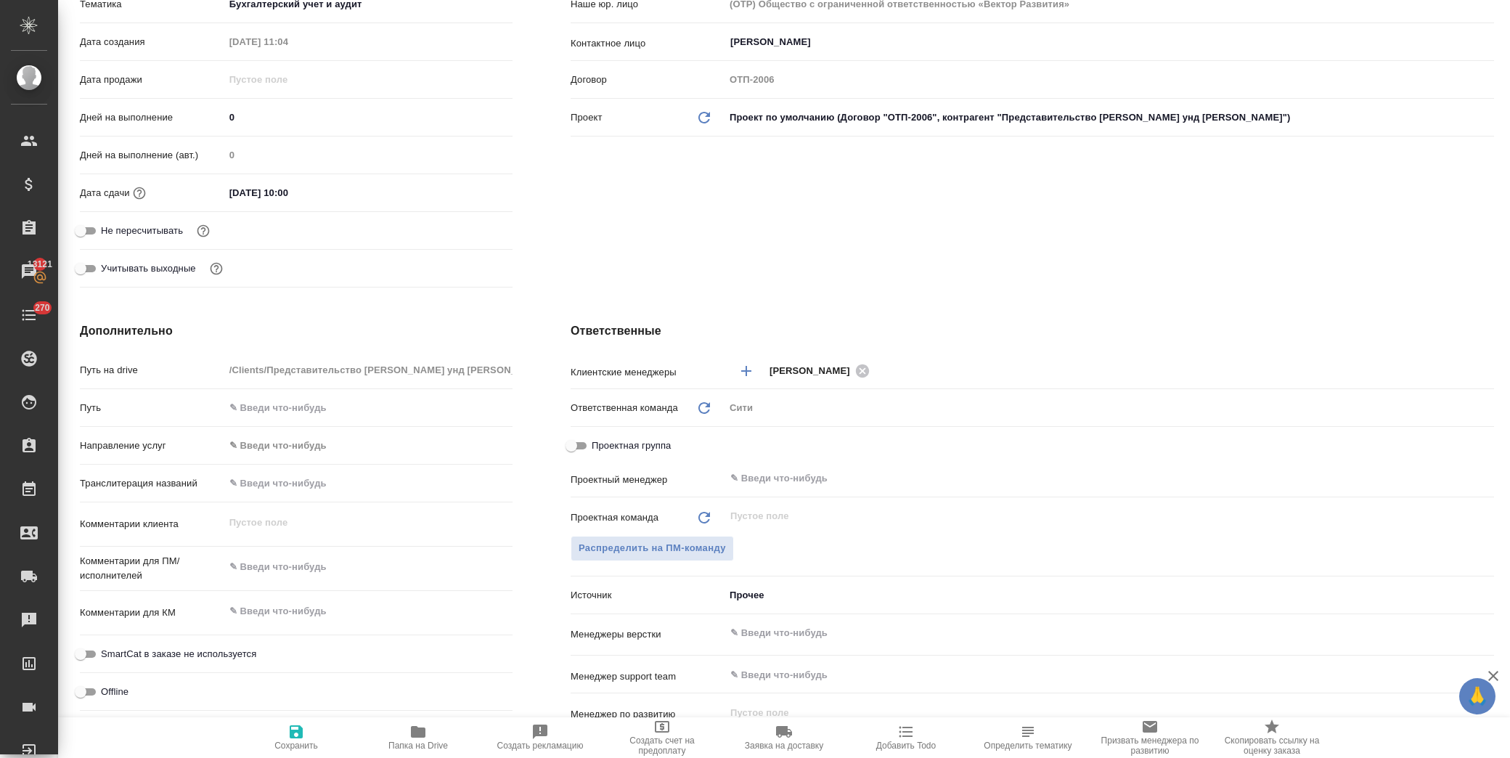
type textarea "x"
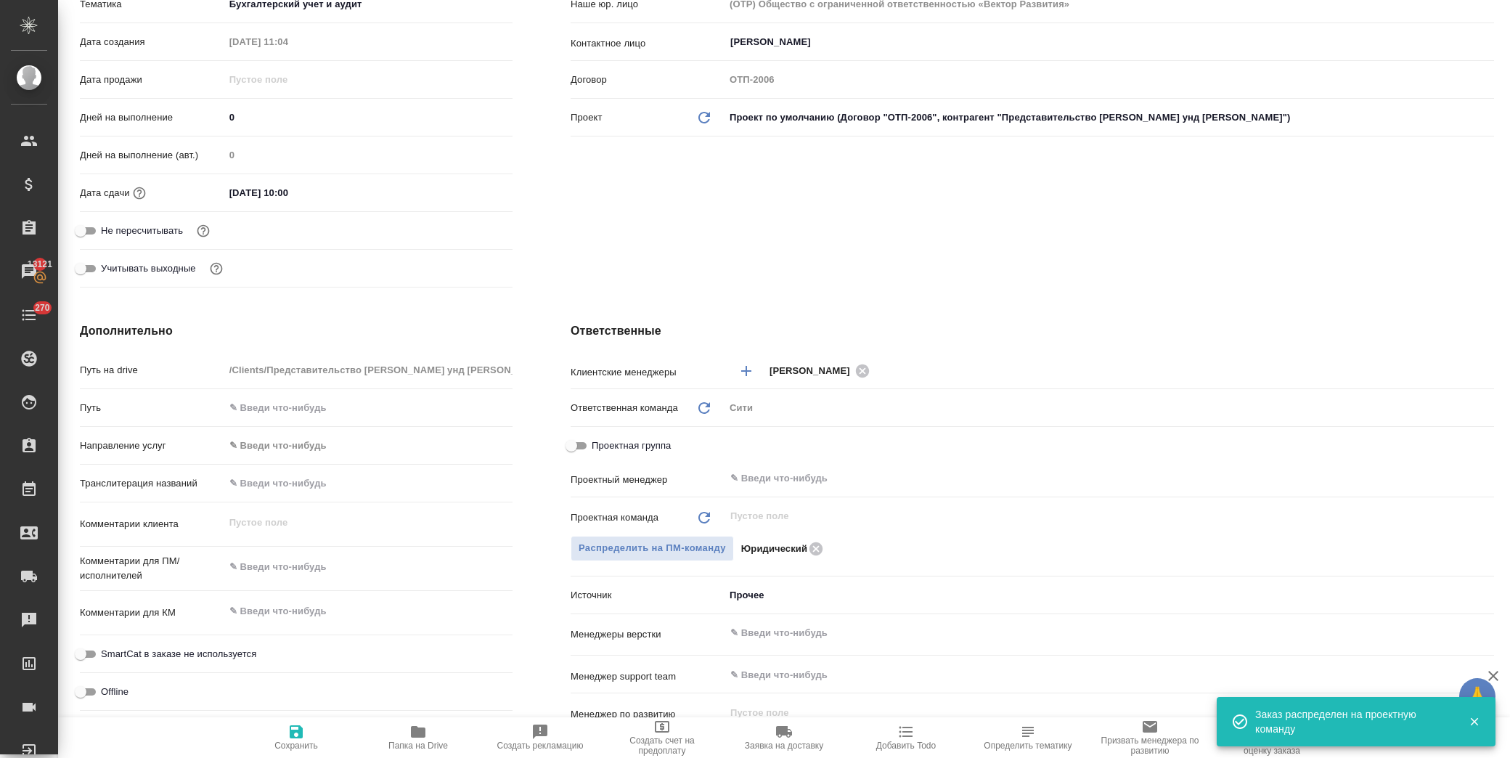
drag, startPoint x: 250, startPoint y: 749, endPoint x: 292, endPoint y: 741, distance: 42.7
click at [257, 749] on span "Сохранить" at bounding box center [296, 737] width 105 height 28
type textarea "x"
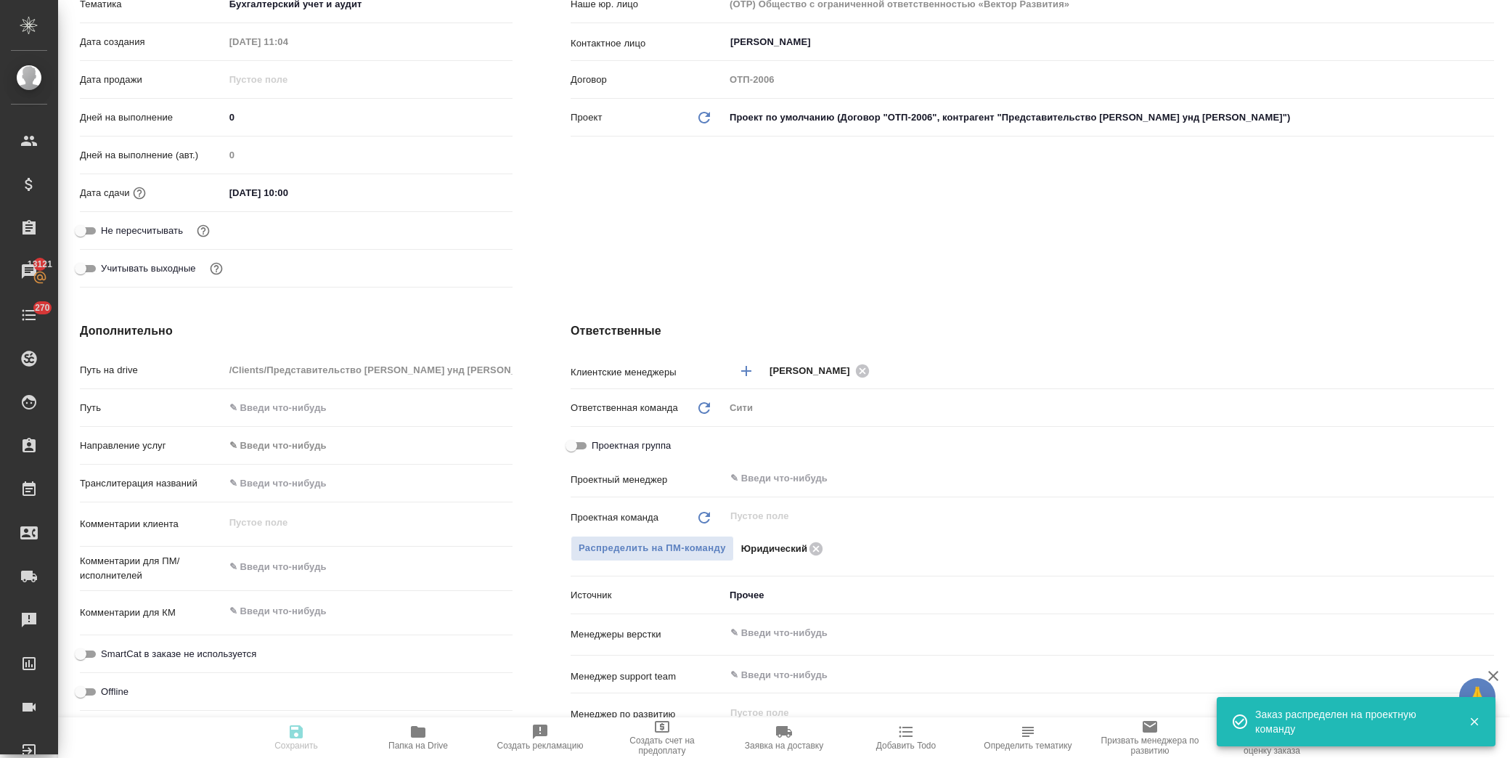
type textarea "x"
click at [295, 741] on span "Сохранить" at bounding box center [296, 737] width 105 height 28
type textarea "x"
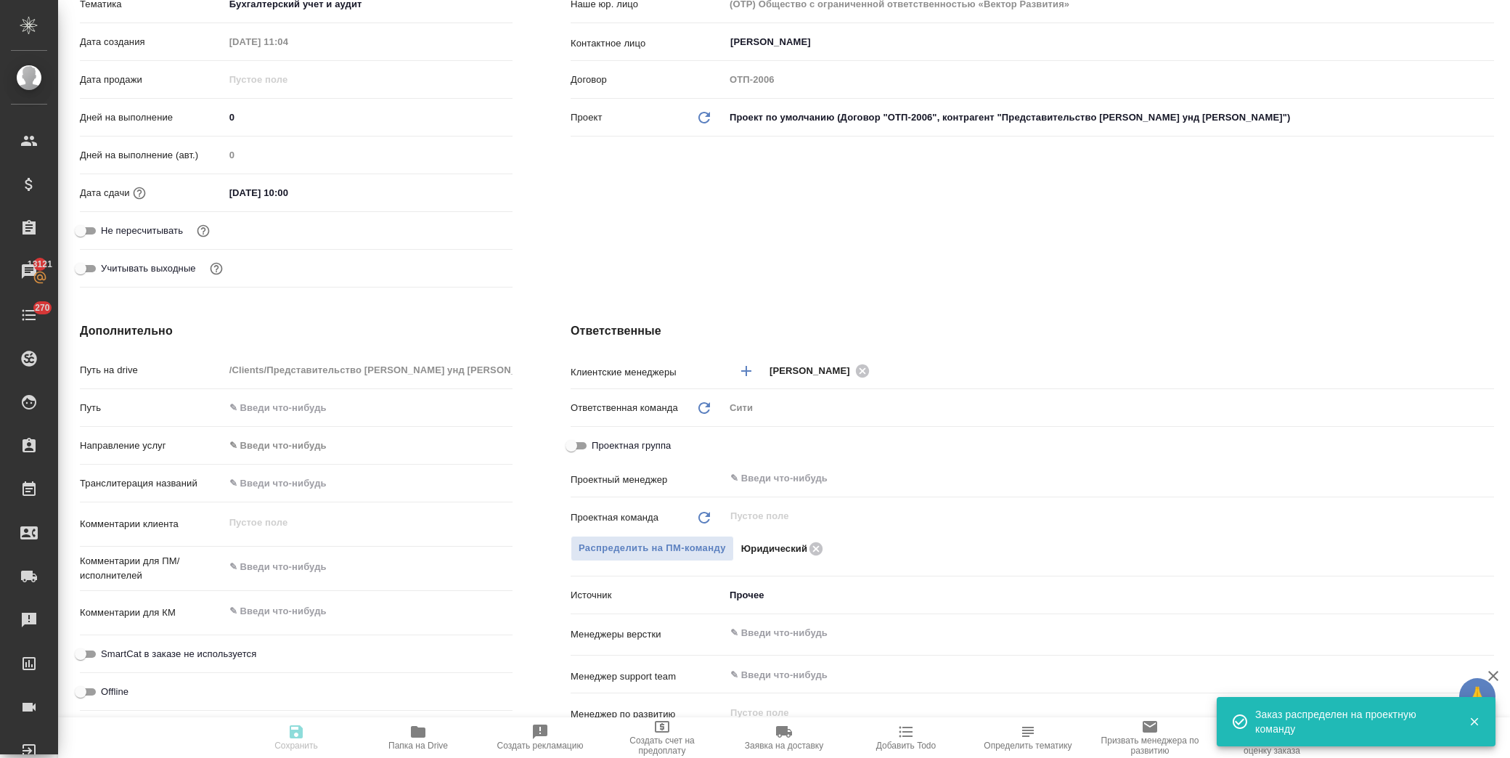
type textarea "x"
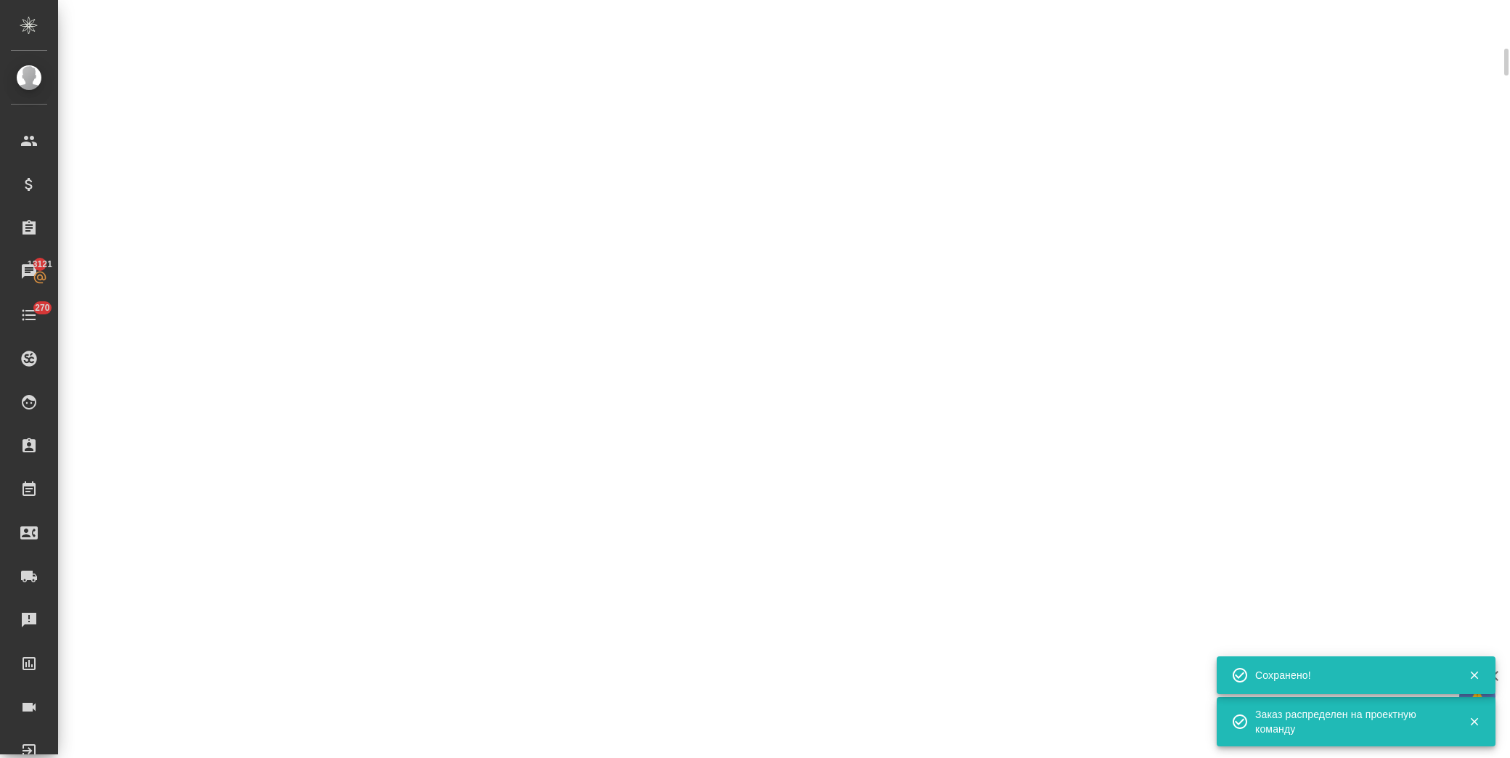
select select "RU"
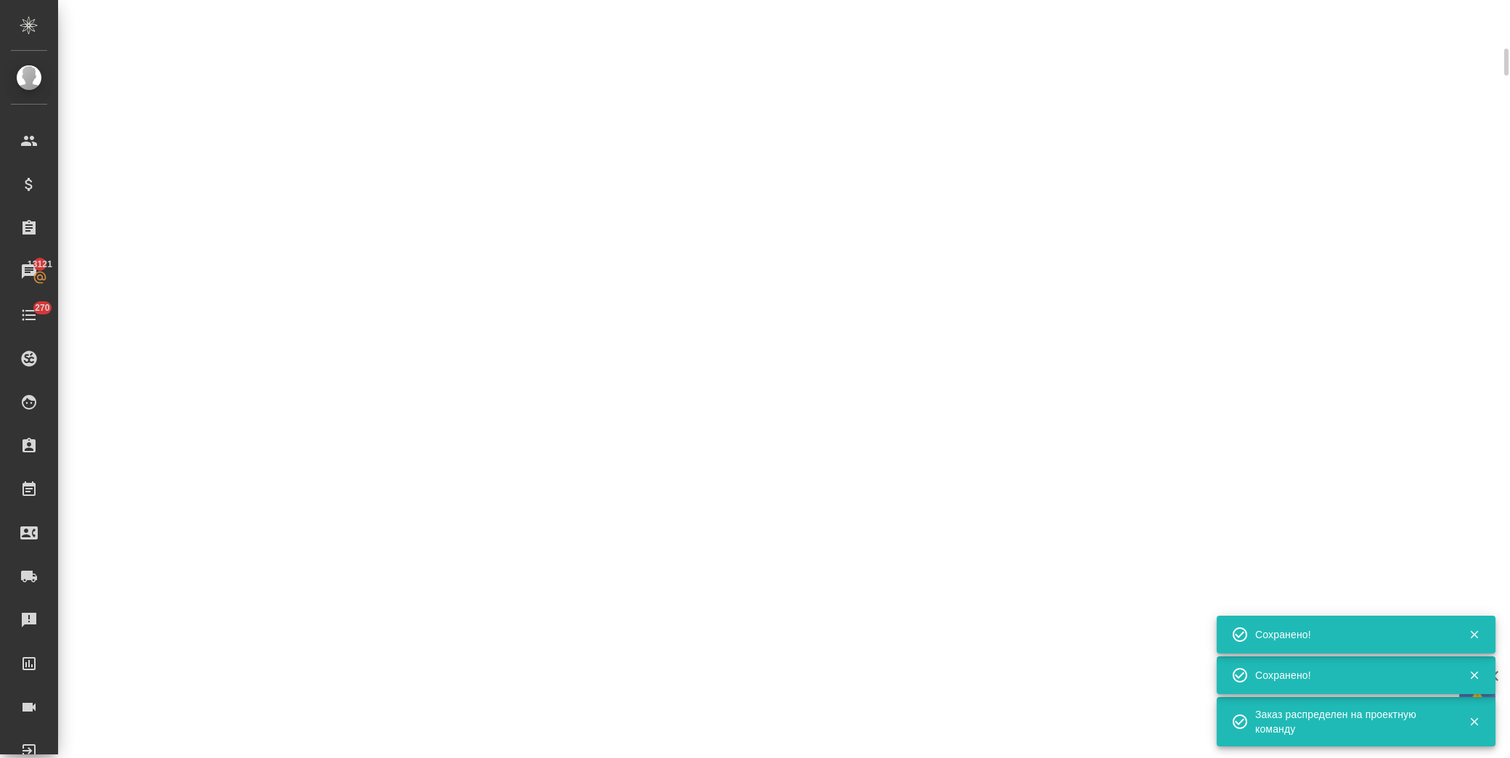
select select "RU"
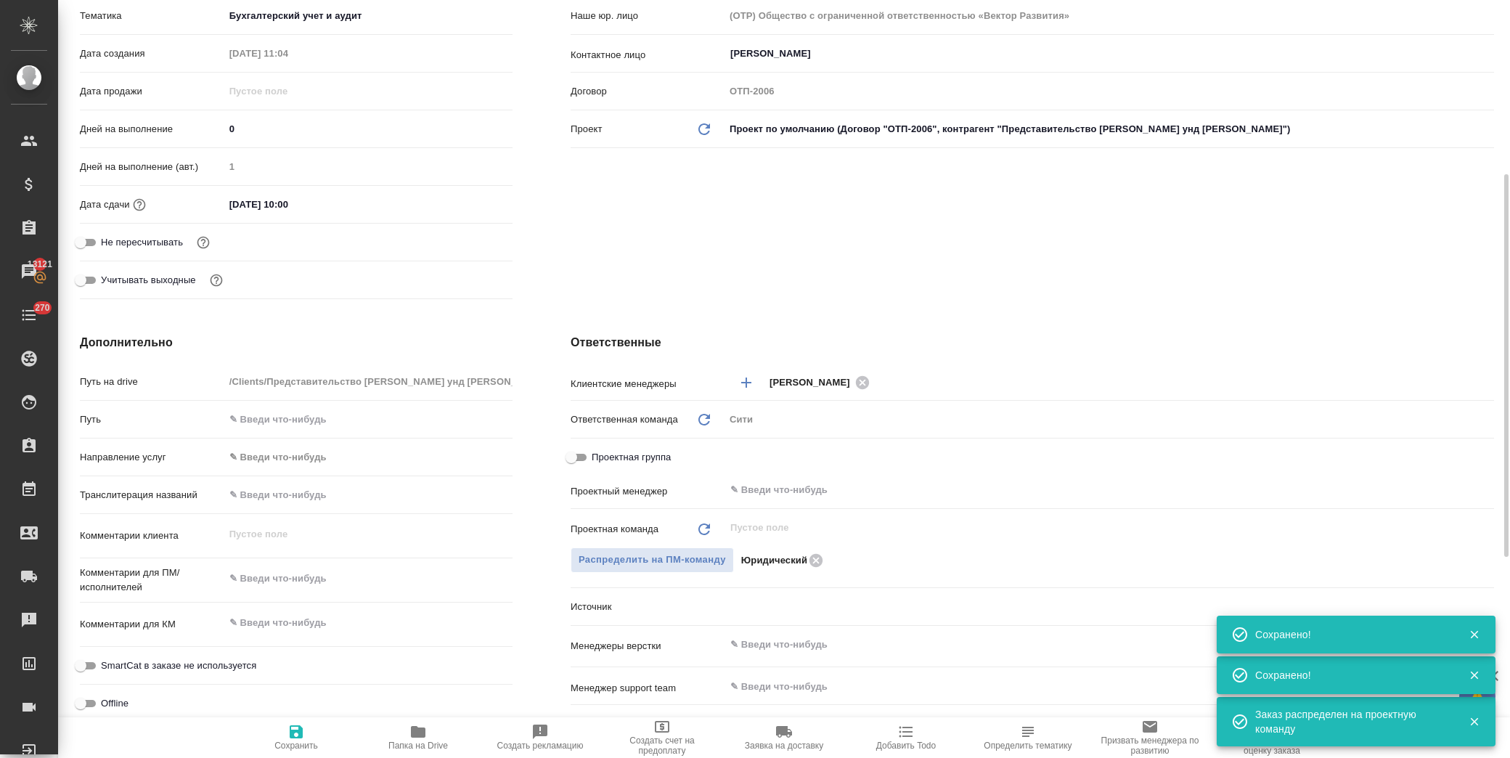
type textarea "x"
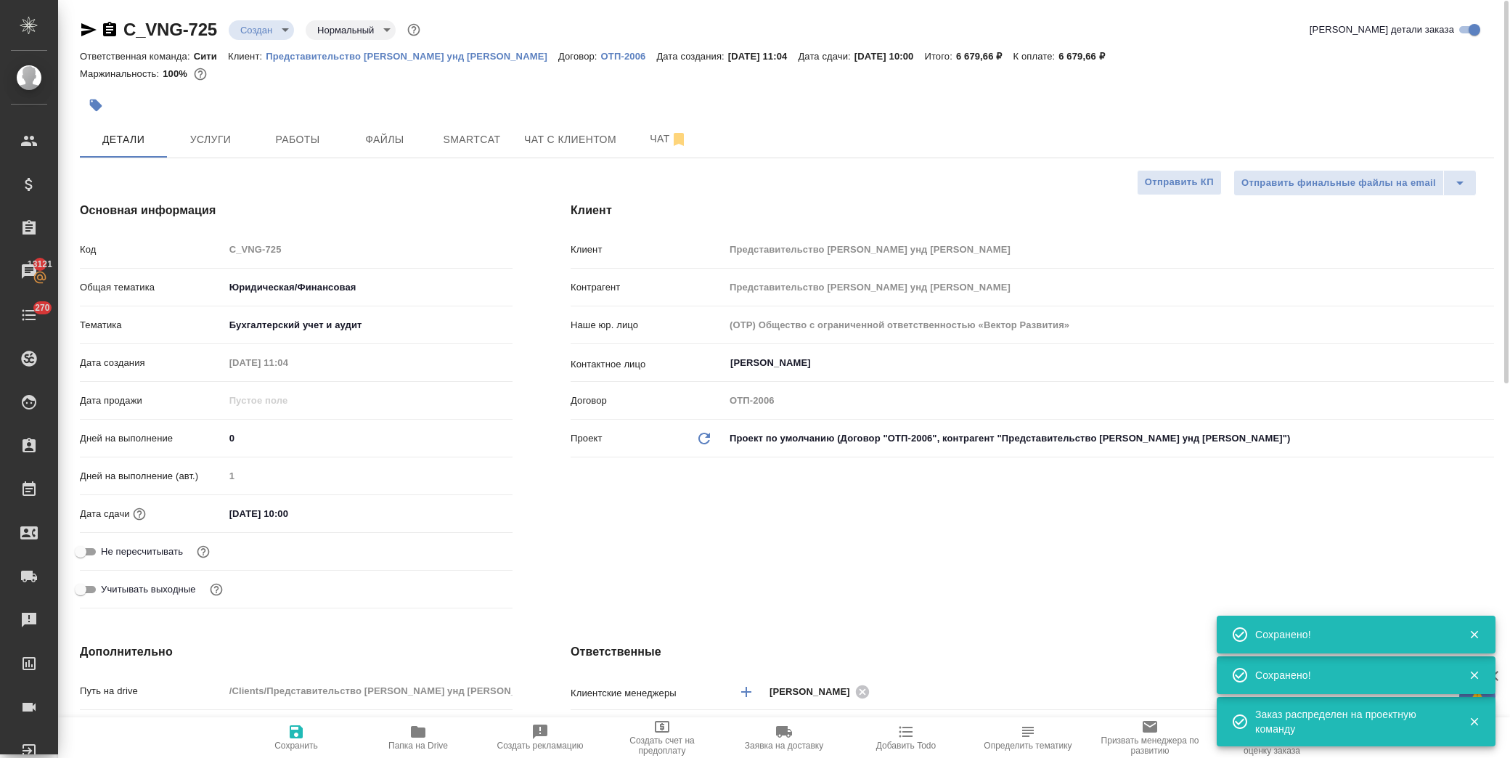
scroll to position [0, 0]
click at [267, 31] on body "🙏 .cls-1 fill:#fff; AWATERA Лофицкая Юлия Владимировна Клиенты Спецификации Зак…" at bounding box center [755, 379] width 1510 height 758
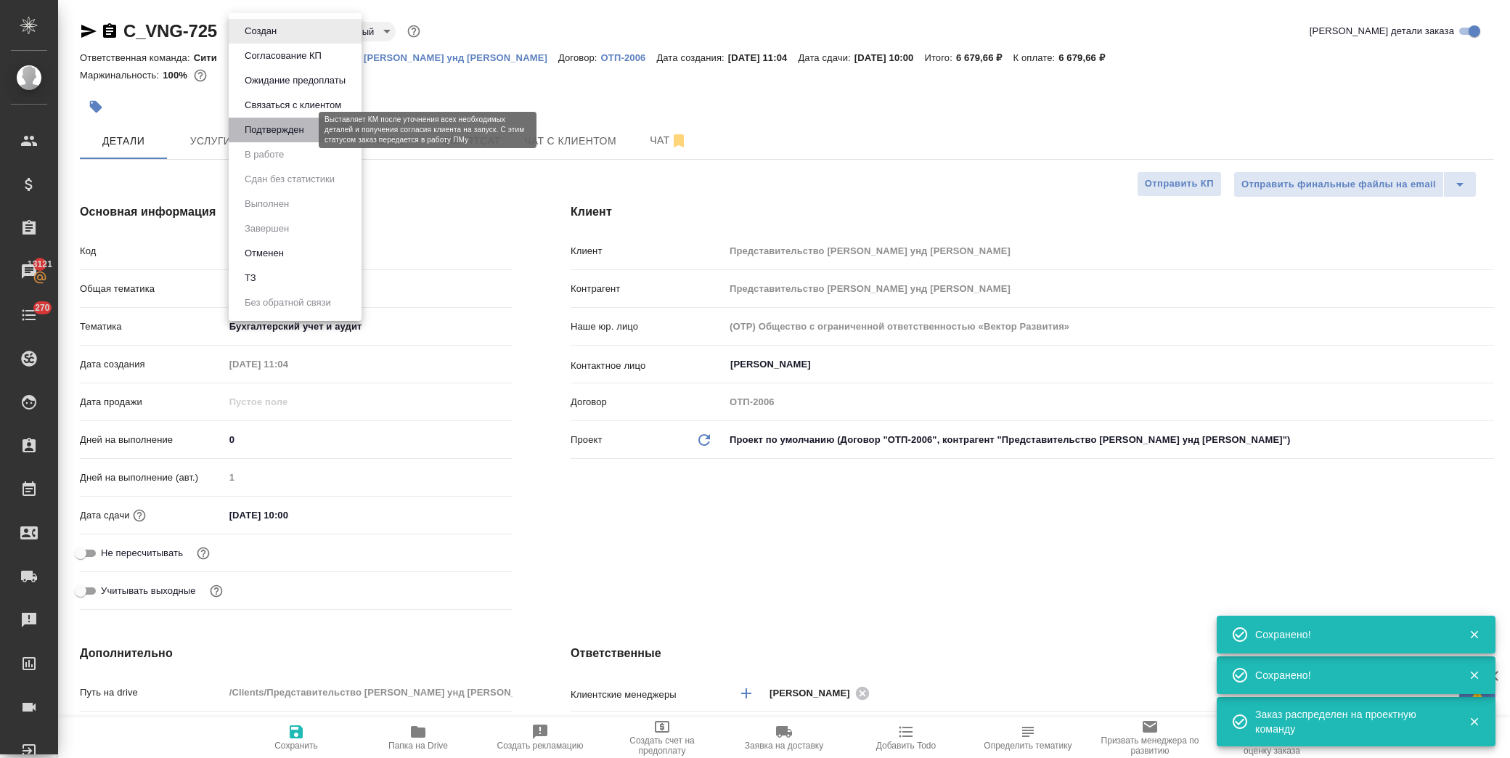
click at [290, 123] on button "Подтвержден" at bounding box center [274, 130] width 68 height 16
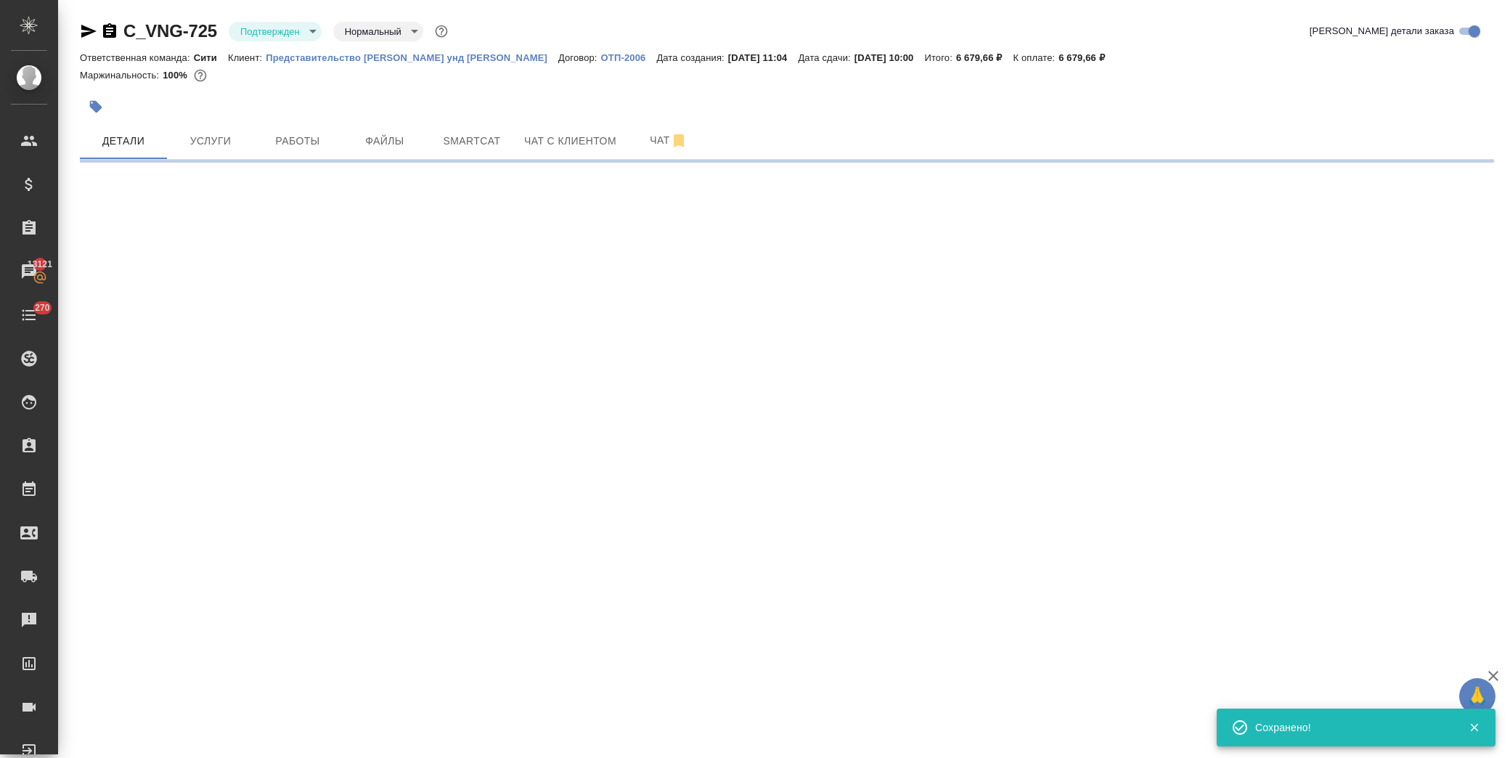
select select "RU"
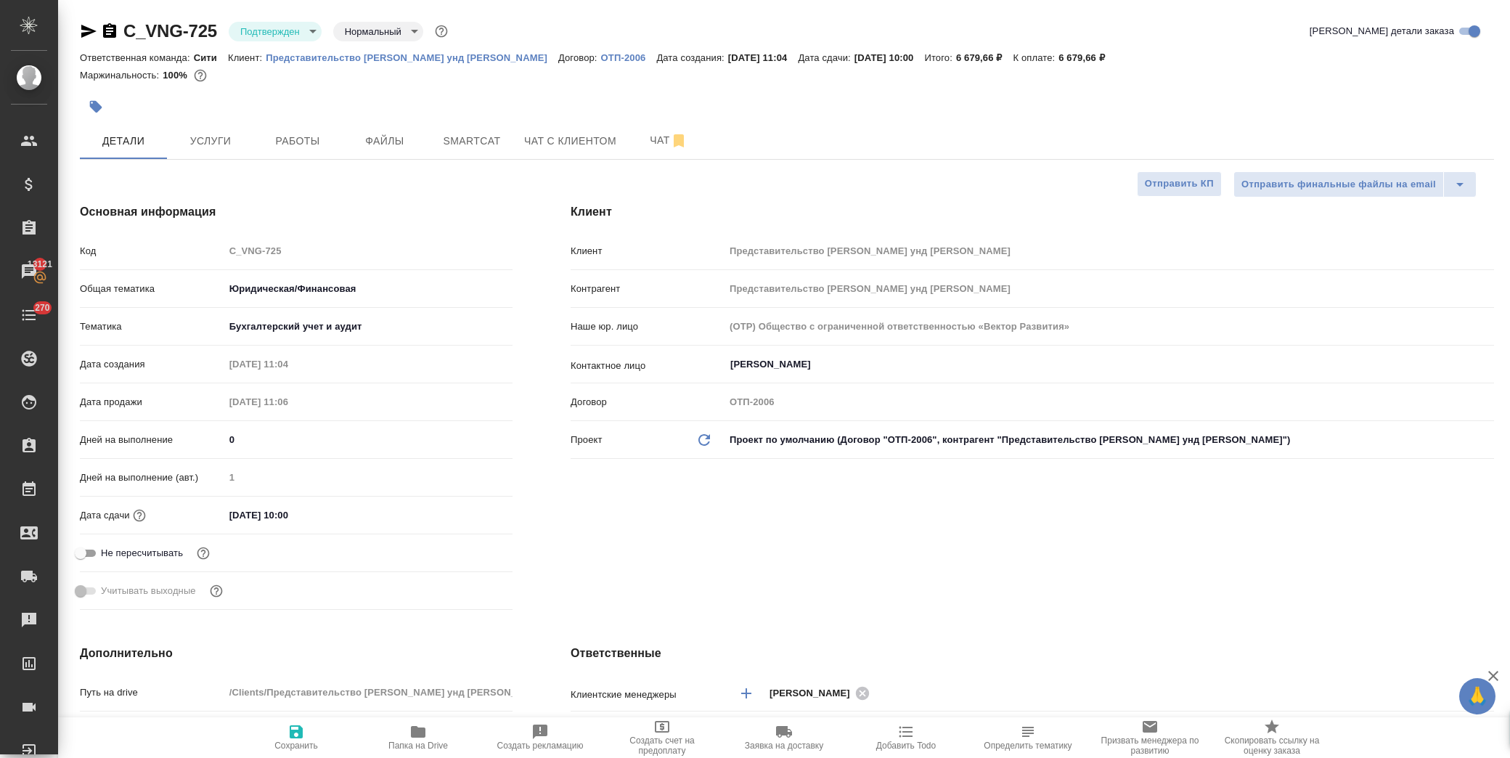
type textarea "x"
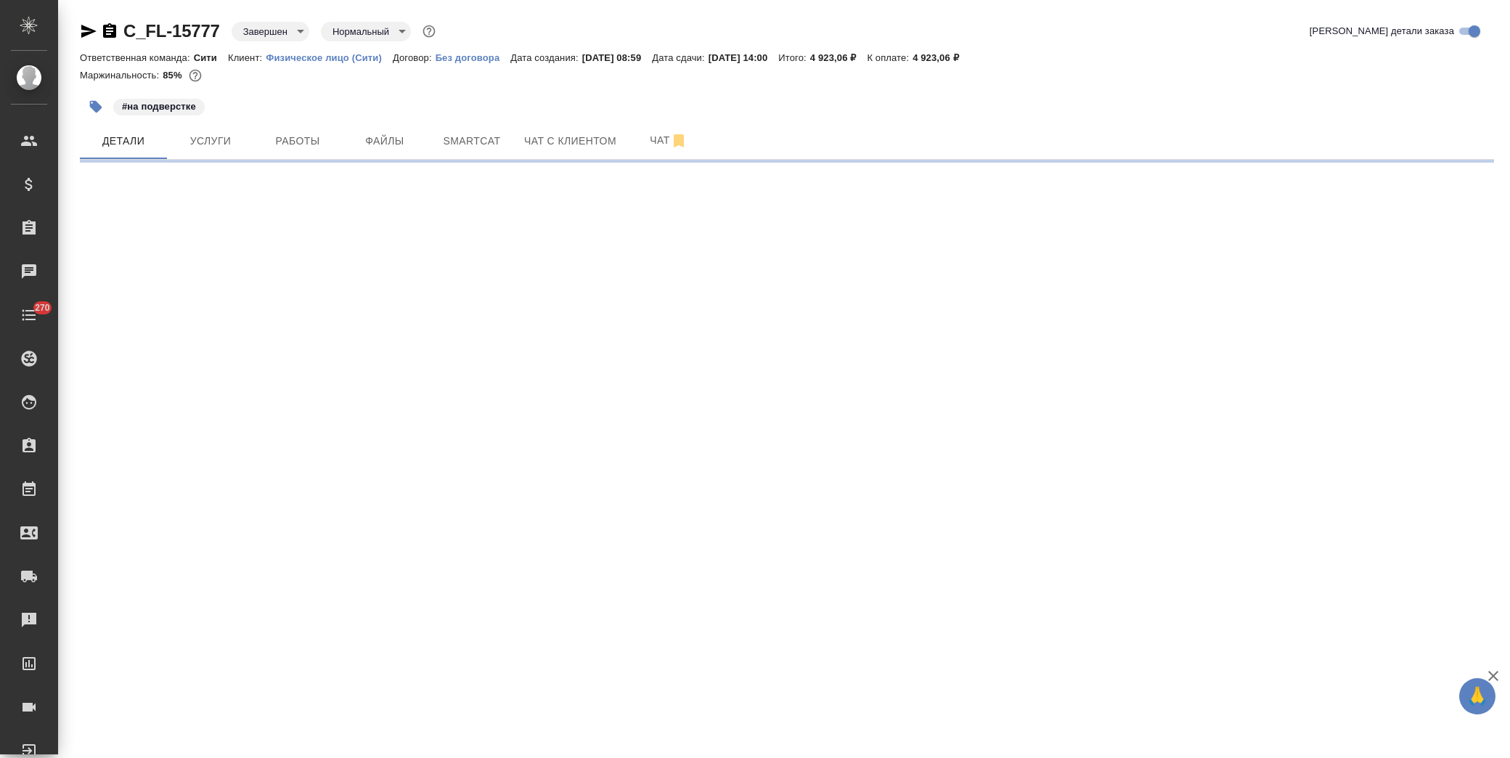
select select "RU"
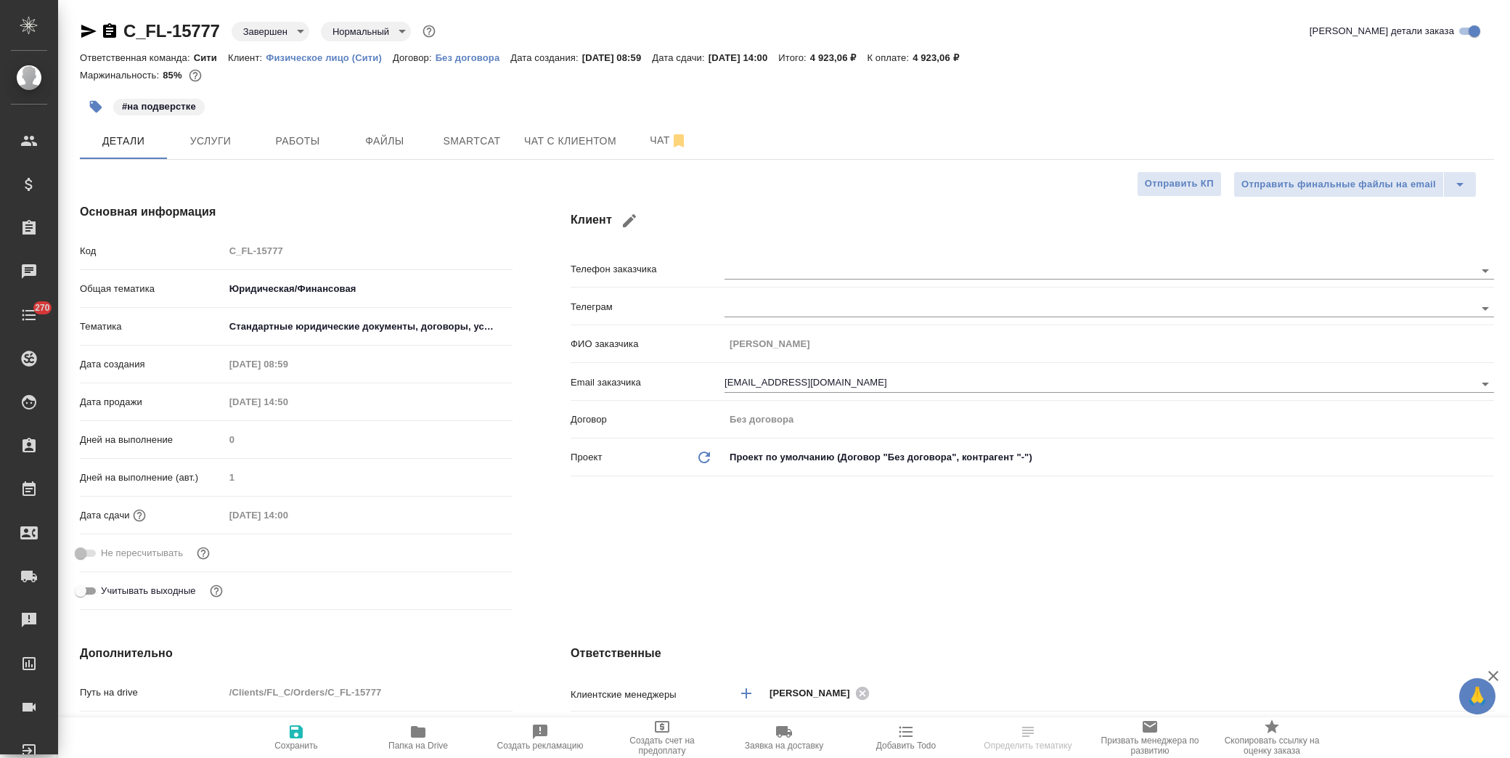
type textarea "x"
drag, startPoint x: 223, startPoint y: 26, endPoint x: 112, endPoint y: 30, distance: 111.2
click at [112, 30] on div "C_FL-15777 Завершен closed Нормальный normal" at bounding box center [259, 31] width 359 height 23
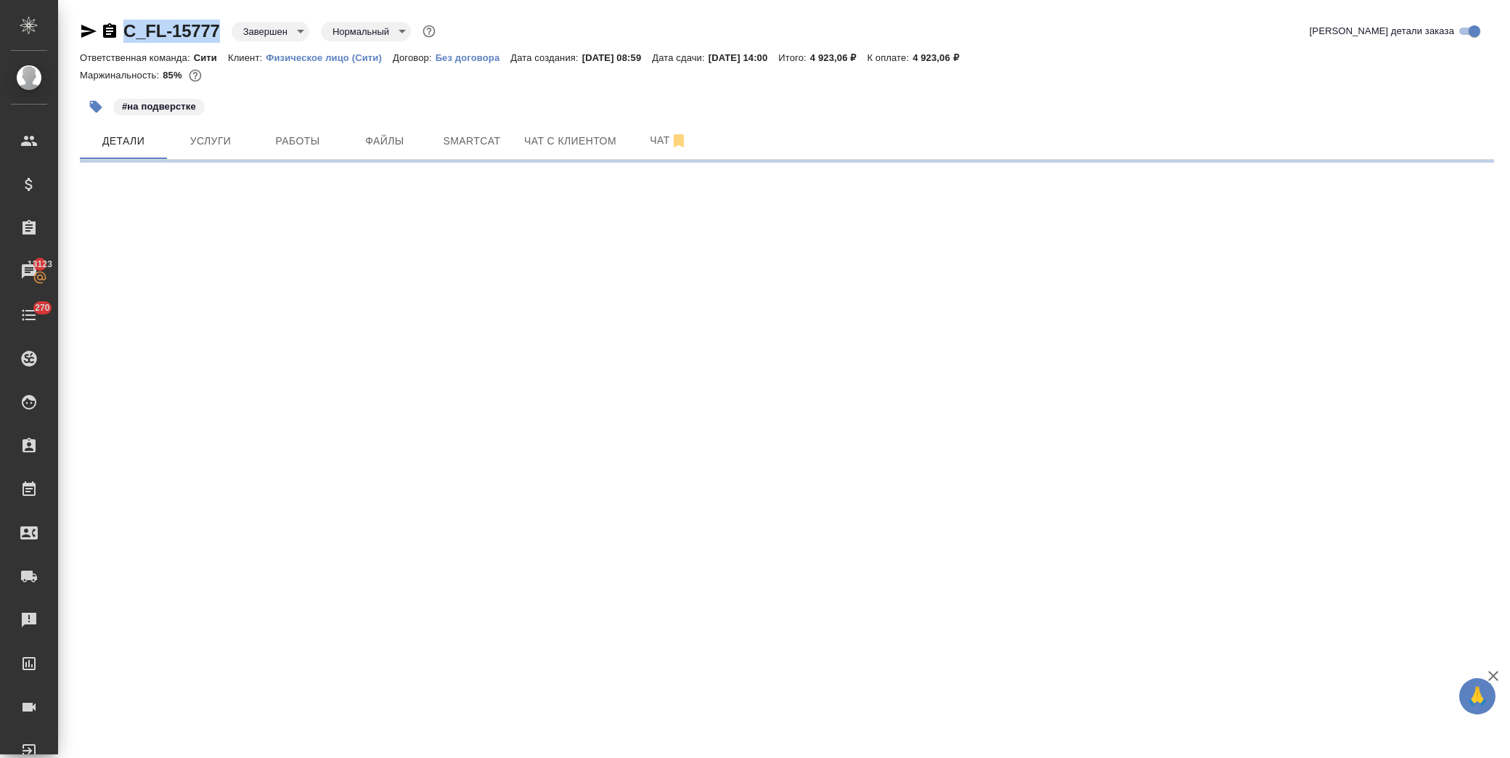
copy link "C_FL-15777"
select select "RU"
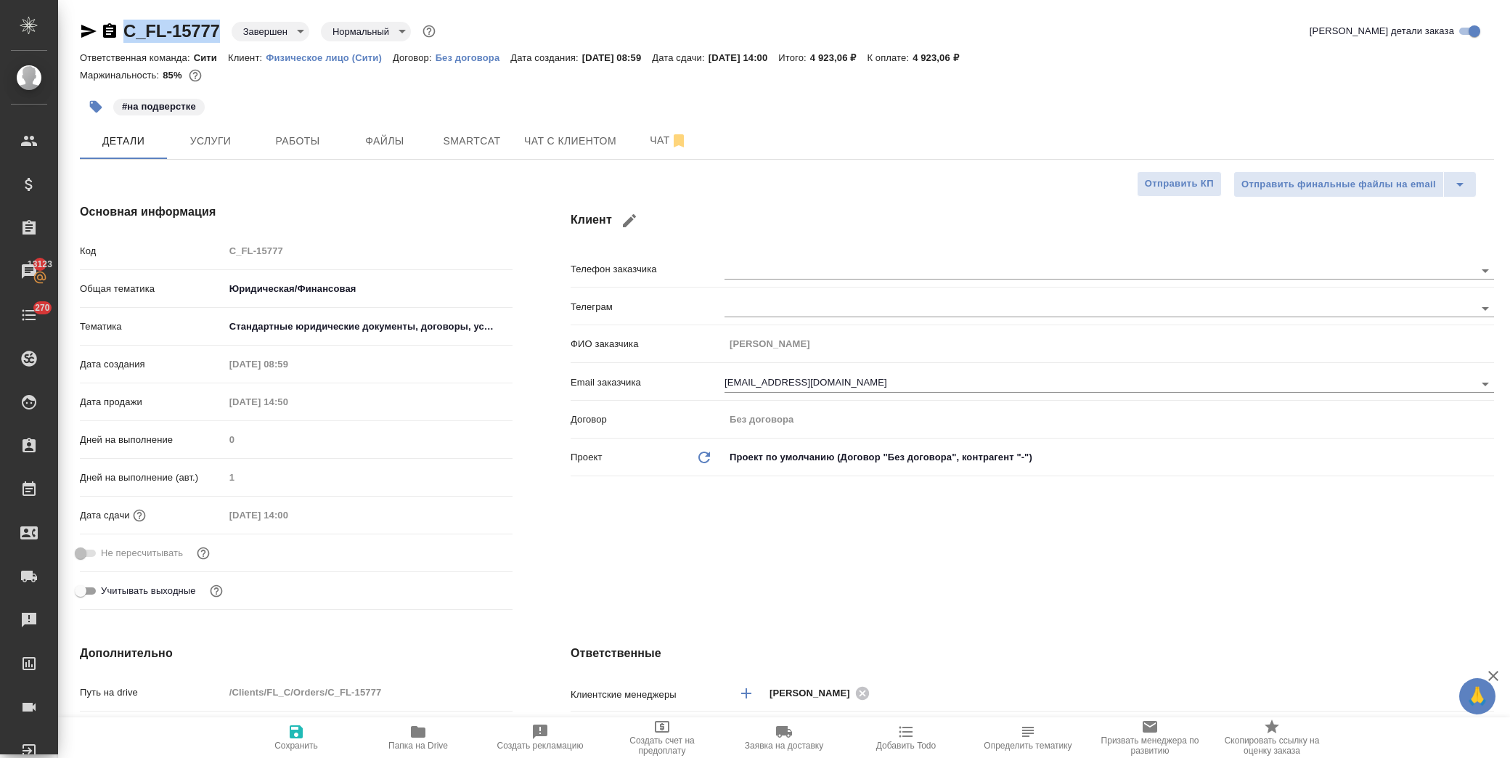
type textarea "x"
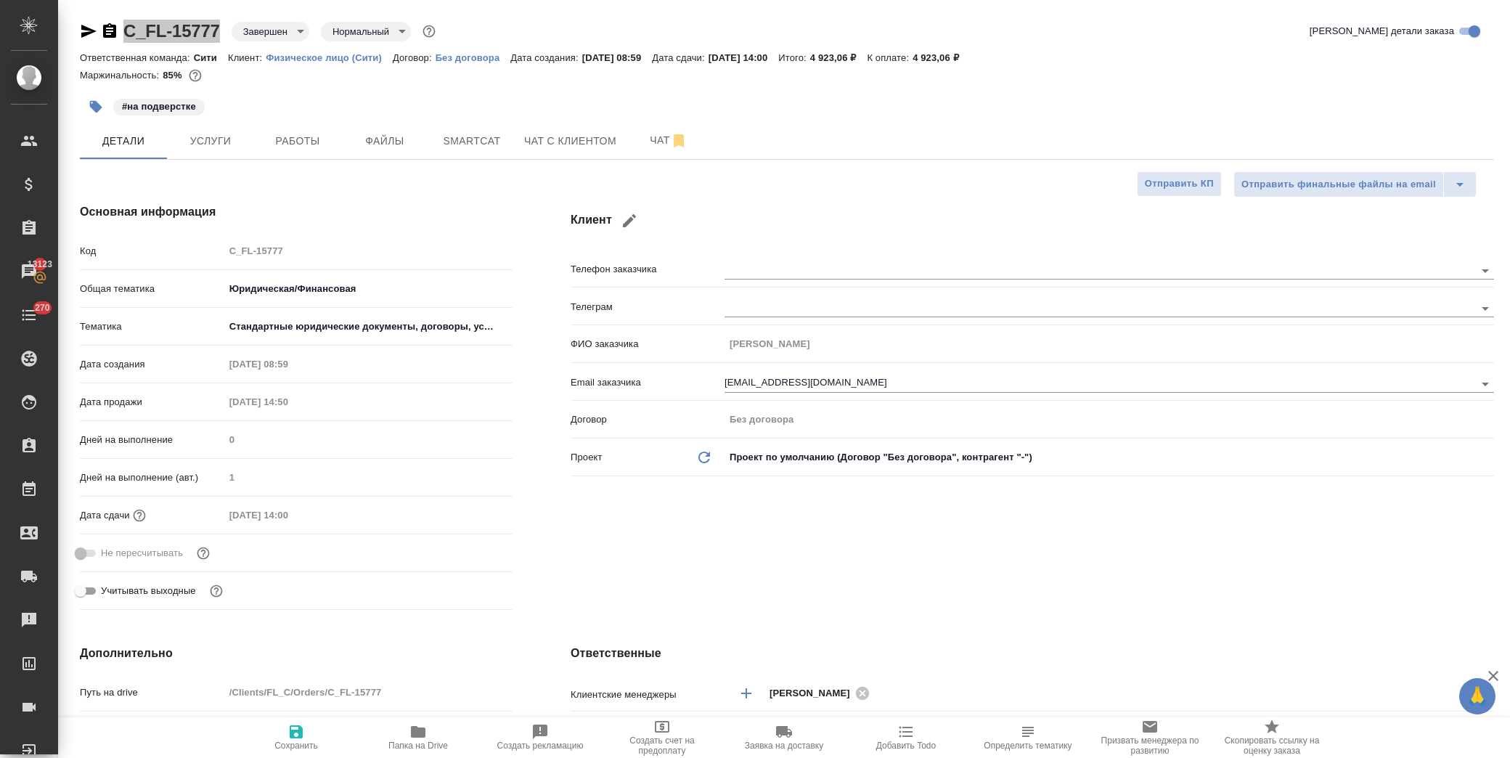
type textarea "x"
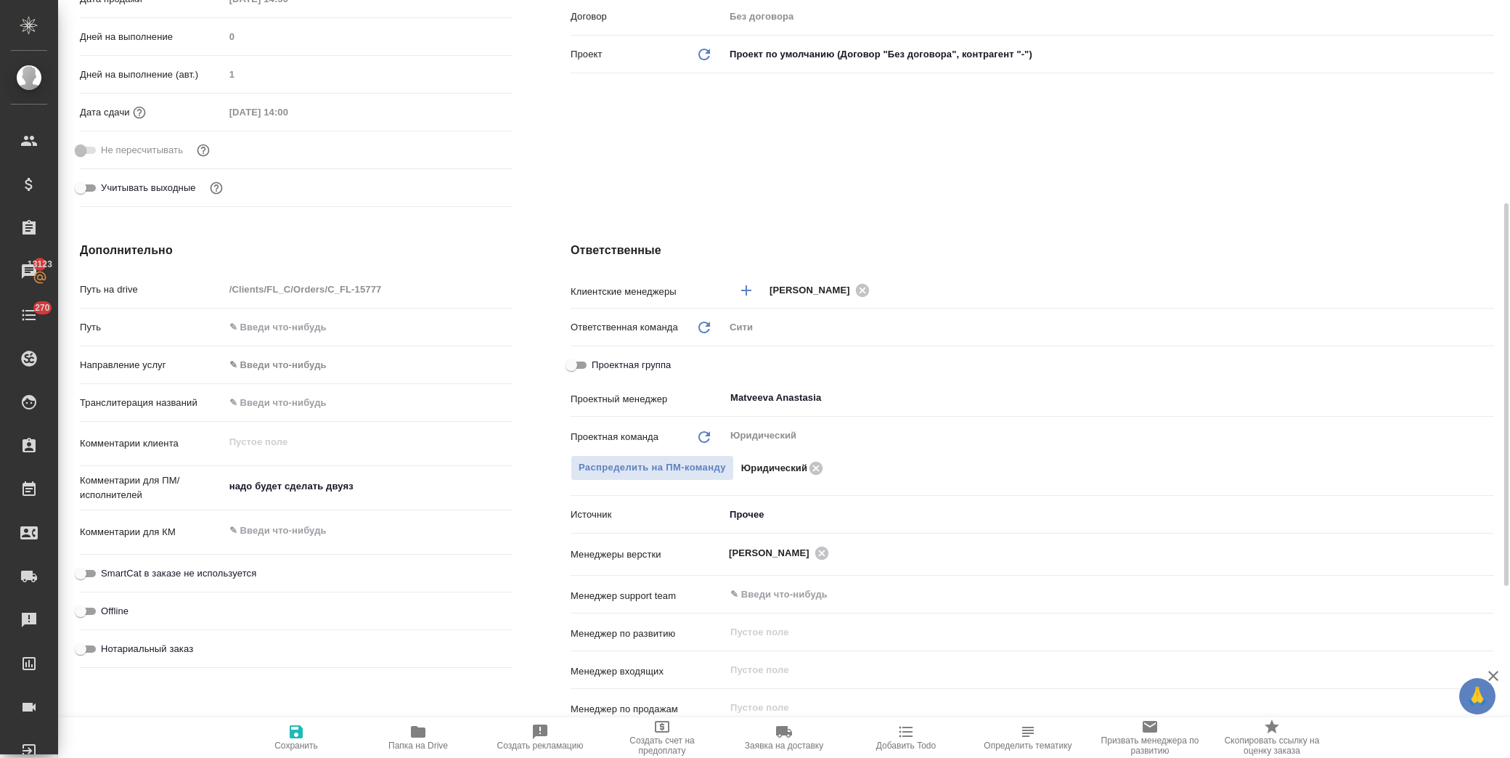
scroll to position [741, 0]
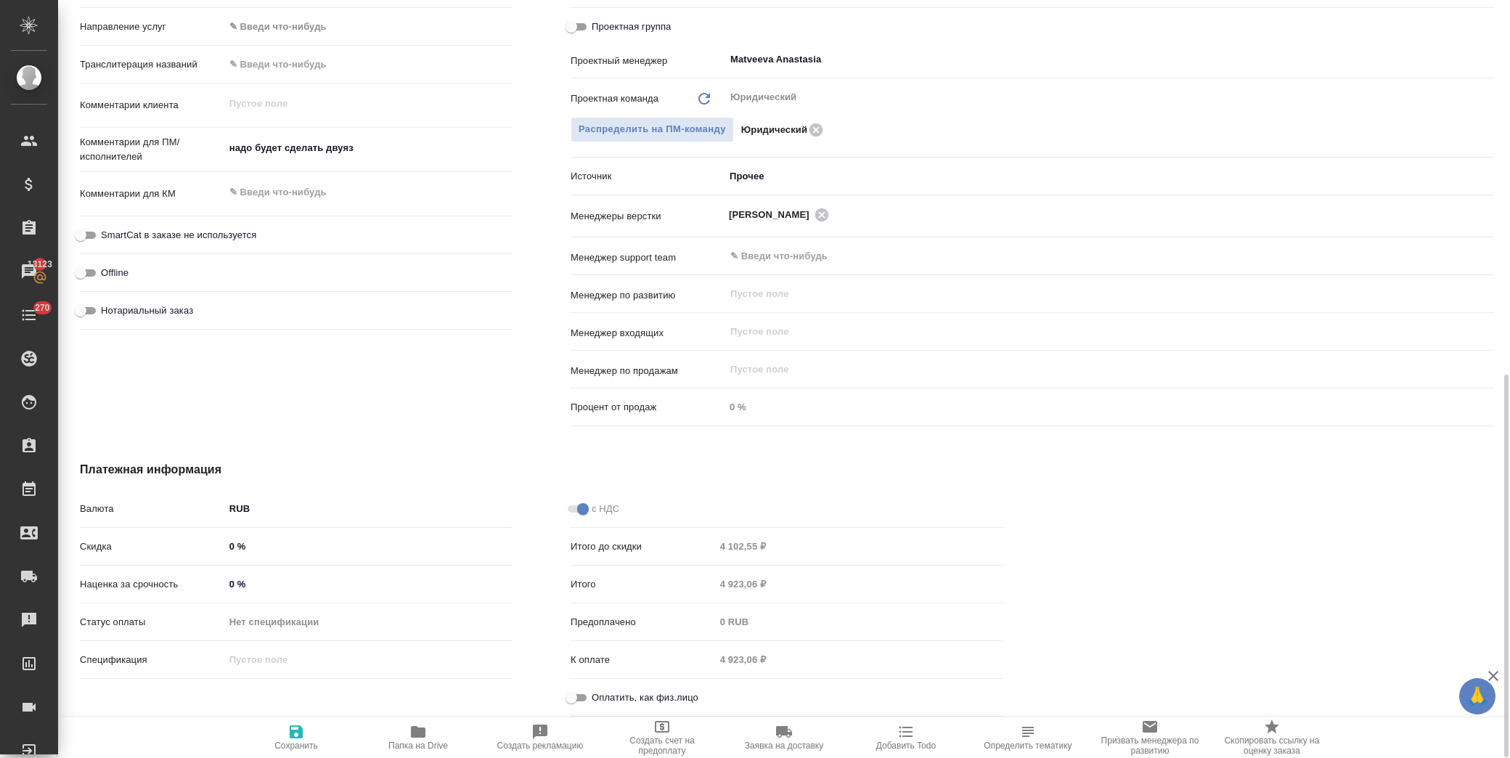
click at [578, 694] on input "Оплатить, как физ.лицо" at bounding box center [571, 697] width 52 height 17
checkbox input "true"
type textarea "x"
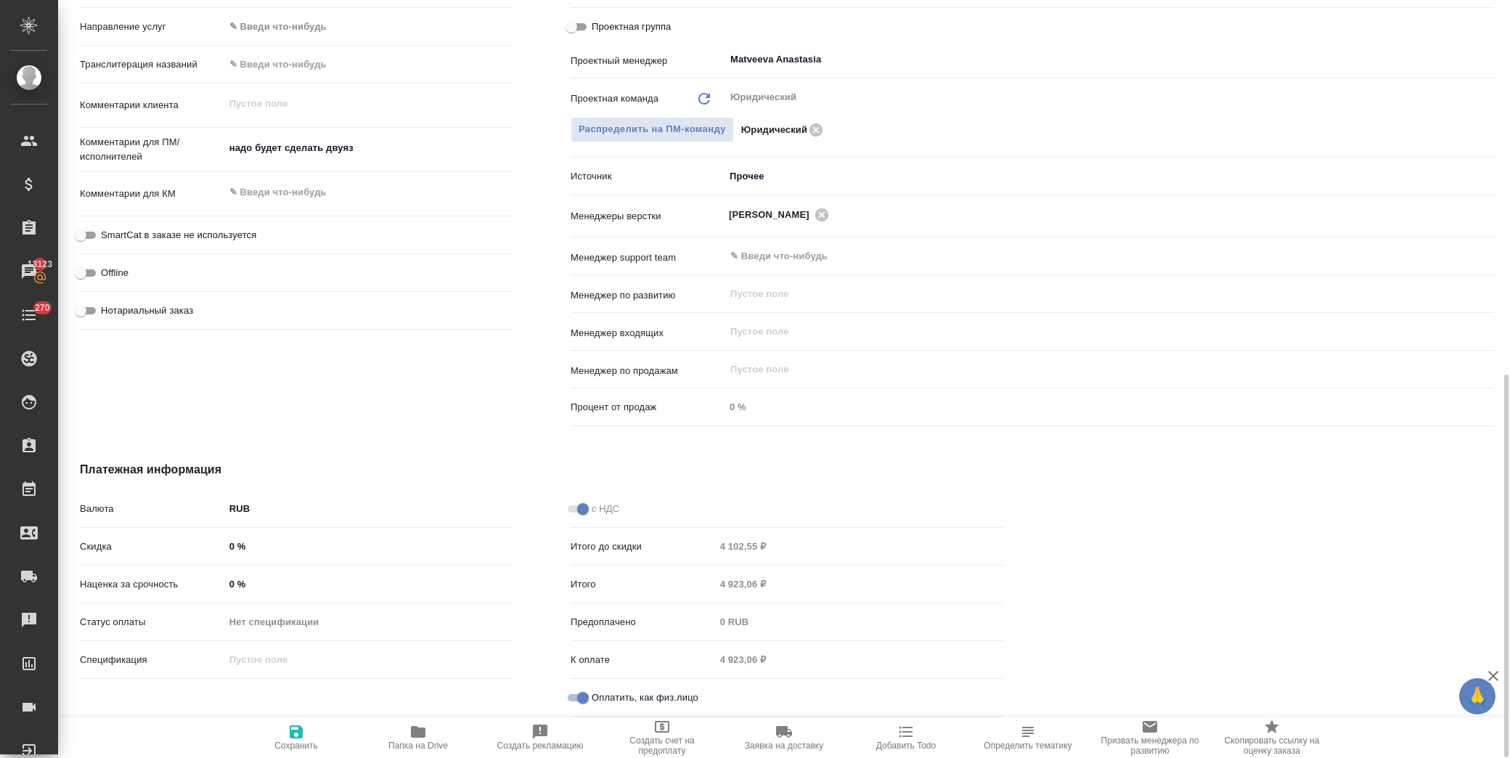
drag, startPoint x: 296, startPoint y: 738, endPoint x: 366, endPoint y: 697, distance: 81.7
click at [296, 738] on icon "button" at bounding box center [296, 731] width 13 height 13
type textarea "x"
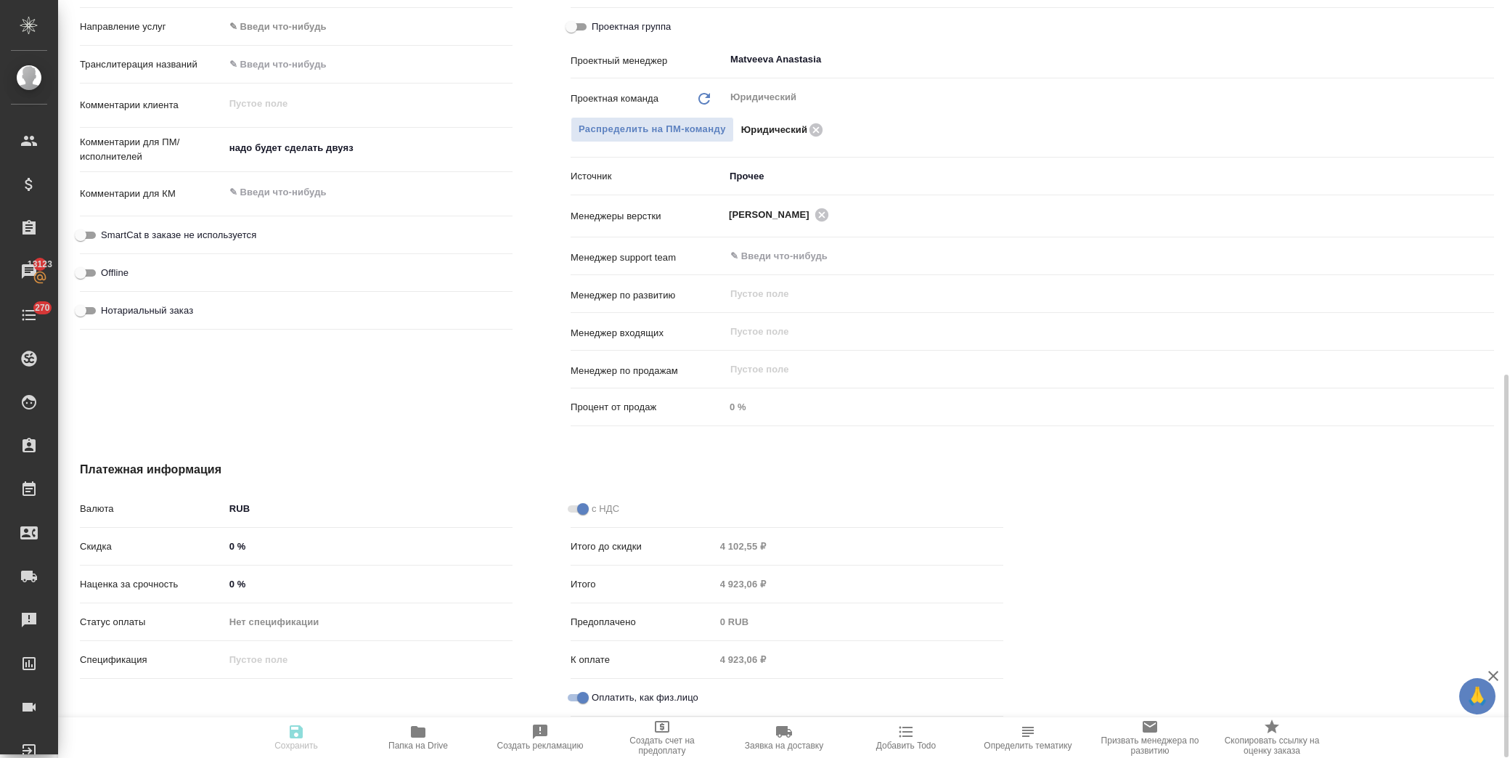
type textarea "x"
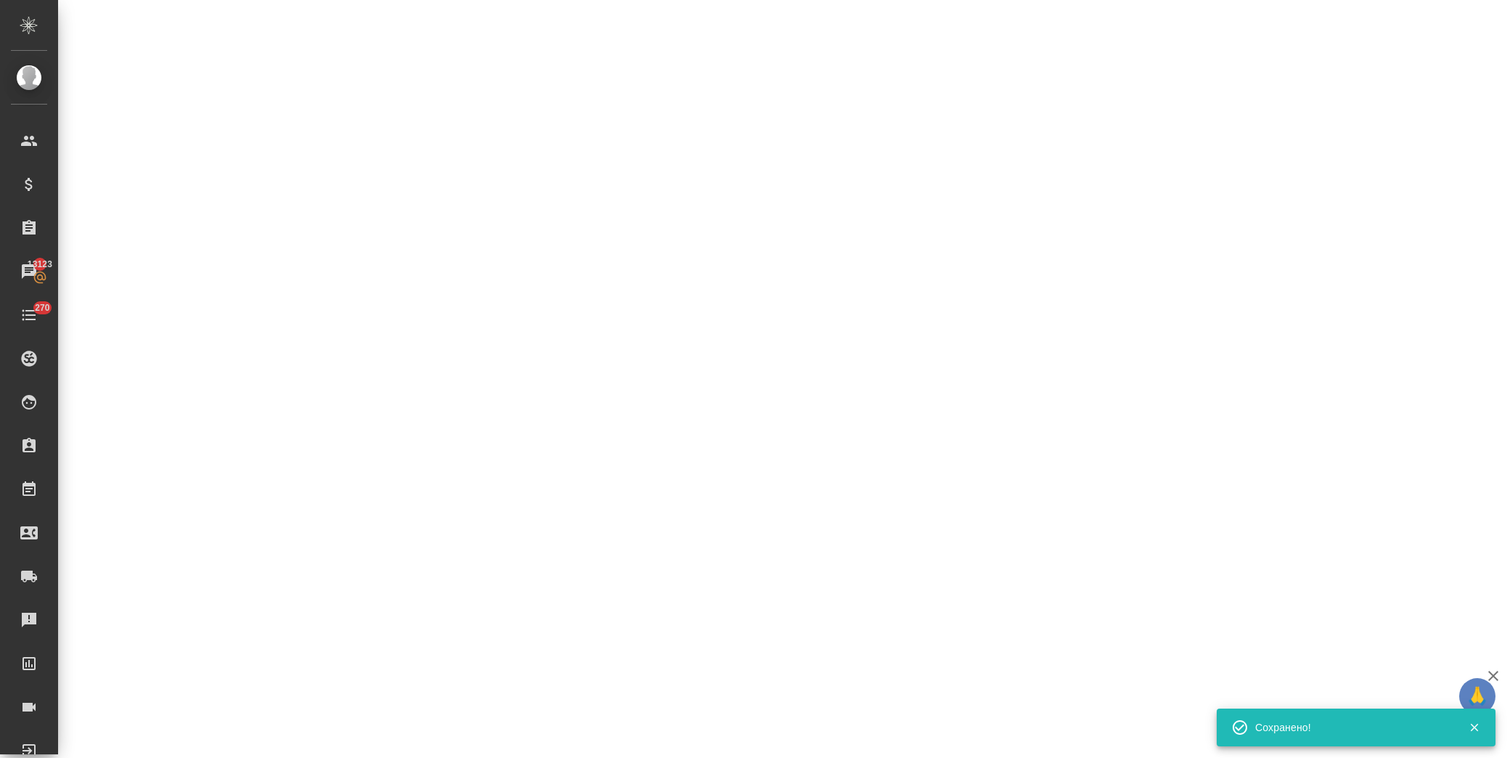
select select "RU"
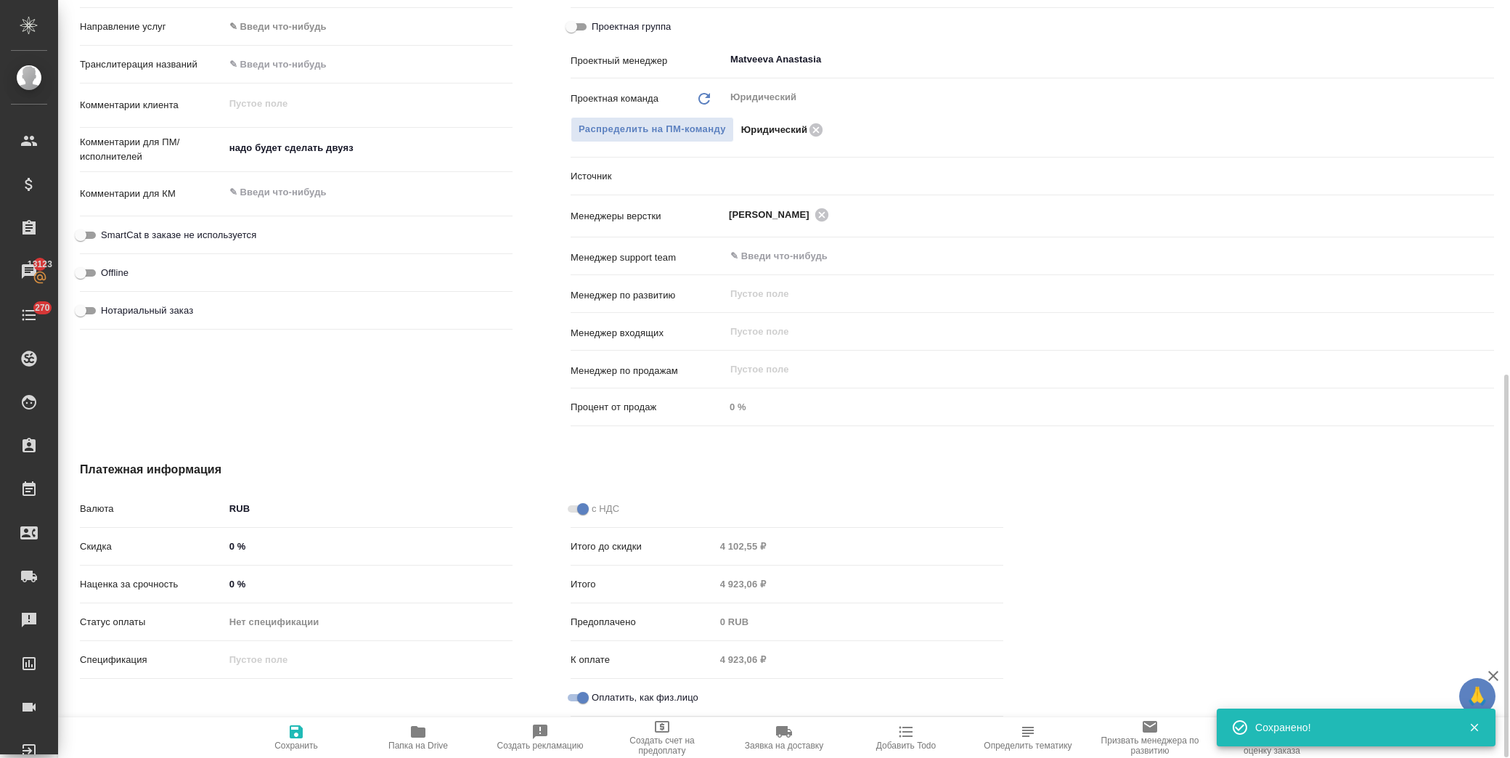
type textarea "x"
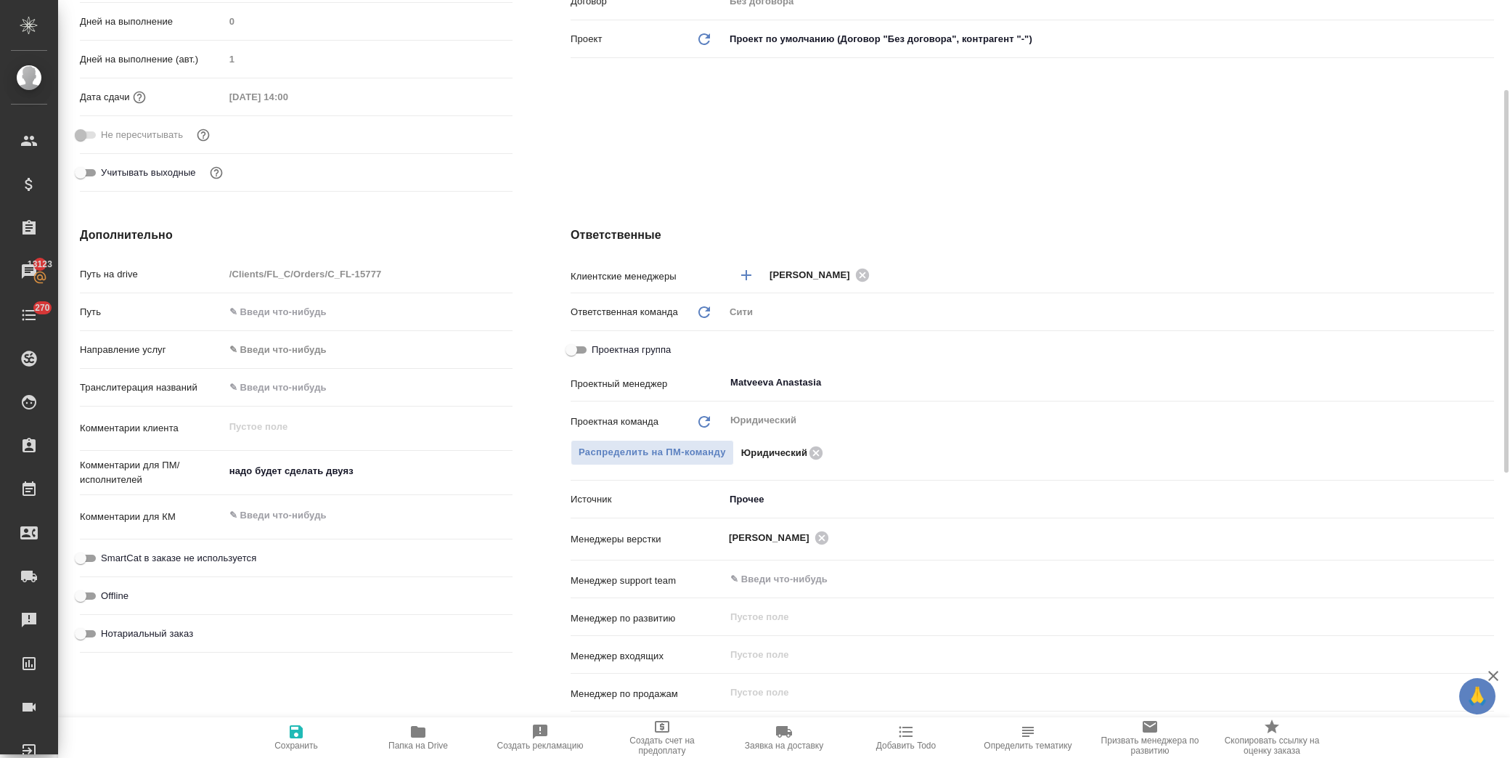
scroll to position [0, 0]
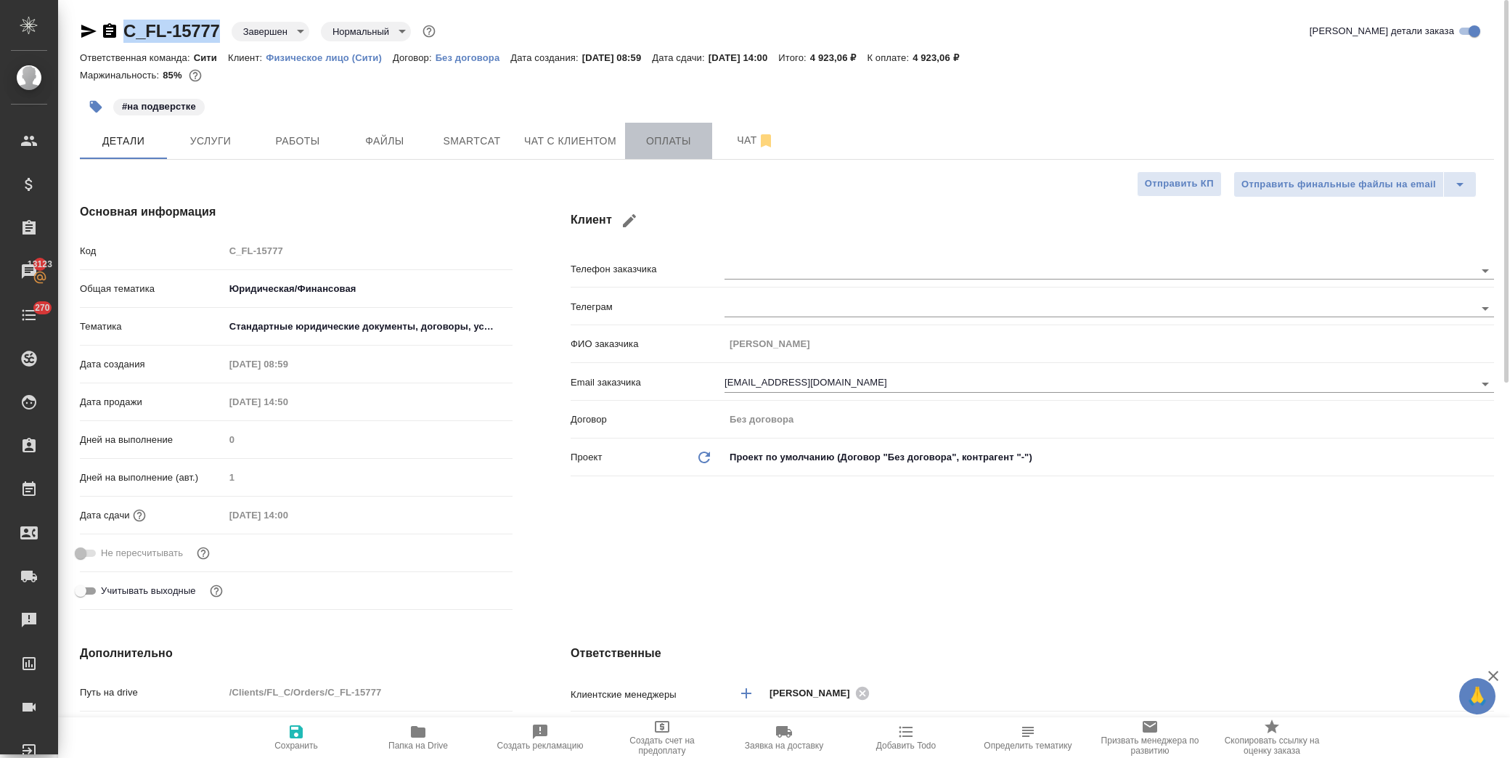
click at [656, 155] on button "Оплаты" at bounding box center [668, 141] width 87 height 36
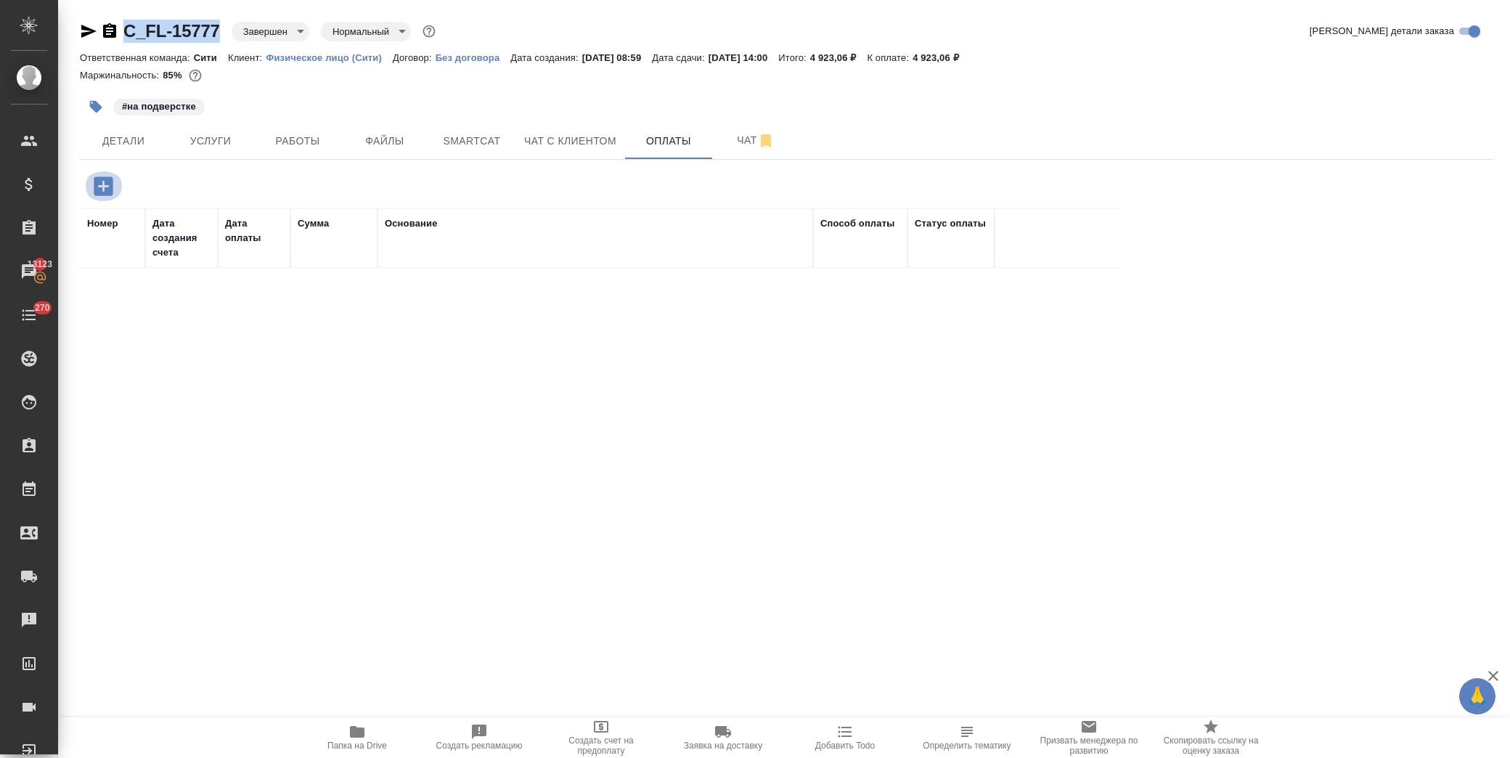
click at [96, 184] on icon "button" at bounding box center [103, 185] width 19 height 19
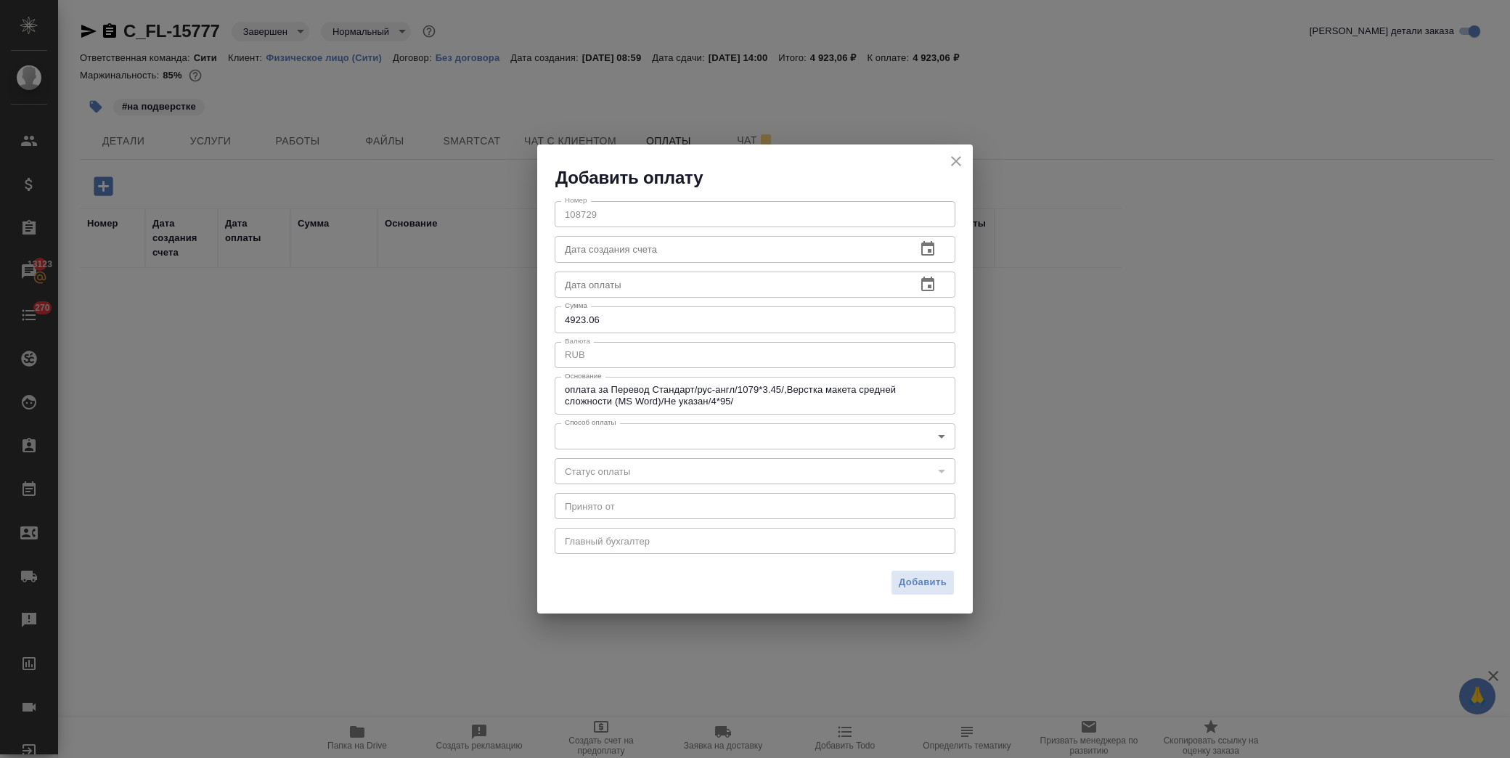
click at [633, 285] on input "text" at bounding box center [730, 285] width 350 height 26
click at [930, 285] on icon "button" at bounding box center [927, 284] width 13 height 15
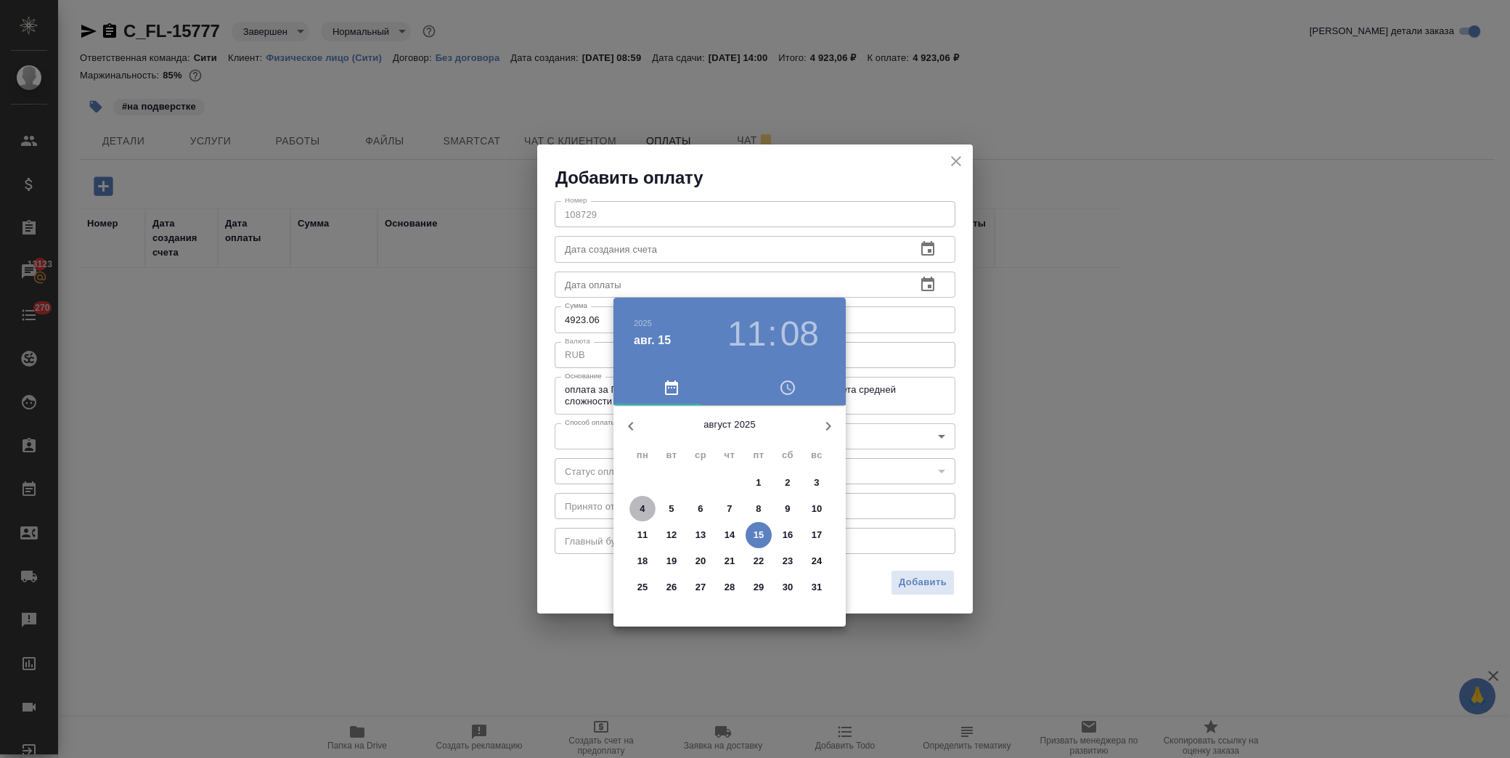
click at [647, 510] on span "4" at bounding box center [643, 509] width 26 height 15
type input "[DATE] 11:08"
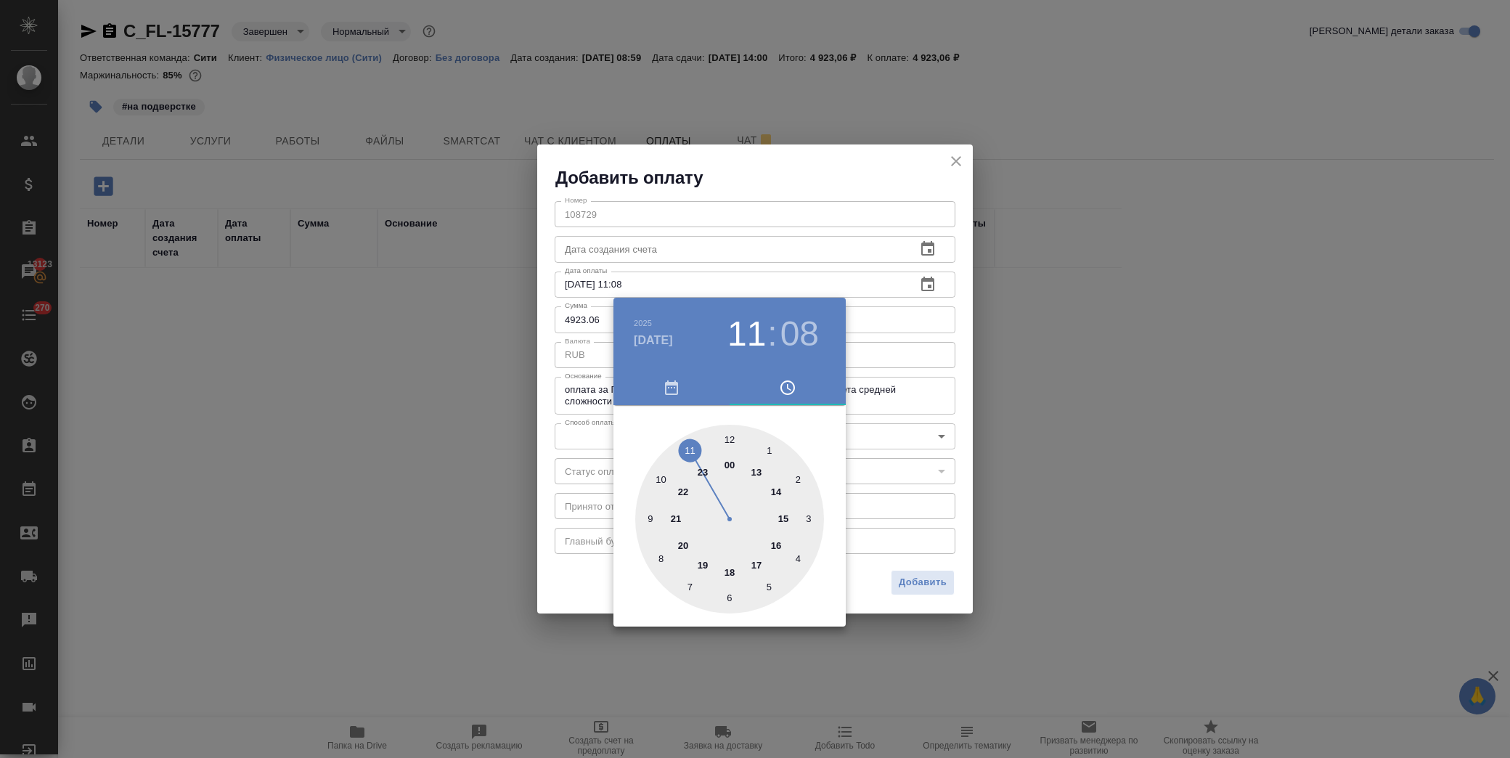
click at [581, 434] on div at bounding box center [755, 379] width 1510 height 758
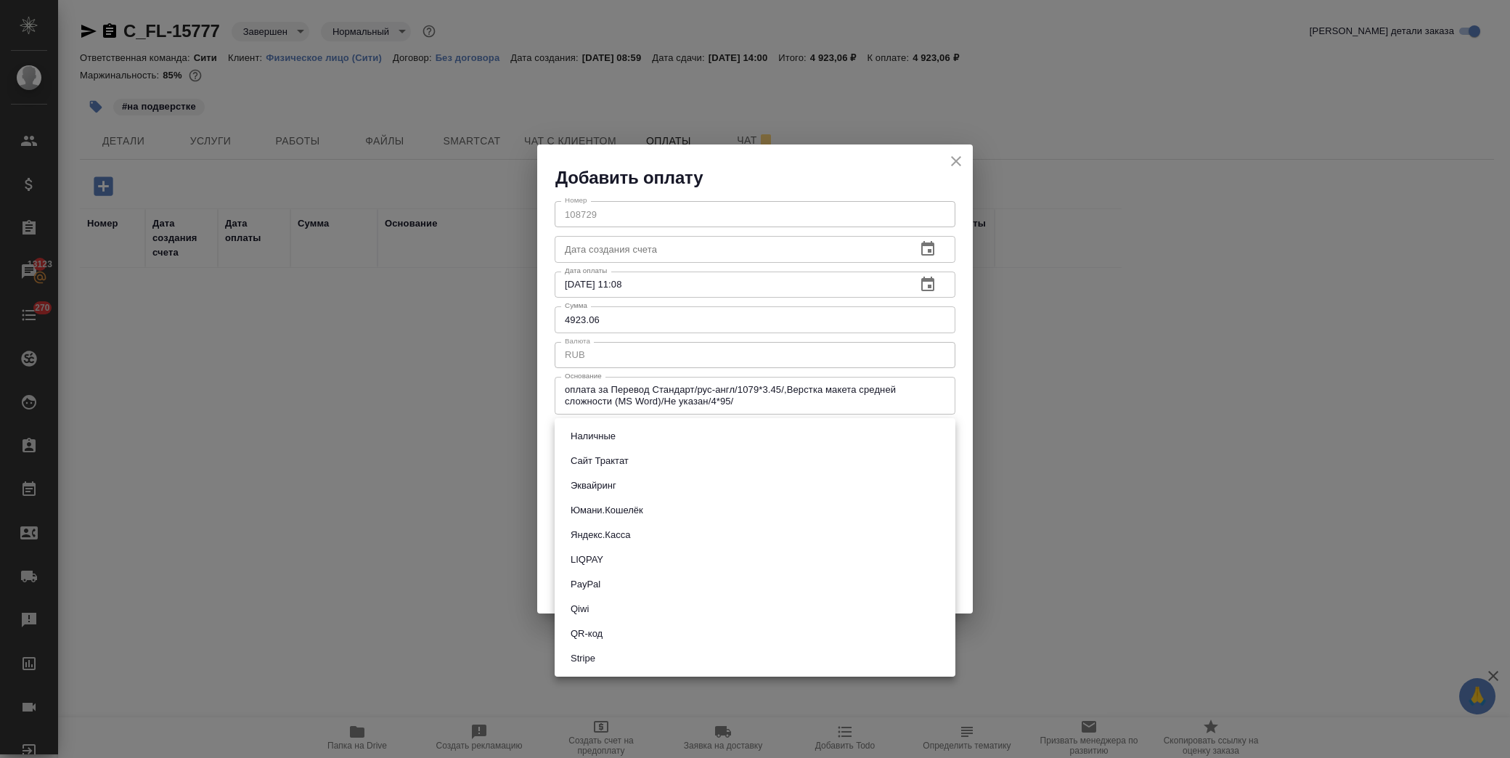
click at [598, 437] on body "🙏 .cls-1 fill:#fff; AWATERA [PERSON_NAME] Спецификации Заказы 13123 Чаты 270 To…" at bounding box center [755, 379] width 1510 height 758
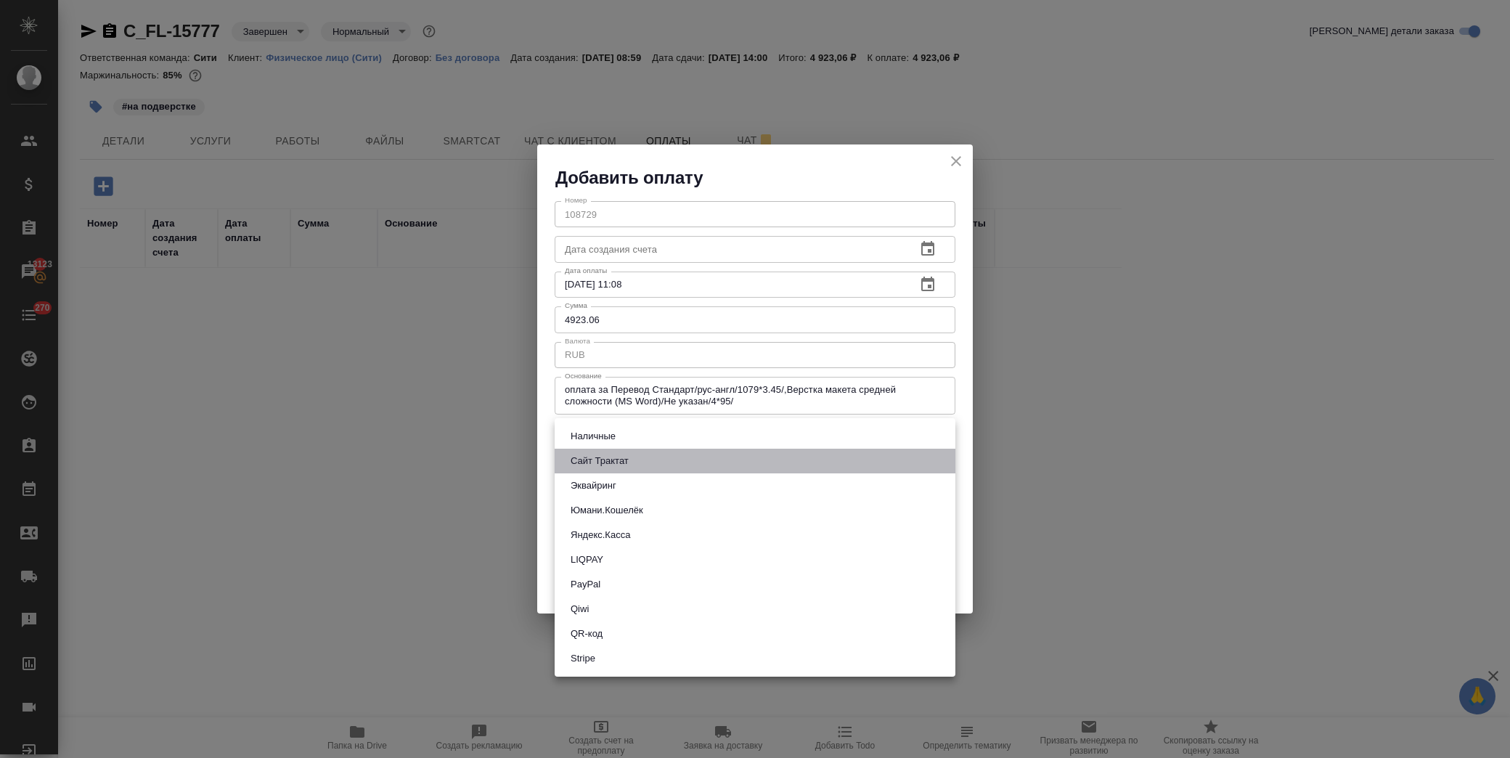
click at [659, 455] on li "Сайт Трактат" at bounding box center [755, 461] width 401 height 25
type input "site-traktat"
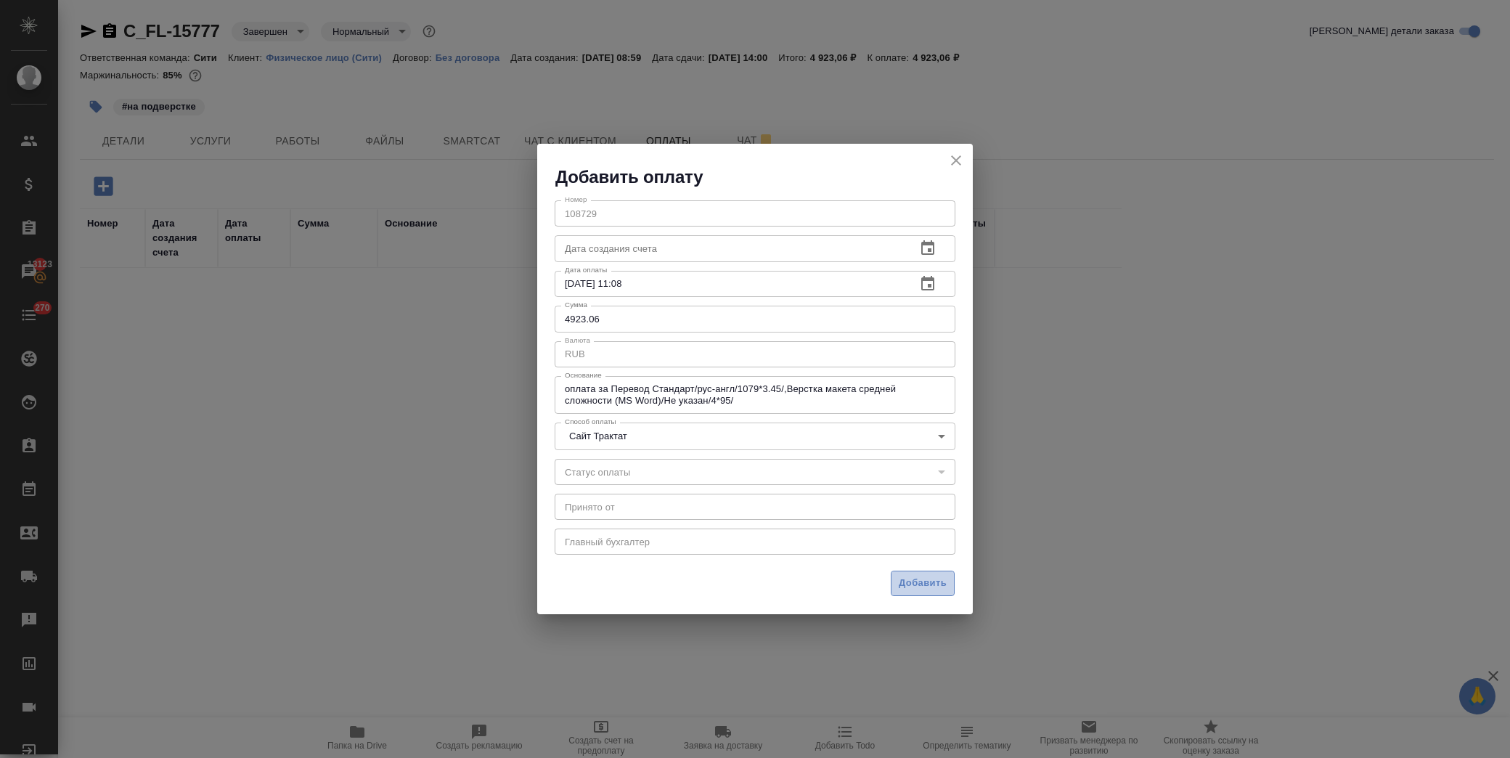
click at [904, 579] on span "Добавить" at bounding box center [923, 583] width 48 height 17
